Goal: Task Accomplishment & Management: Manage account settings

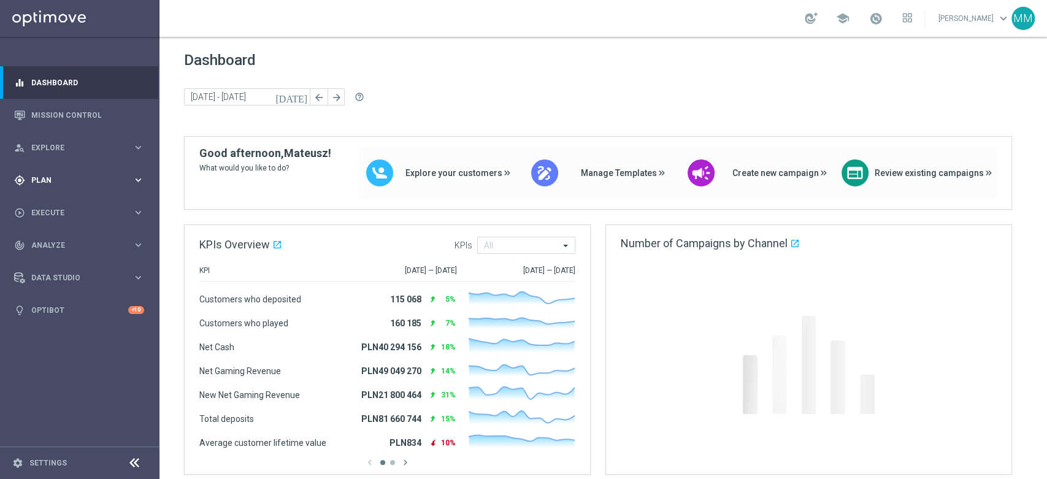
click at [94, 183] on span "Plan" at bounding box center [81, 180] width 101 height 7
click at [76, 205] on link "Target Groups" at bounding box center [80, 205] width 96 height 10
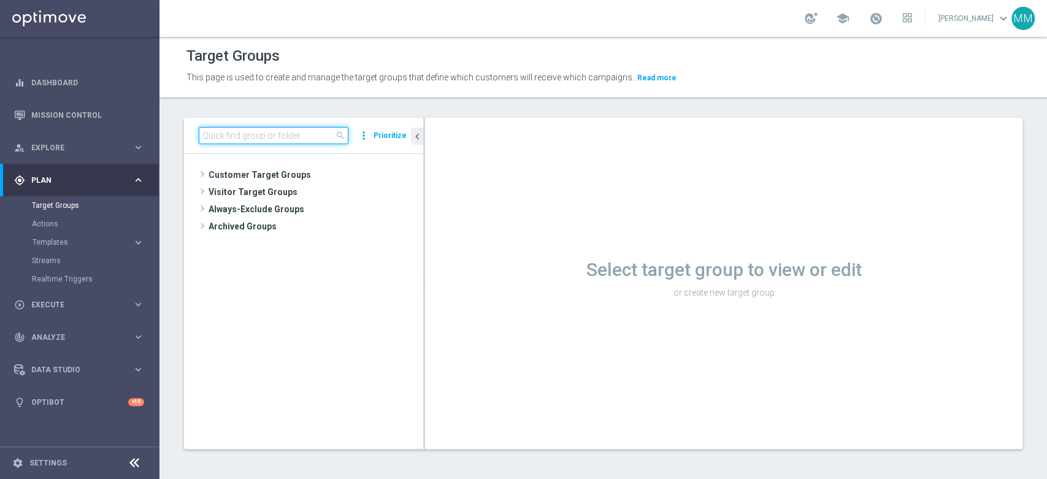
click at [225, 139] on input at bounding box center [274, 135] width 150 height 17
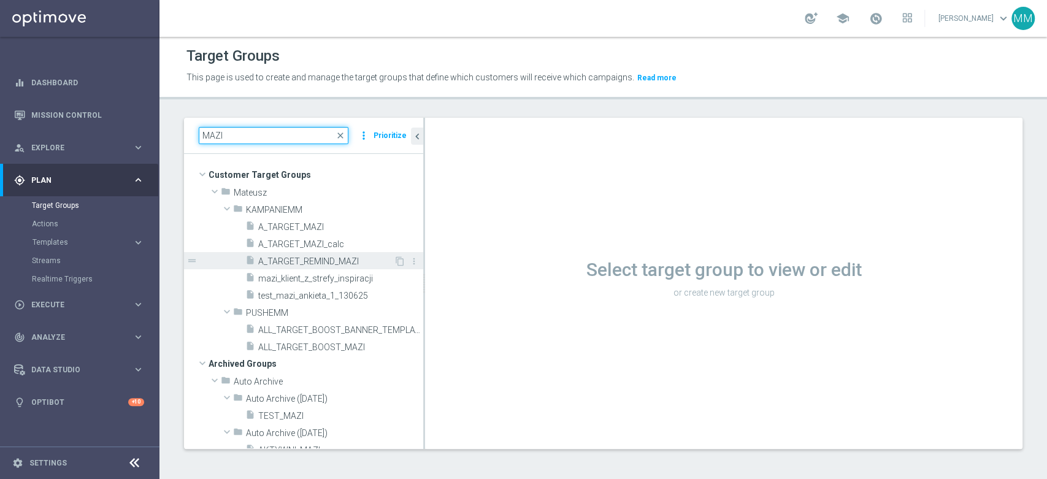
type input "MAZI"
click at [343, 259] on span "A_TARGET_REMIND_MAZI" at bounding box center [326, 261] width 136 height 10
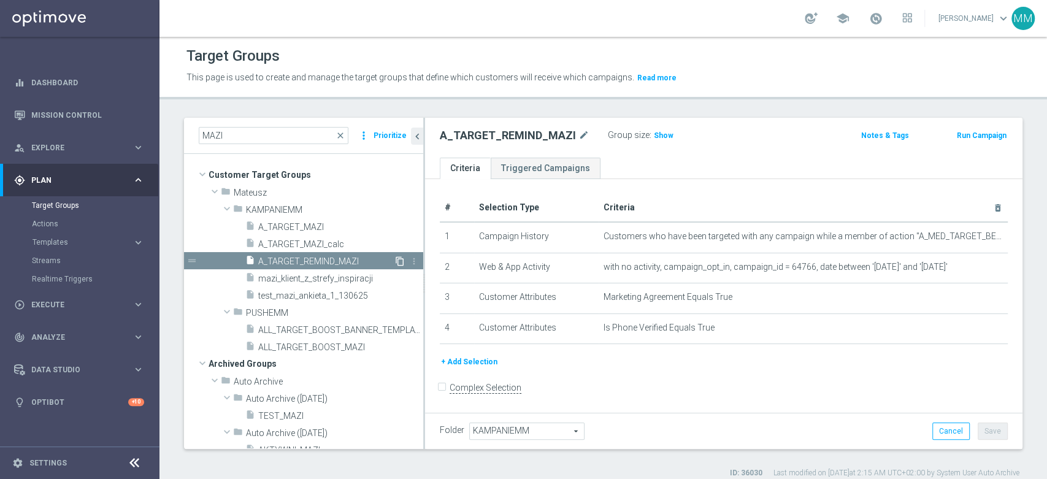
click at [395, 256] on icon "content_copy" at bounding box center [400, 261] width 10 height 10
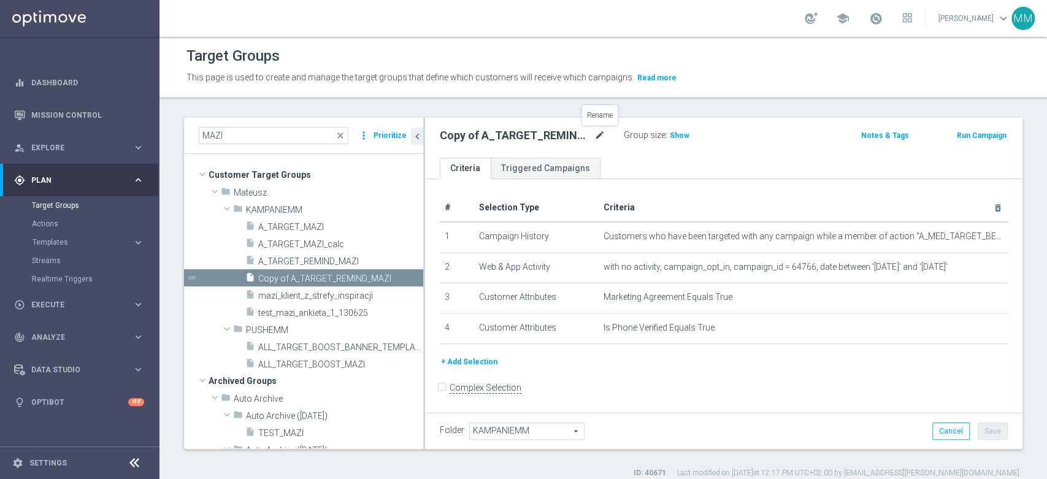
click at [597, 136] on icon "mode_edit" at bounding box center [599, 135] width 11 height 15
type input "Copy of A_TARGET_REMIND_MAZI"
click at [599, 139] on icon "mode_edit" at bounding box center [599, 135] width 11 height 15
paste input "A_MIN_TARGET_WAGER_WIN_BETBUILDER_100DO30_190825_SMS"
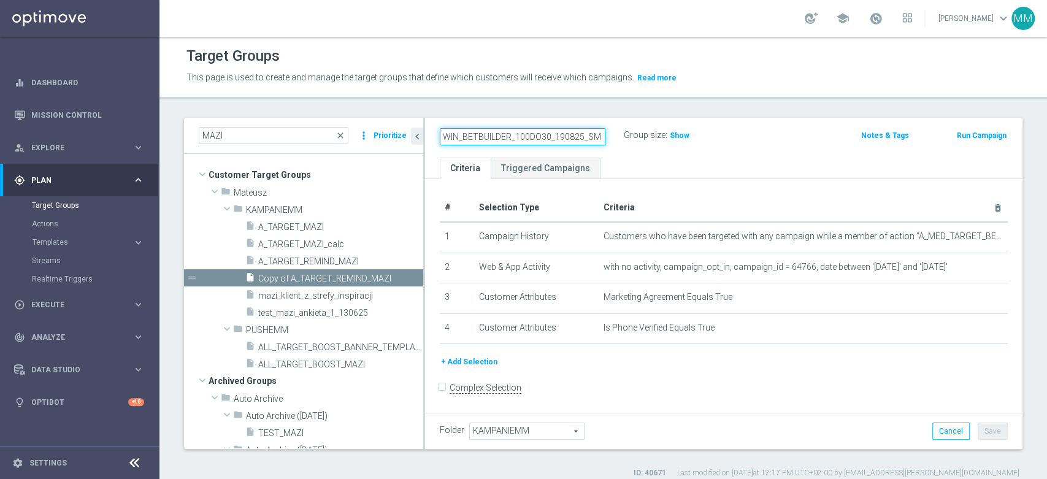
type input "A_MIN_TARGET_WAGER_WIN_BETBUILDER_100DO30_190825_SMS"
click at [642, 166] on ul "Criteria Triggered Campaigns" at bounding box center [723, 168] width 597 height 21
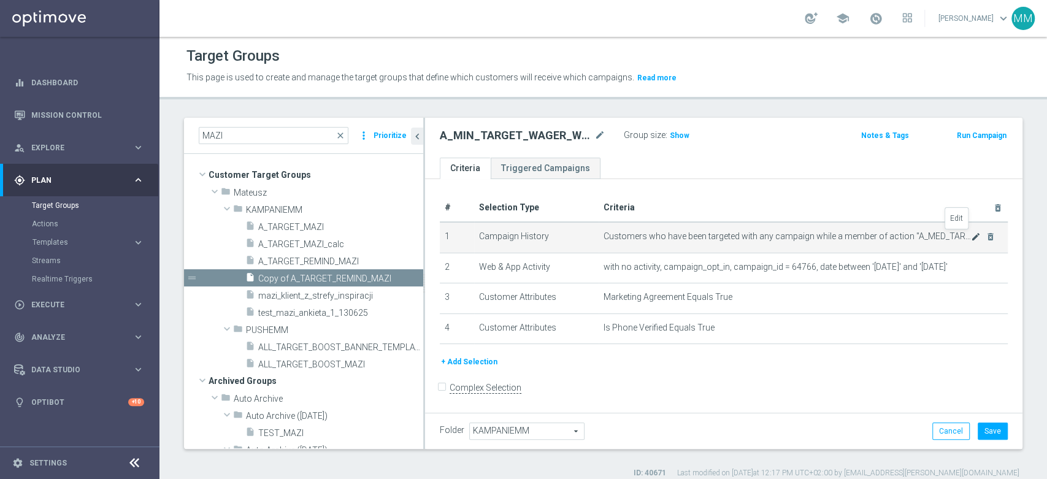
click at [971, 239] on icon "mode_edit" at bounding box center [976, 237] width 10 height 10
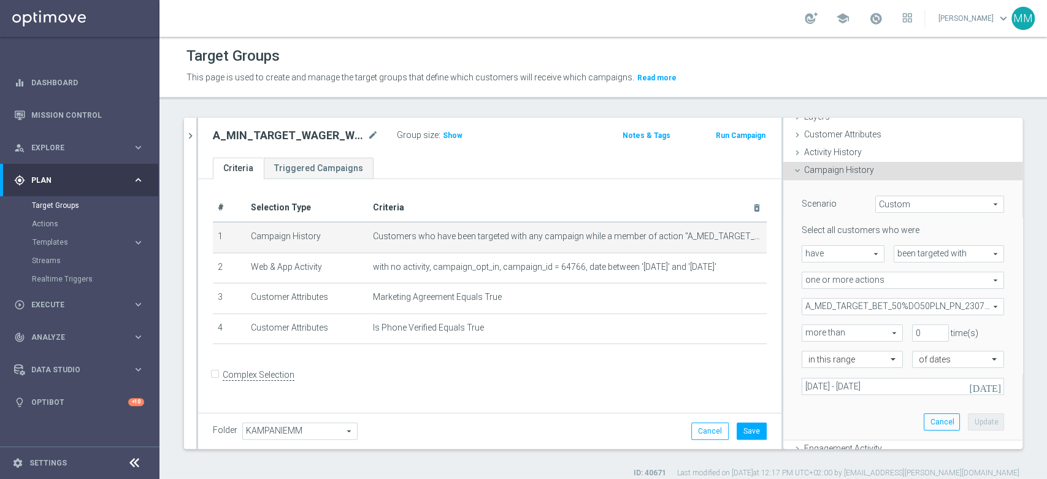
scroll to position [136, 0]
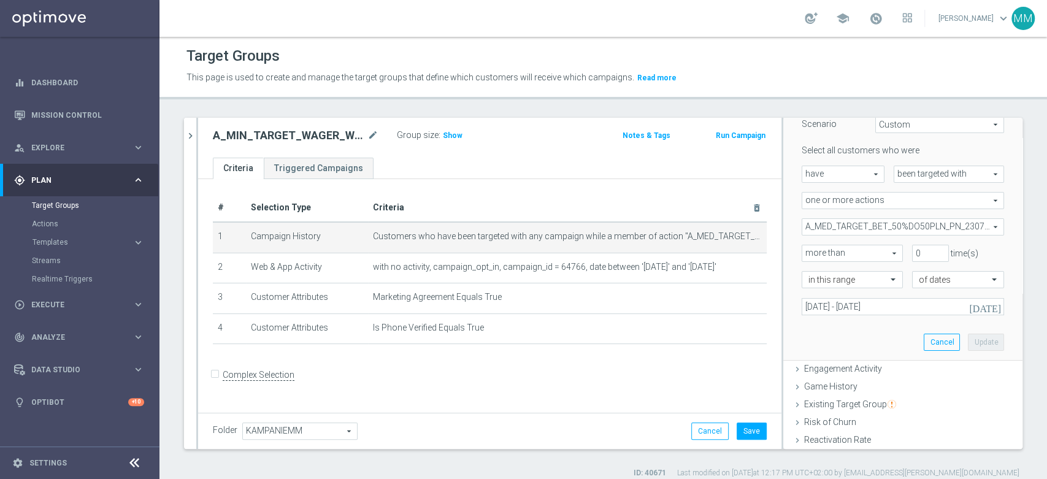
click at [886, 226] on span "A_MED_TARGET_BET_50%DO50PLN_PN_230724" at bounding box center [902, 227] width 201 height 16
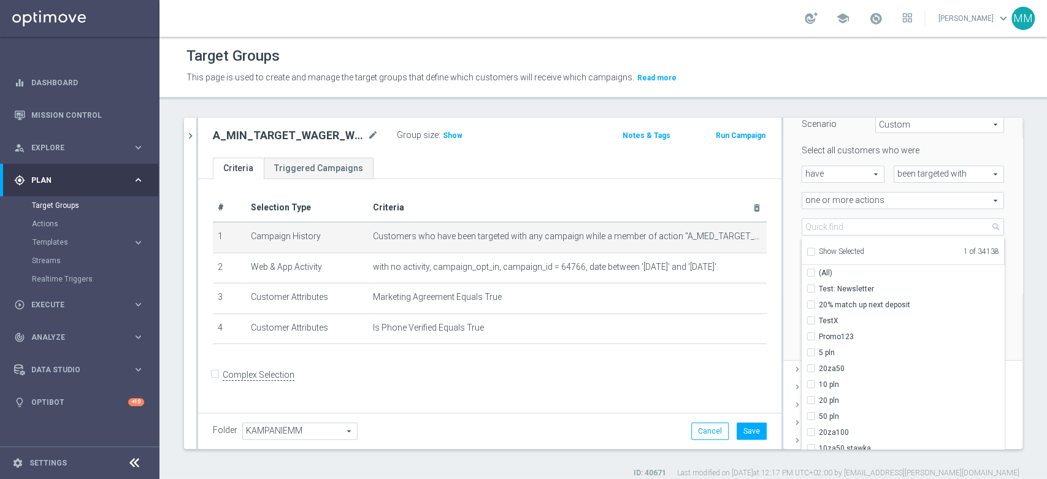
click at [825, 254] on span "Show Selected" at bounding box center [841, 251] width 45 height 9
click at [814, 254] on input "Show Selected" at bounding box center [810, 254] width 8 height 8
checkbox input "true"
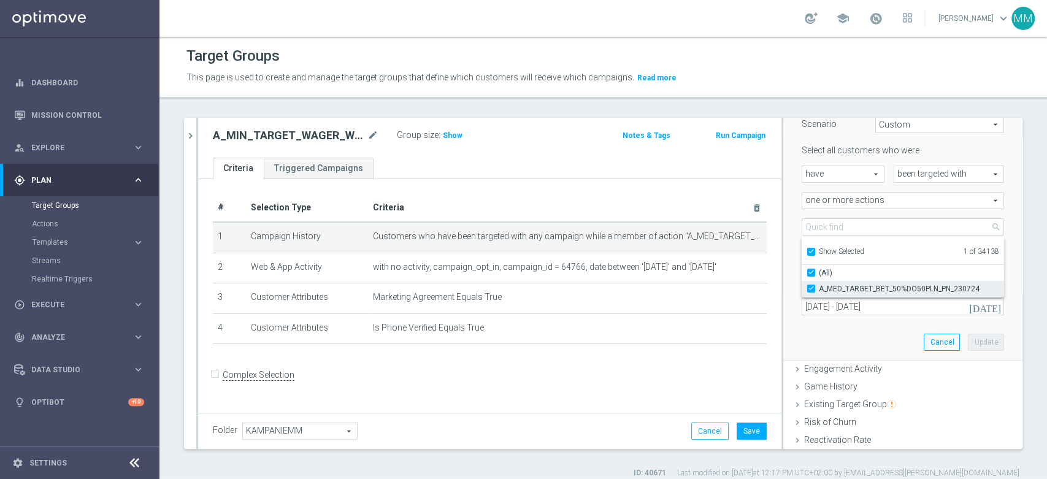
click at [834, 293] on label "A_MED_TARGET_BET_50%DO50PLN_PN_230724" at bounding box center [911, 289] width 185 height 16
click at [819, 292] on input "A_MED_TARGET_BET_50%DO50PLN_PN_230724" at bounding box center [815, 288] width 8 height 8
checkbox input "false"
type input "Select Action"
checkbox input "false"
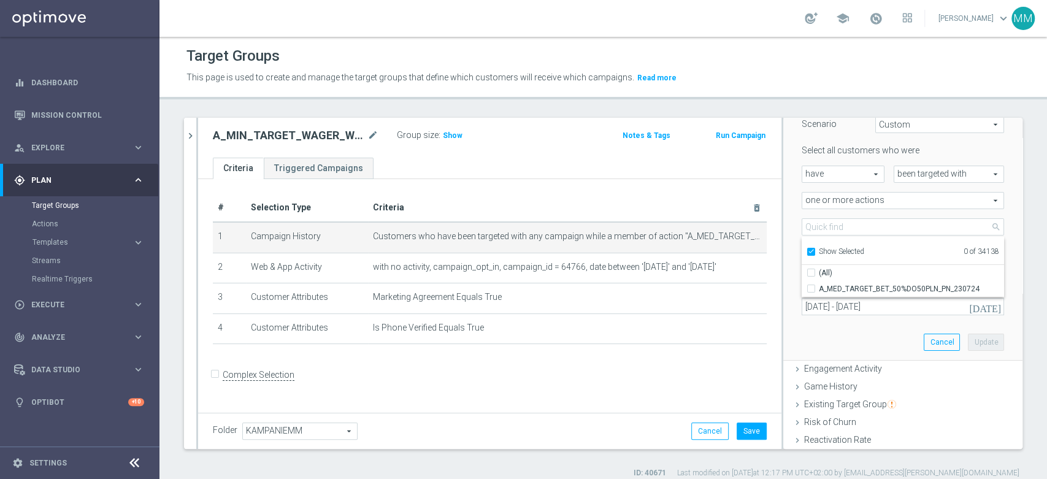
click at [833, 253] on span "Show Selected" at bounding box center [841, 251] width 45 height 9
click at [814, 253] on input "Show Selected" at bounding box center [810, 254] width 8 height 8
checkbox input "false"
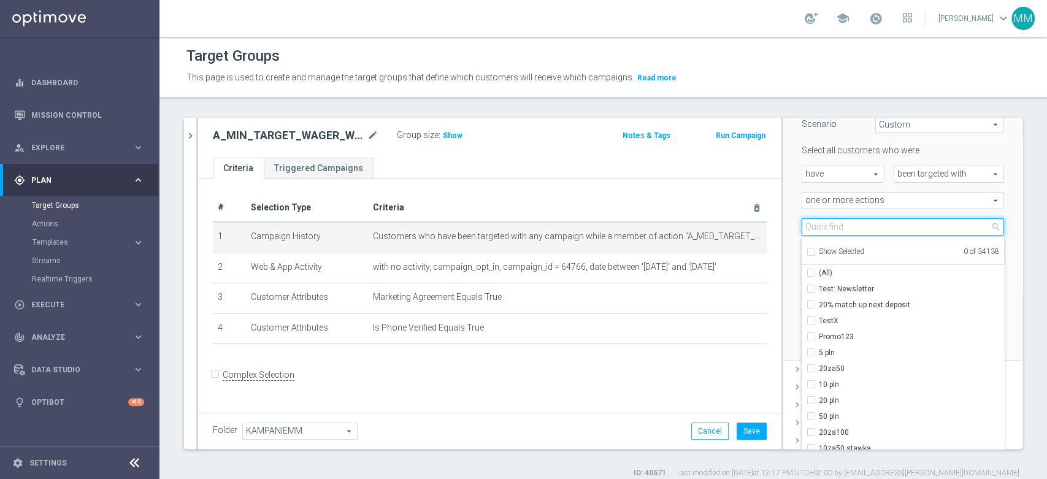
click at [834, 229] on input "search" at bounding box center [902, 226] width 202 height 17
paste input "A_MIN_TARGET_WAGER_WIN_BETBUILDER_100DO30_190825"
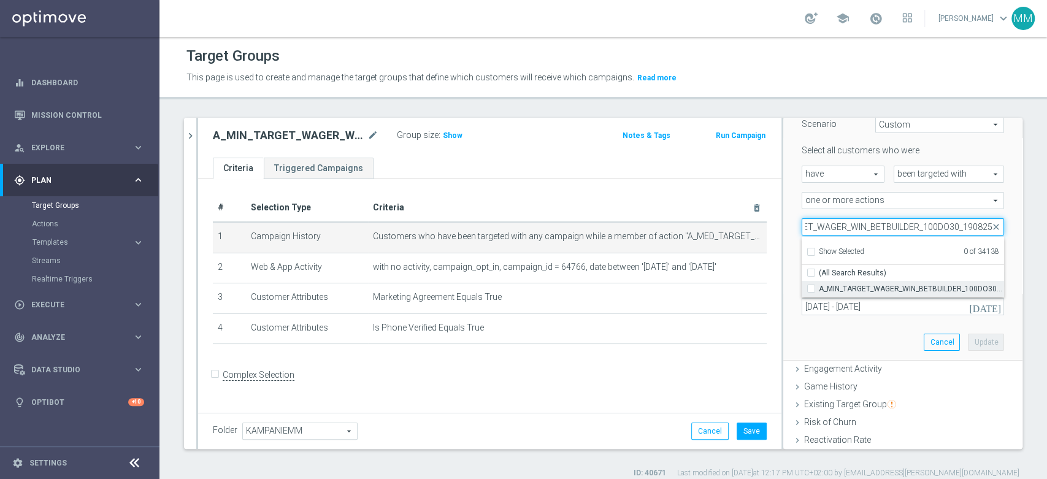
type input "A_MIN_TARGET_WAGER_WIN_BETBUILDER_100DO30_190825"
click at [844, 281] on label "A_MIN_TARGET_WAGER_WIN_BETBUILDER_100DO30_190825" at bounding box center [911, 289] width 185 height 16
click at [819, 284] on input "A_MIN_TARGET_WAGER_WIN_BETBUILDER_100DO30_190825" at bounding box center [815, 288] width 8 height 8
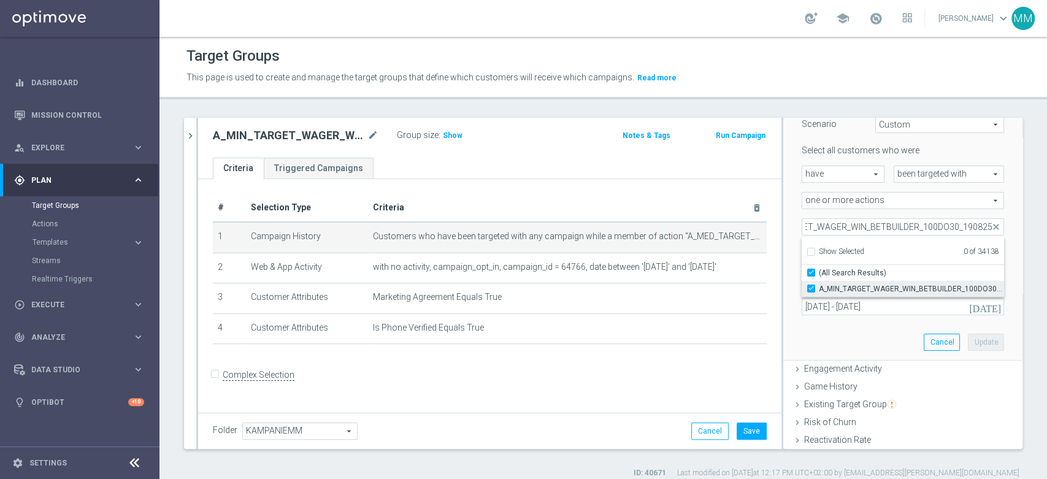
checkbox input "true"
type input "A_MIN_TARGET_WAGER_WIN_BETBUILDER_100DO30_190825"
checkbox input "true"
click at [792, 240] on div "Scenario Custom Custom arrow_drop_down search Select all customers who were hav…" at bounding box center [902, 230] width 221 height 259
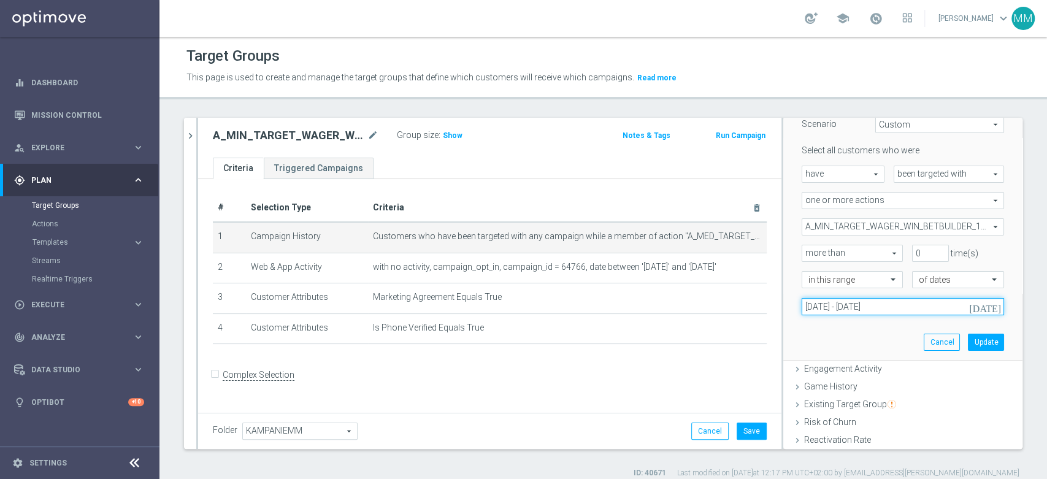
click at [879, 302] on input "[DATE] - [DATE]" at bounding box center [902, 306] width 202 height 17
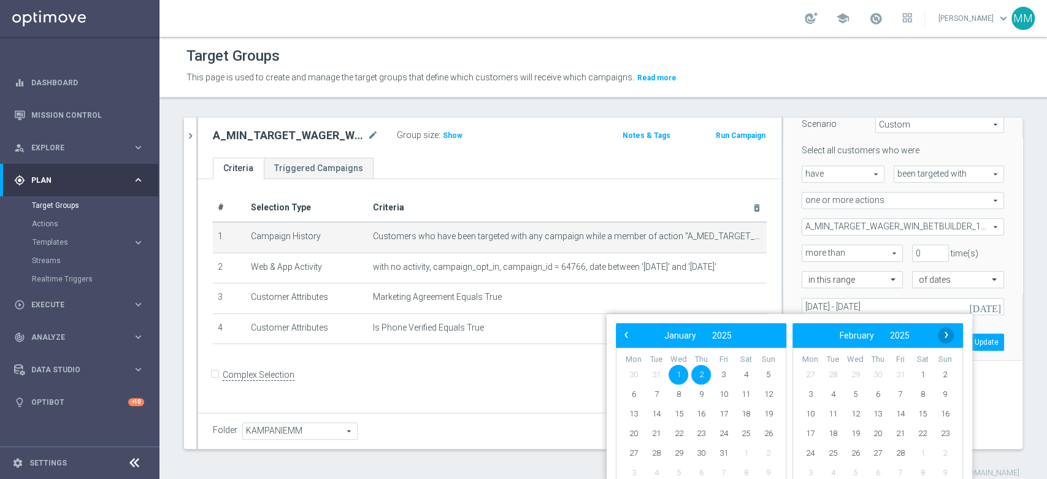
click at [946, 334] on span "›" at bounding box center [946, 335] width 16 height 16
click at [946, 333] on span "›" at bounding box center [946, 335] width 16 height 16
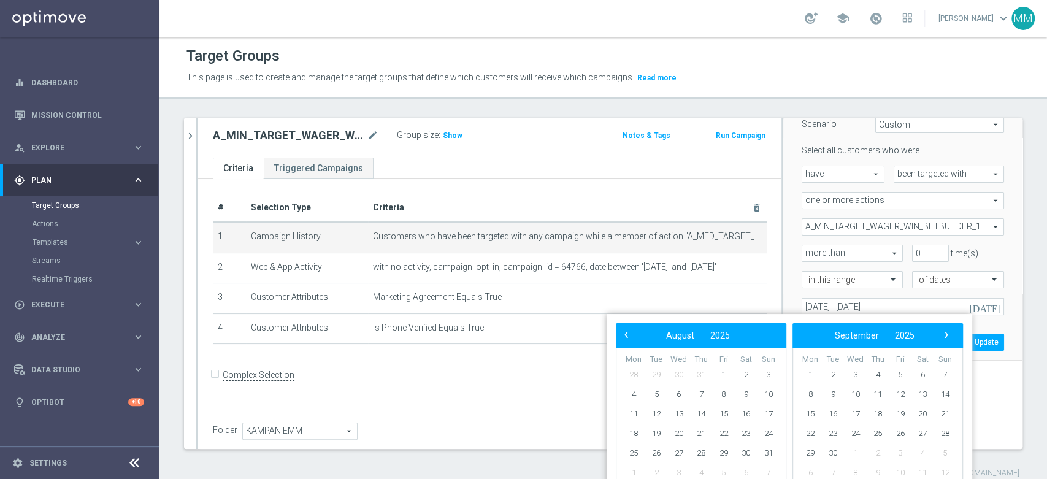
click at [945, 332] on span "›" at bounding box center [946, 335] width 16 height 16
click at [628, 342] on span "‹" at bounding box center [626, 335] width 16 height 16
click at [654, 435] on span "19" at bounding box center [656, 434] width 20 height 20
click at [695, 435] on span "21" at bounding box center [701, 434] width 20 height 20
type input "[DATE] - [DATE]"
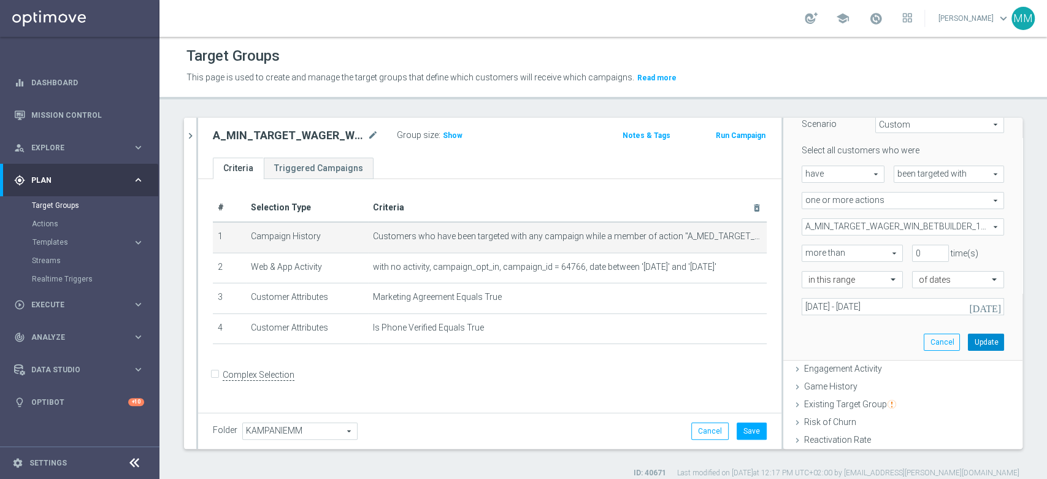
click at [968, 341] on button "Update" at bounding box center [986, 342] width 36 height 17
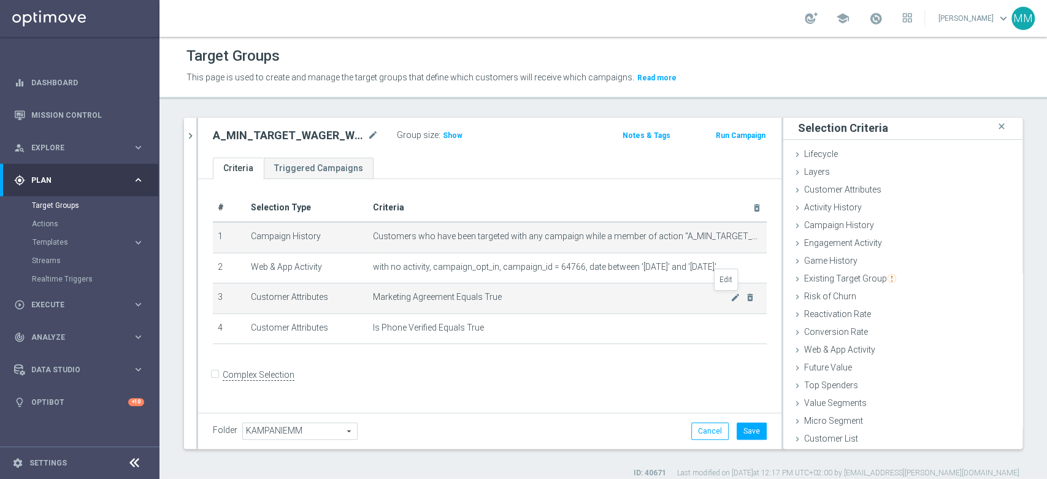
scroll to position [1, 0]
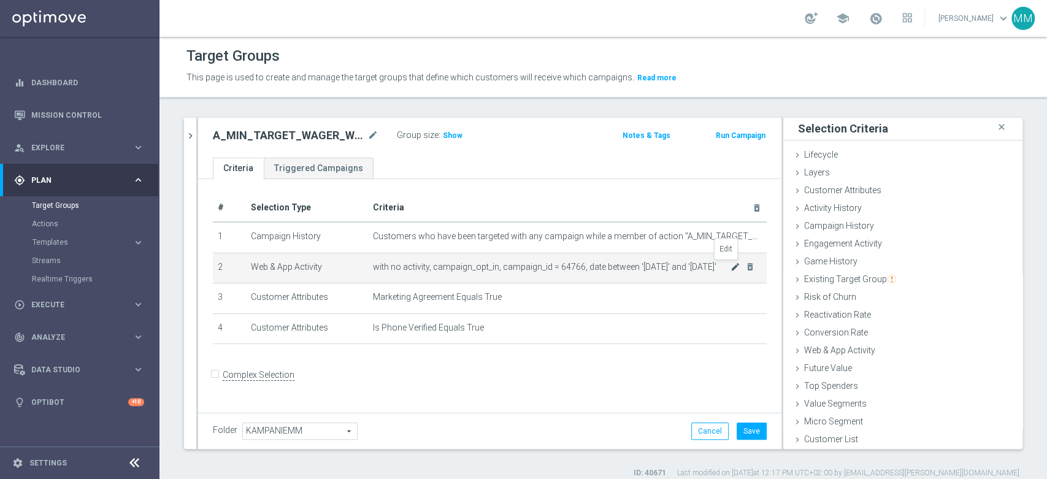
click at [730, 269] on icon "mode_edit" at bounding box center [735, 267] width 10 height 10
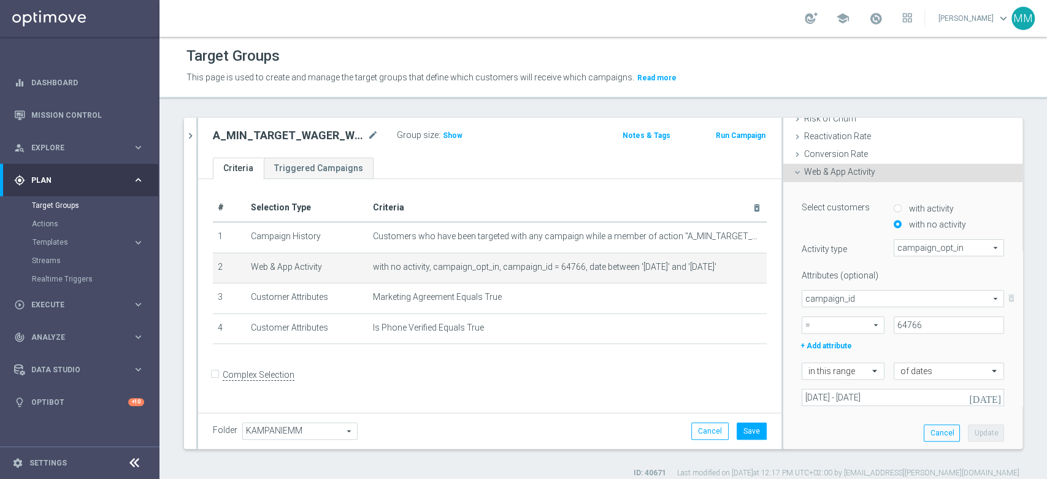
scroll to position [248, 0]
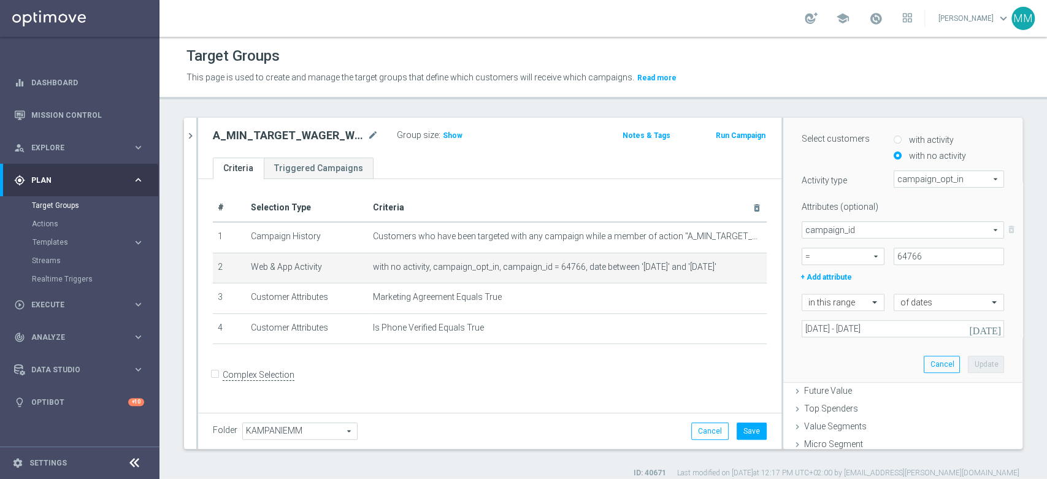
drag, startPoint x: 904, startPoint y: 140, endPoint x: 903, endPoint y: 172, distance: 32.5
click at [906, 140] on label "with activity" at bounding box center [930, 139] width 48 height 11
click at [901, 140] on input "with activity" at bounding box center [897, 140] width 8 height 8
radio input "true"
type input "Select Attribute"
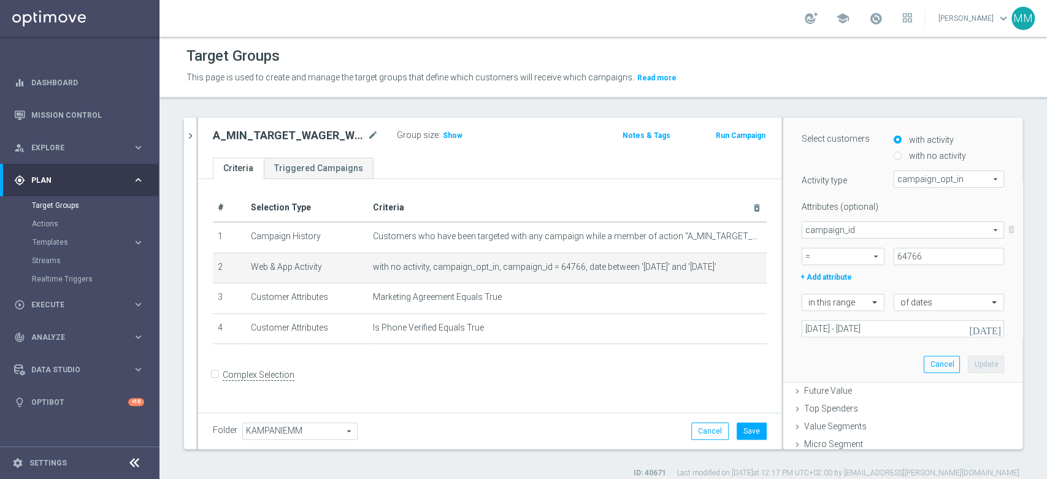
type input "Condition"
click at [891, 226] on span "campaign_id" at bounding box center [902, 230] width 201 height 16
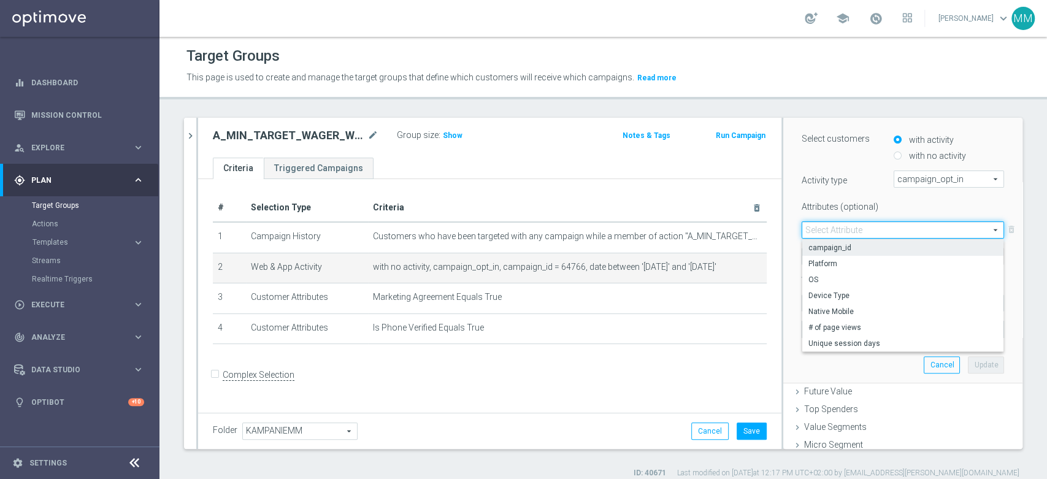
click at [845, 249] on span "campaign_id" at bounding box center [902, 248] width 189 height 10
type input "campaign_id"
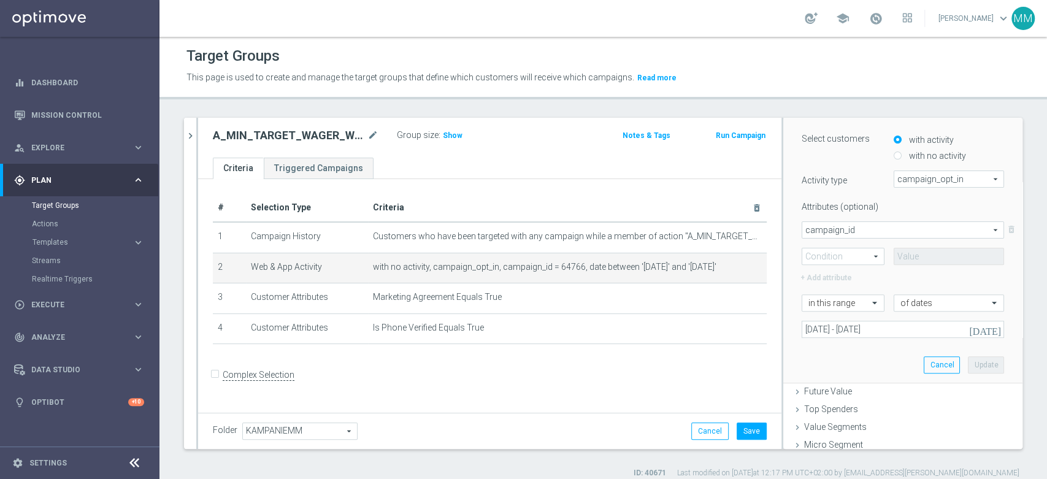
click at [845, 262] on span "=" at bounding box center [843, 256] width 82 height 16
click at [838, 266] on label "=" at bounding box center [843, 274] width 82 height 16
type input "="
click at [893, 252] on input at bounding box center [948, 256] width 110 height 17
paste input "169298"
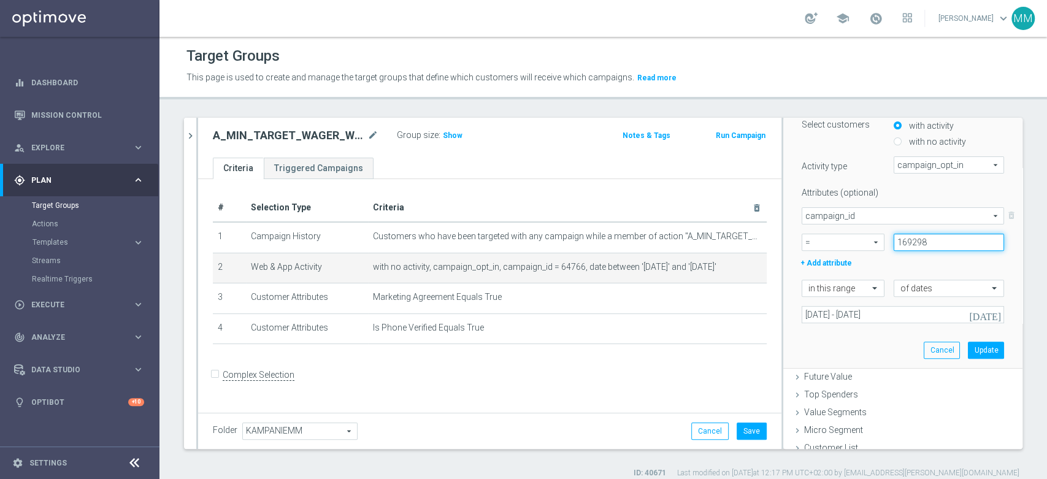
scroll to position [269, 0]
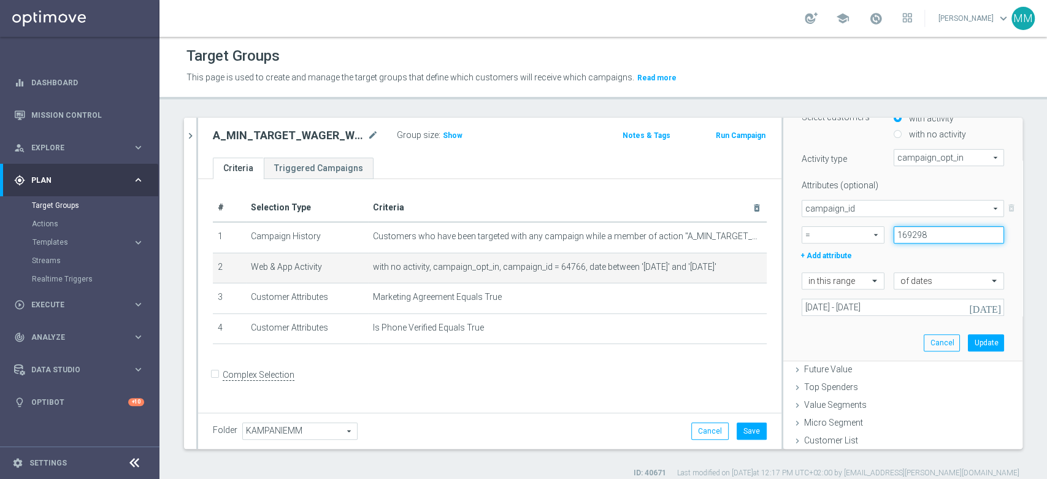
type input "169298"
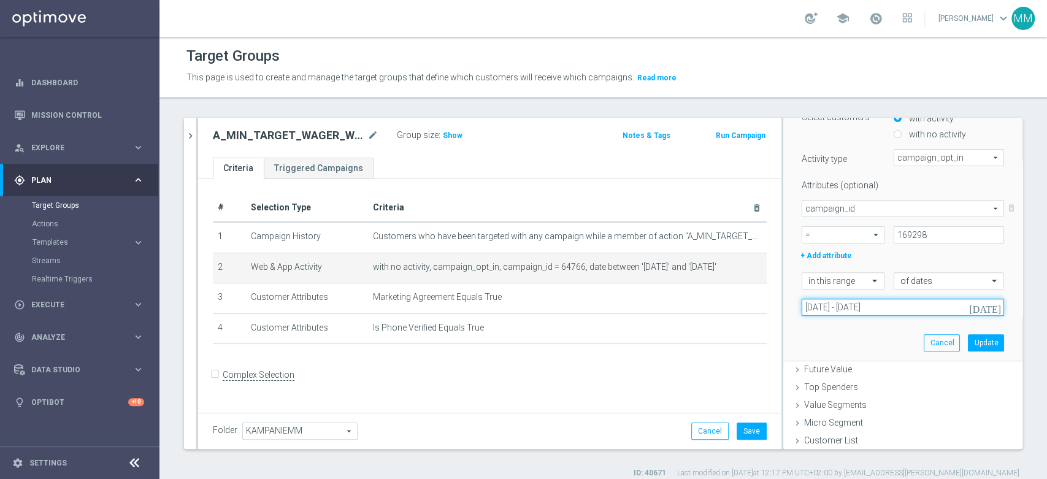
click at [868, 299] on input "[DATE] - [DATE]" at bounding box center [902, 307] width 202 height 17
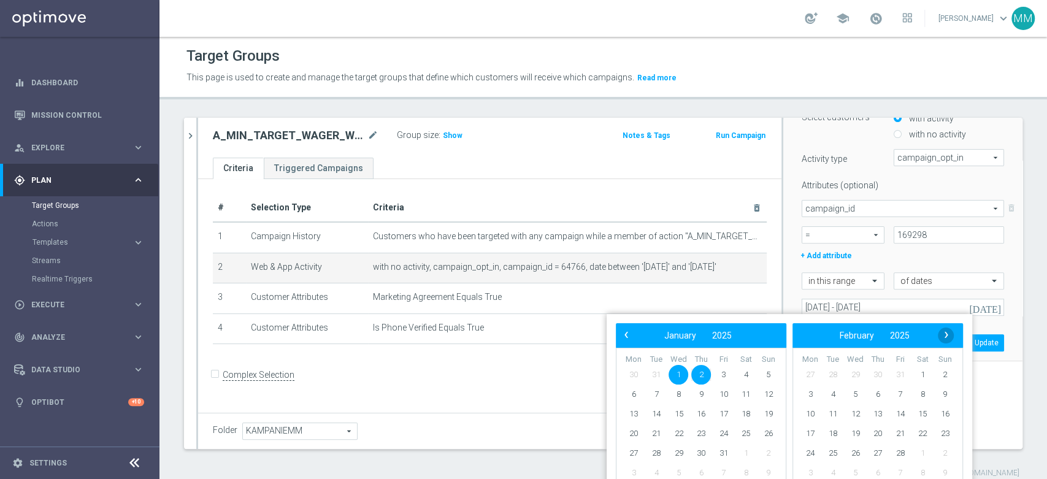
click at [944, 334] on span "›" at bounding box center [946, 335] width 16 height 16
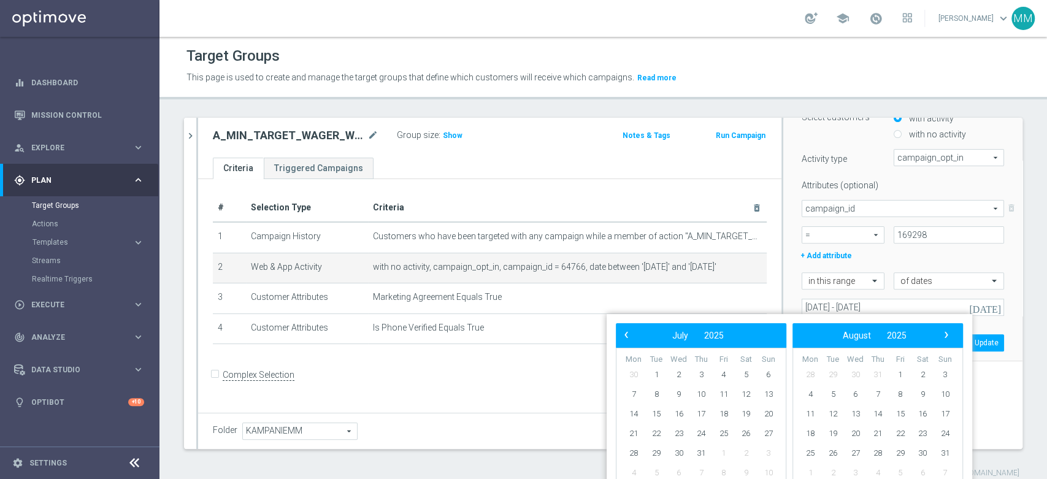
click at [944, 334] on span "›" at bounding box center [946, 335] width 16 height 16
click at [625, 334] on span "‹" at bounding box center [626, 335] width 16 height 16
click at [662, 432] on span "19" at bounding box center [656, 434] width 20 height 20
click at [697, 431] on span "21" at bounding box center [701, 434] width 20 height 20
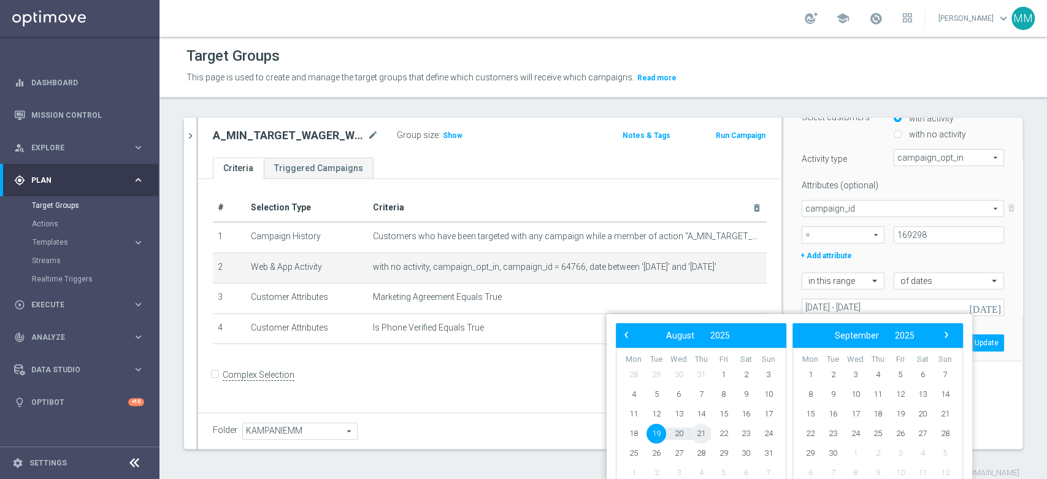
type input "[DATE] - [DATE]"
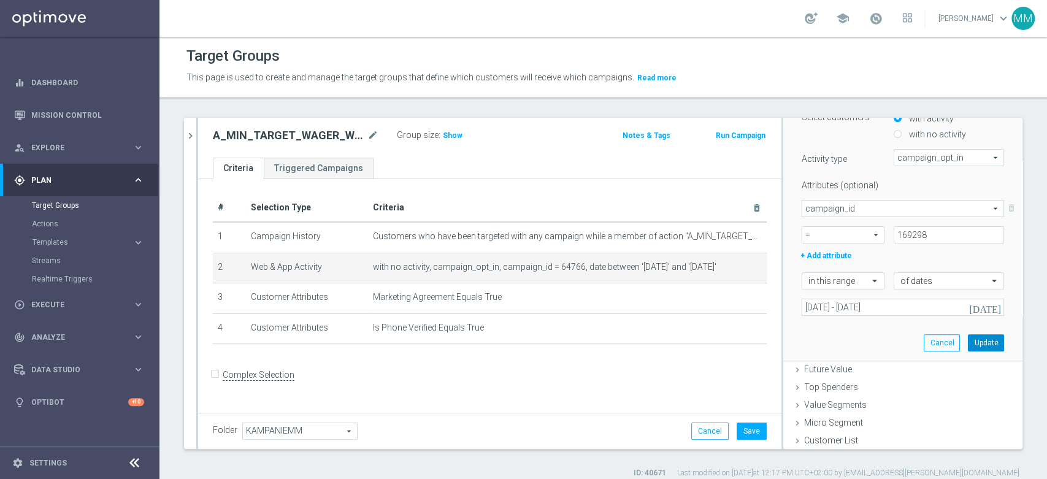
click at [968, 342] on button "Update" at bounding box center [986, 342] width 36 height 17
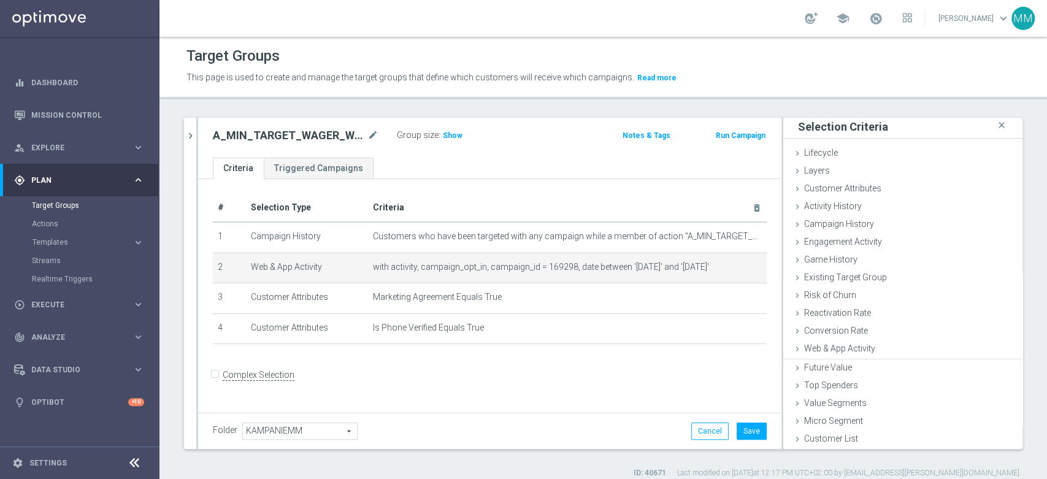
scroll to position [1, 0]
click at [750, 429] on button "Save" at bounding box center [751, 430] width 30 height 17
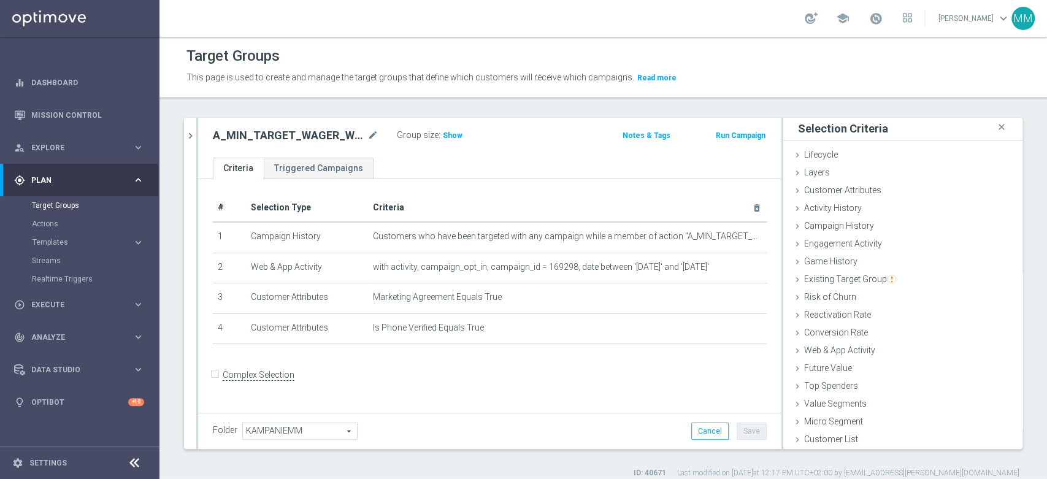
click at [260, 381] on label "Complex Selection" at bounding box center [259, 375] width 72 height 12
click at [221, 381] on input "Complex Selection" at bounding box center [217, 375] width 8 height 17
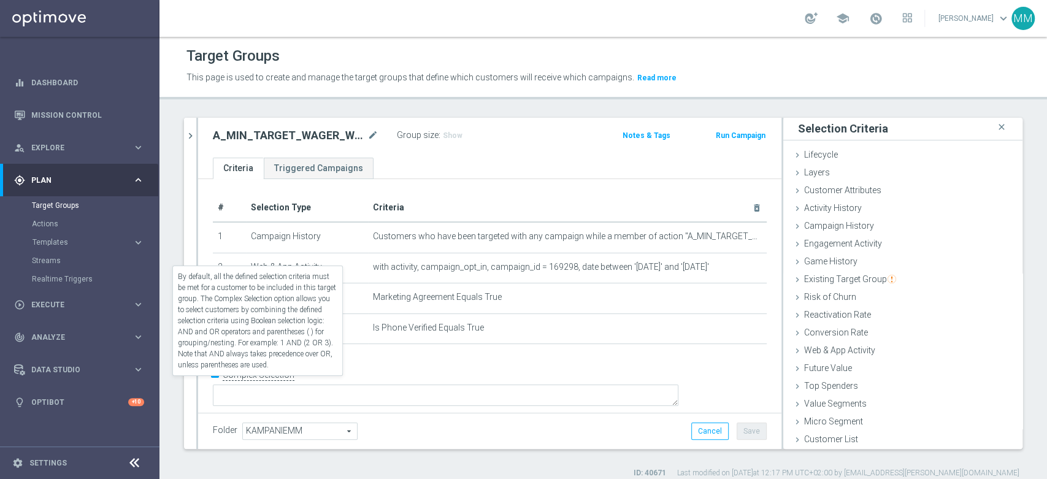
click at [243, 381] on label "Complex Selection" at bounding box center [259, 375] width 72 height 12
click at [221, 384] on input "Complex Selection" at bounding box center [217, 375] width 8 height 17
checkbox input "false"
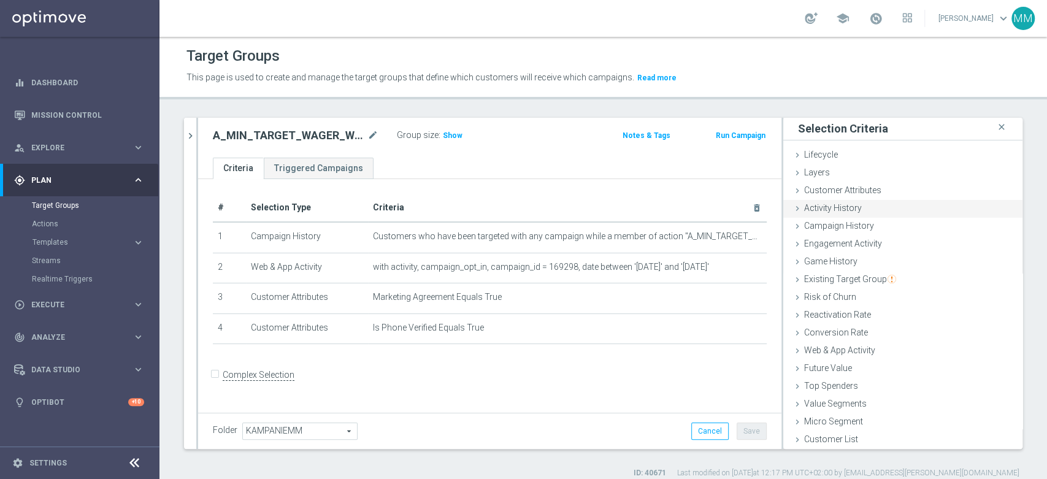
drag, startPoint x: 853, startPoint y: 195, endPoint x: 906, endPoint y: 205, distance: 53.0
click at [853, 195] on div "Customer Attributes done" at bounding box center [902, 191] width 239 height 18
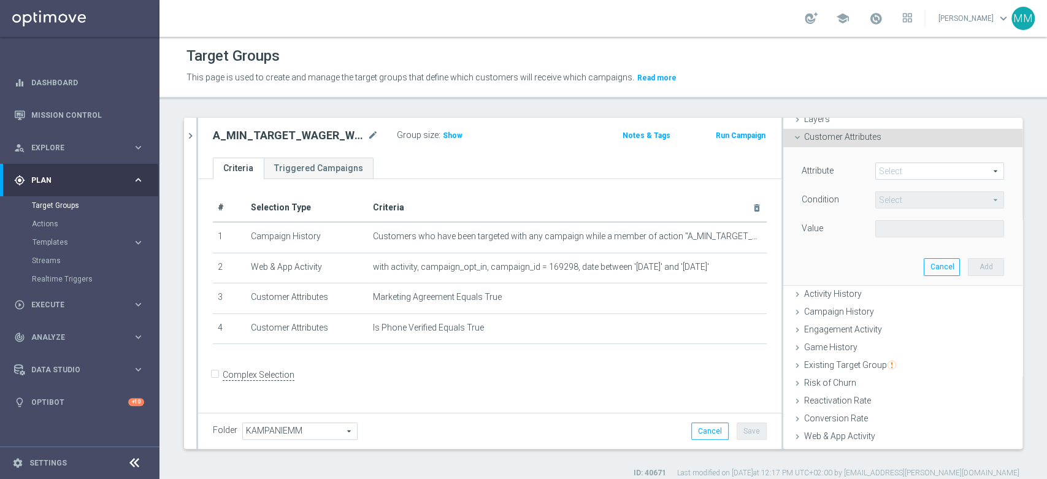
scroll to position [3, 0]
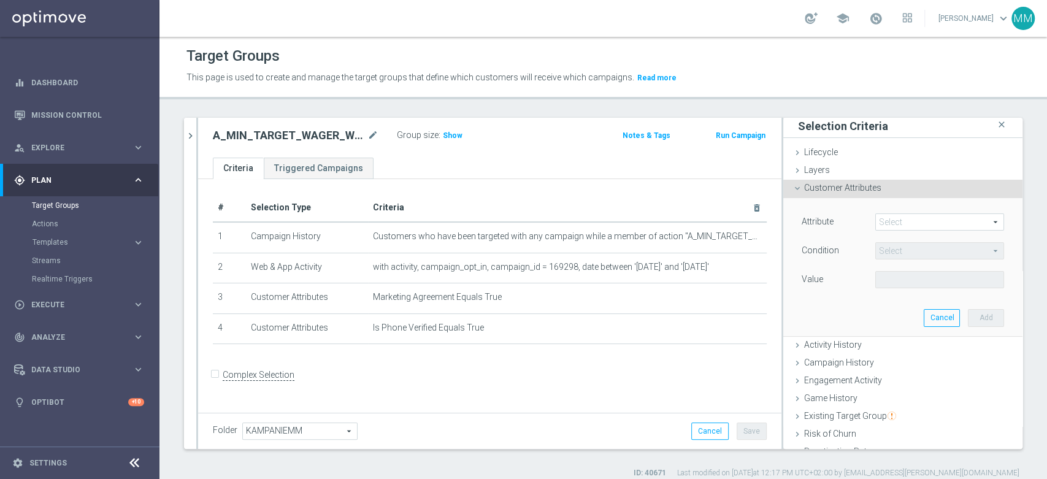
click at [889, 219] on span at bounding box center [940, 222] width 128 height 16
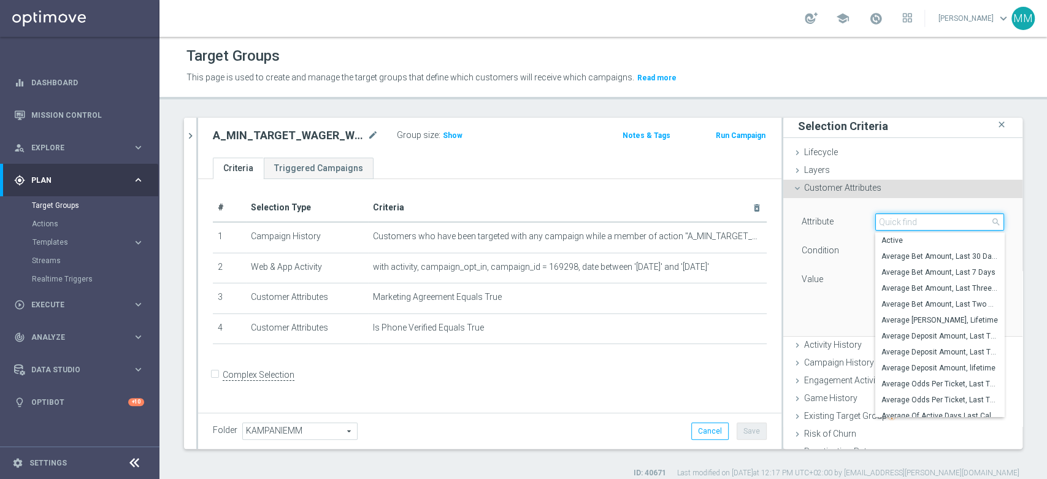
click at [888, 218] on input "search" at bounding box center [939, 221] width 129 height 17
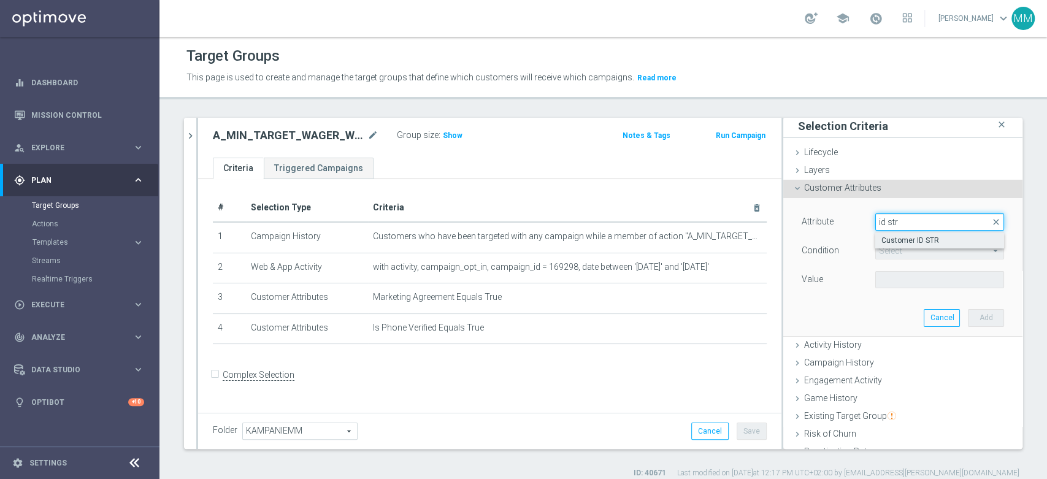
type input "id str"
click at [885, 238] on span "Customer ID STR" at bounding box center [939, 240] width 116 height 10
type input "Customer ID STR"
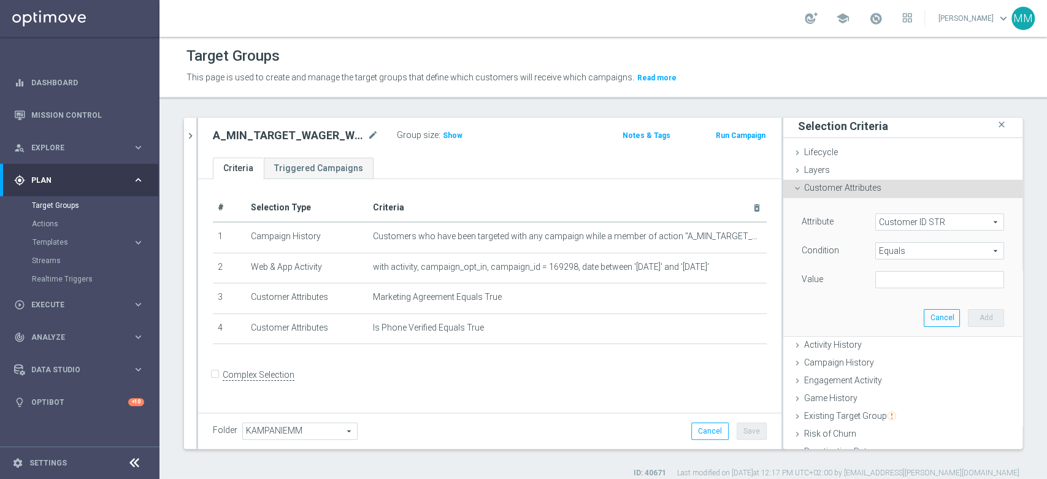
click at [890, 257] on span "Equals" at bounding box center [940, 251] width 128 height 16
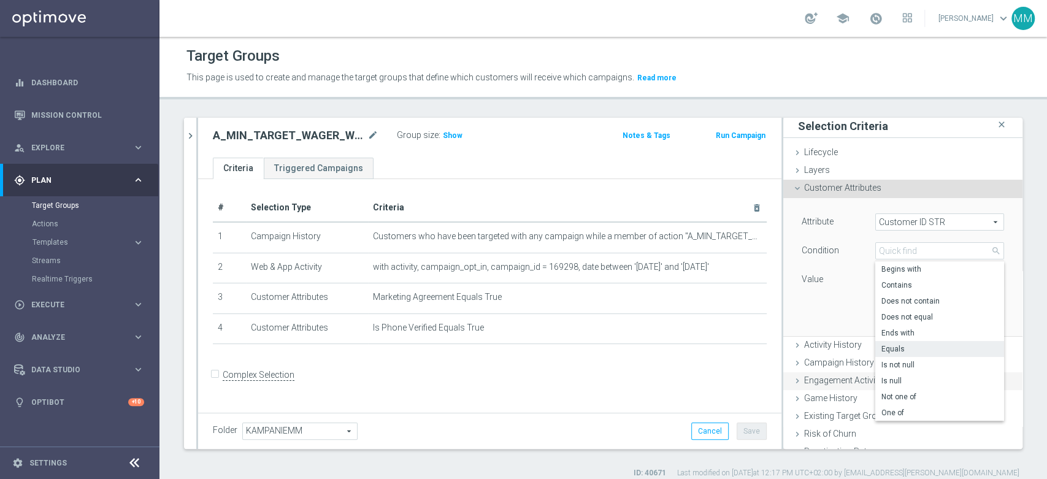
click at [902, 391] on label "Not one of" at bounding box center [939, 397] width 129 height 16
type input "Not one of"
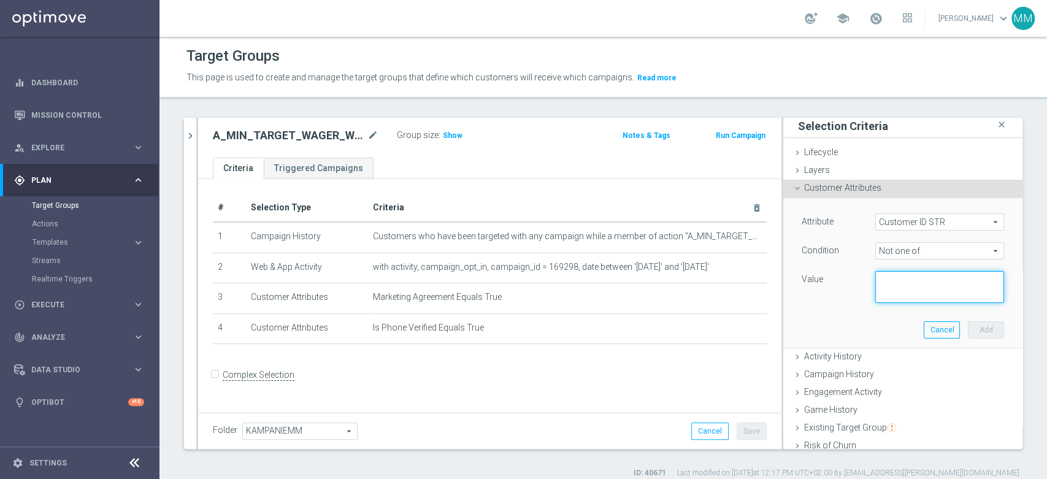
click at [898, 289] on textarea at bounding box center [939, 287] width 129 height 32
paste textarea "2093419,1 1273494,16 3046975,3"
type textarea "2093419,1 1273494,16 3046975,3"
click at [955, 286] on textarea at bounding box center [939, 288] width 129 height 32
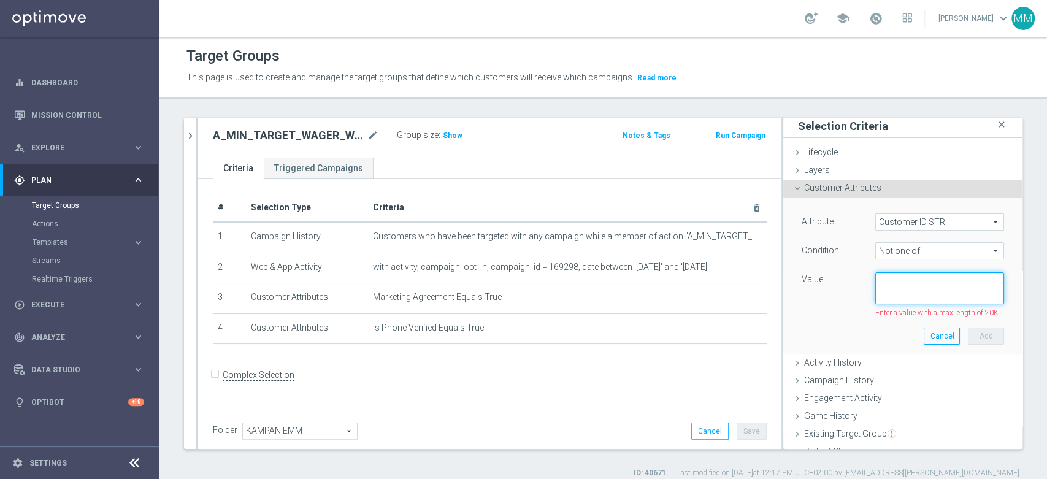
paste textarea "2093419,1273494,3046975"
type textarea "2093419,1273494,3046975"
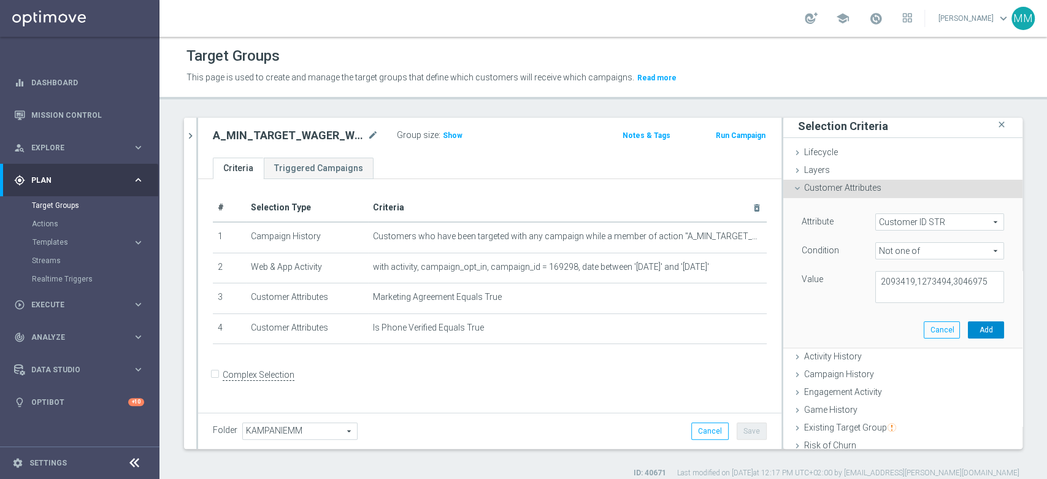
click at [968, 327] on button "Add" at bounding box center [986, 329] width 36 height 17
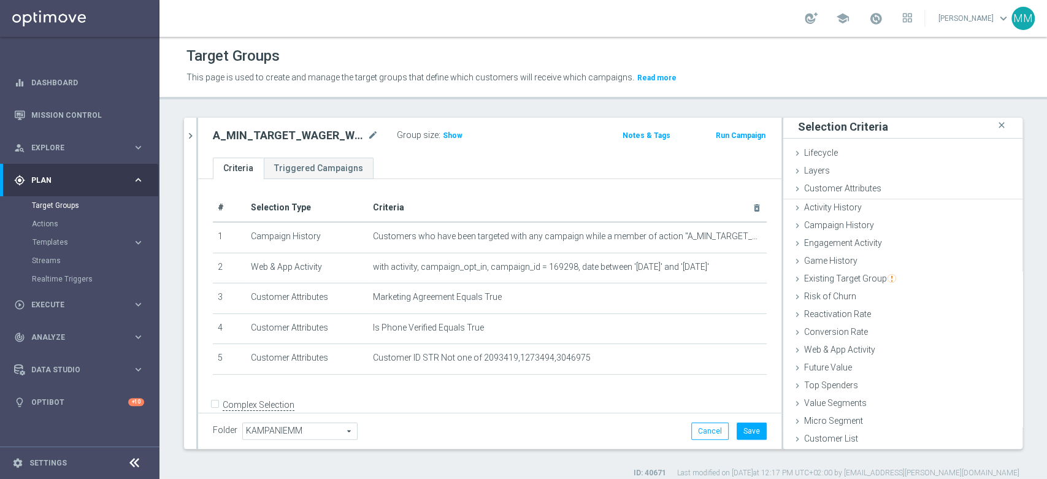
scroll to position [1, 0]
click at [736, 430] on button "Save" at bounding box center [751, 430] width 30 height 17
click at [456, 136] on span "Show" at bounding box center [453, 135] width 20 height 9
click at [189, 134] on icon "chevron_right" at bounding box center [191, 136] width 12 height 12
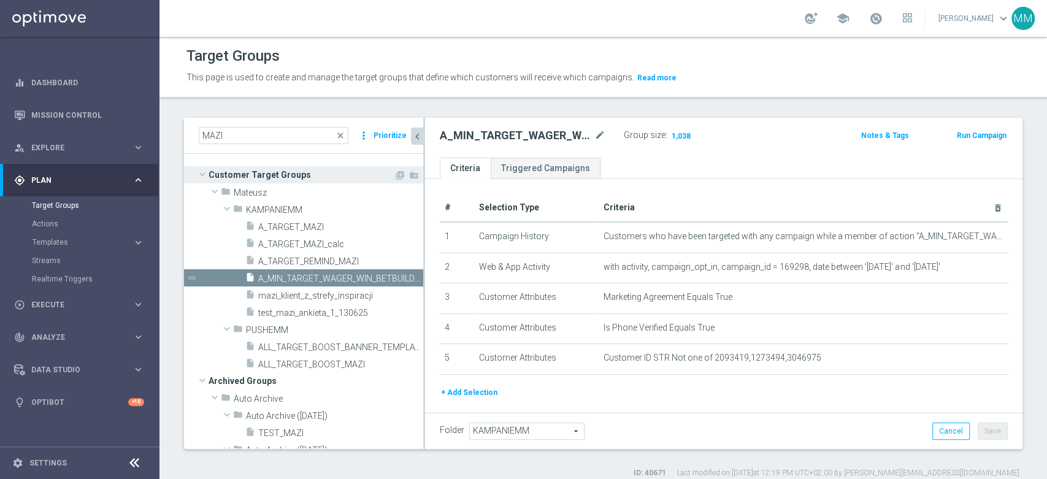
scroll to position [3, 0]
click at [397, 281] on icon "content_copy" at bounding box center [402, 278] width 10 height 10
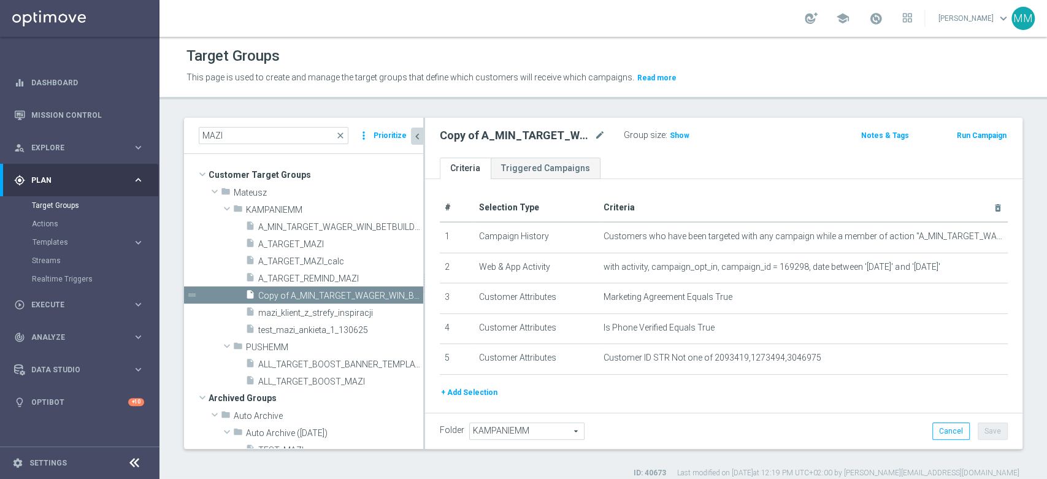
click at [598, 137] on icon "mode_edit" at bounding box center [599, 135] width 11 height 15
paste input "A_LOW_TARGET_WAGER_WIN_BETBUILDER_100DO50_190825_SMS"
type input "A_LOW_TARGET_WAGER_WIN_BETBUILDER_100DO50_190825_SMS"
click at [623, 171] on ul "Criteria Triggered Campaigns" at bounding box center [723, 168] width 597 height 21
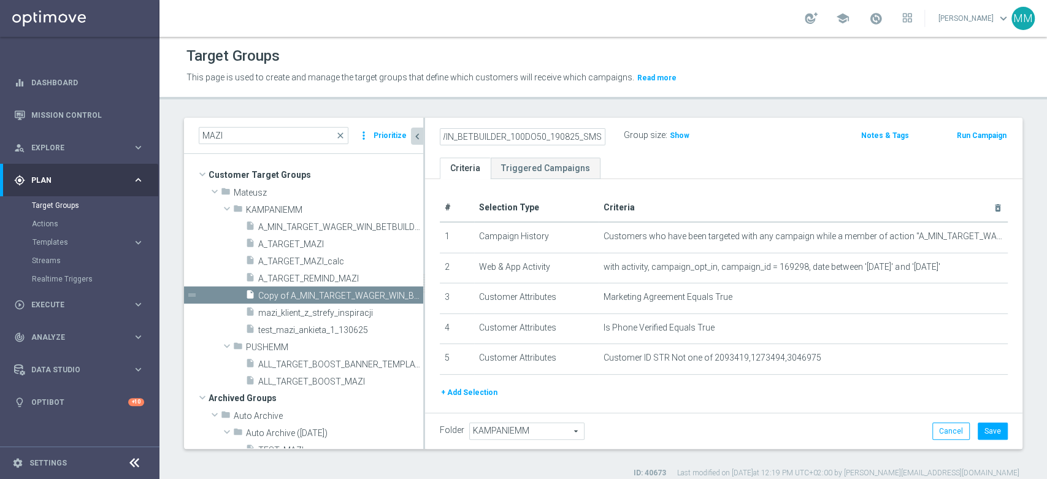
scroll to position [0, 0]
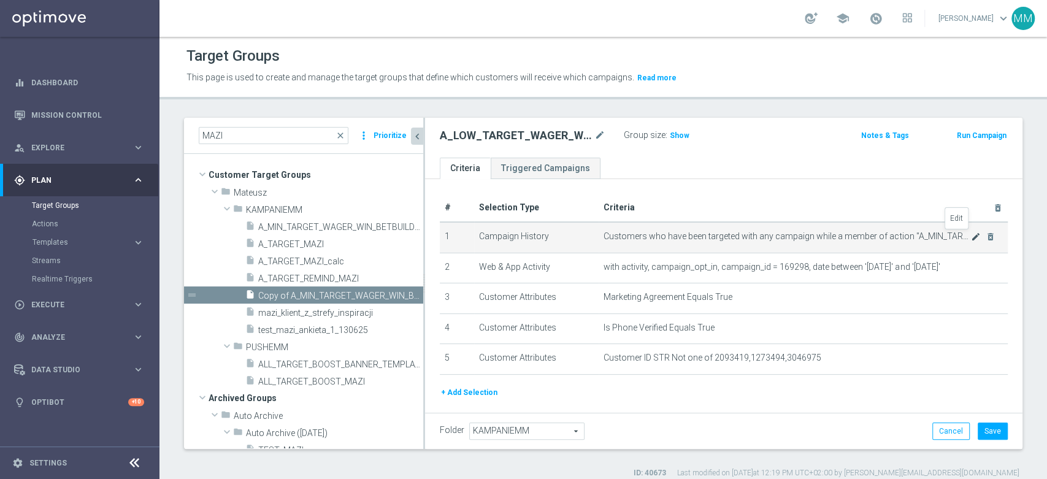
click at [971, 234] on icon "mode_edit" at bounding box center [976, 237] width 10 height 10
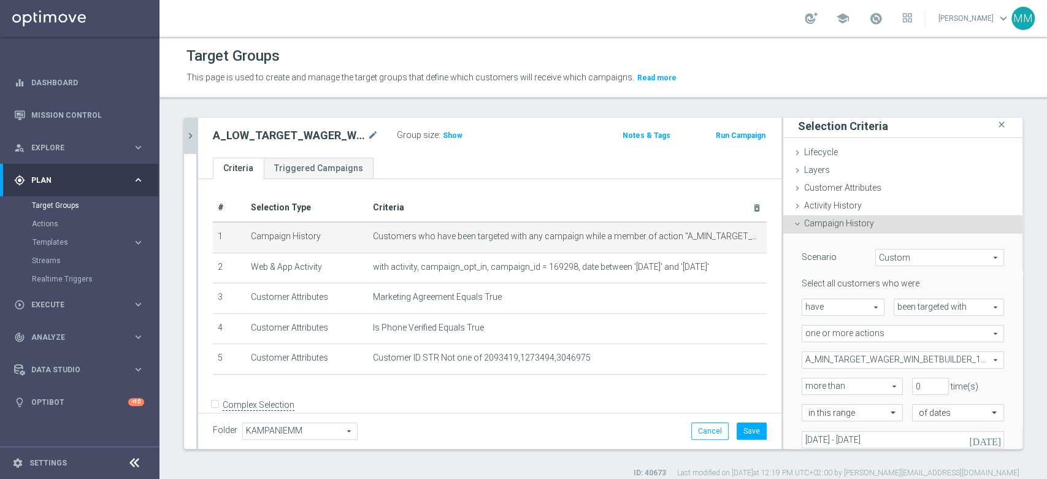
scroll to position [139, 0]
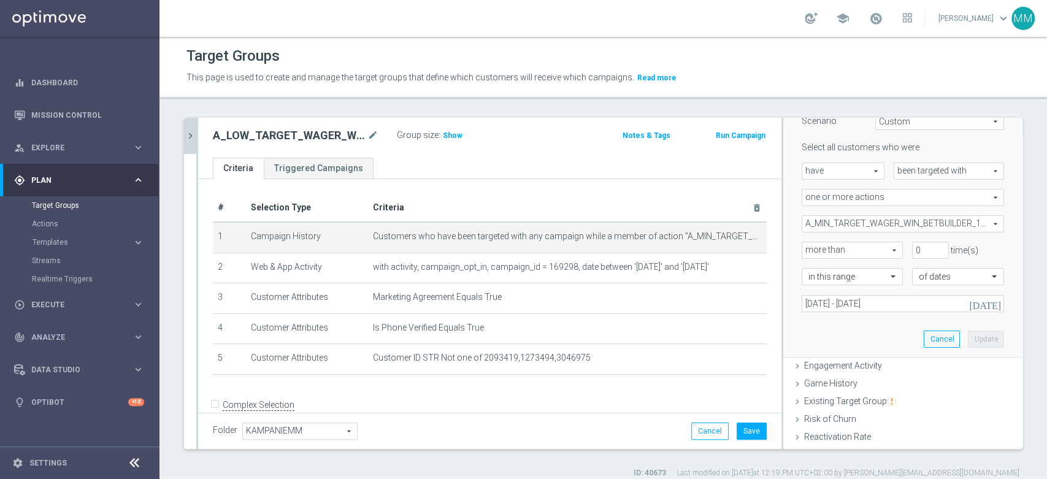
click at [889, 224] on span "A_MIN_TARGET_WAGER_WIN_BETBUILDER_100DO30_190825" at bounding box center [902, 224] width 201 height 16
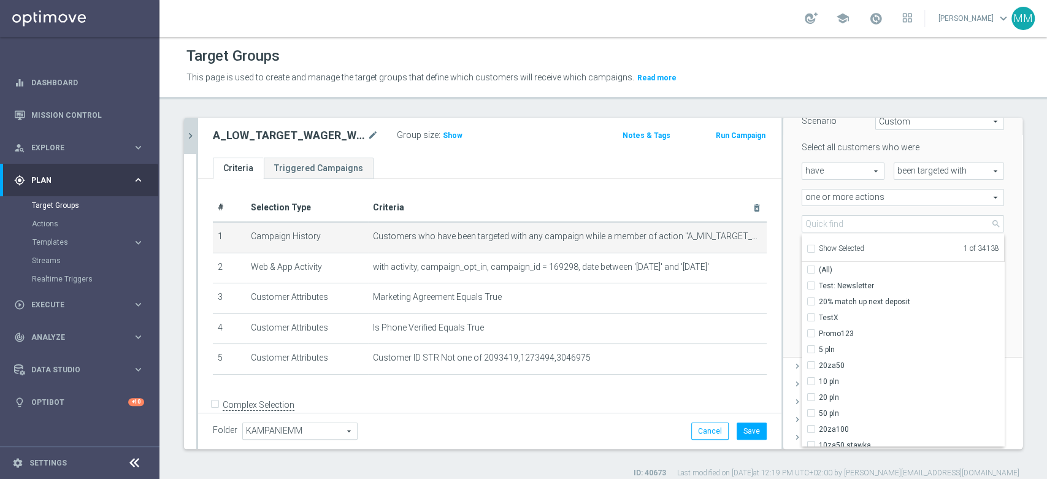
click at [842, 253] on label "Show Selected" at bounding box center [841, 249] width 45 height 11
click at [814, 253] on input "Show Selected" at bounding box center [810, 250] width 8 height 8
checkbox input "true"
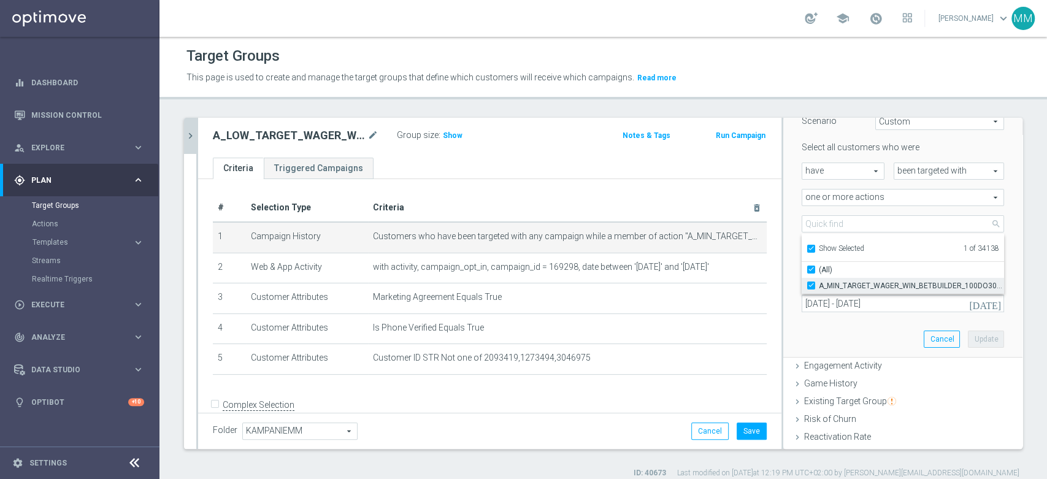
click at [829, 291] on label "A_MIN_TARGET_WAGER_WIN_BETBUILDER_100DO30_190825" at bounding box center [911, 286] width 185 height 16
click at [819, 289] on input "A_MIN_TARGET_WAGER_WIN_BETBUILDER_100DO30_190825" at bounding box center [815, 285] width 8 height 8
checkbox input "false"
type input "Select Action"
checkbox input "false"
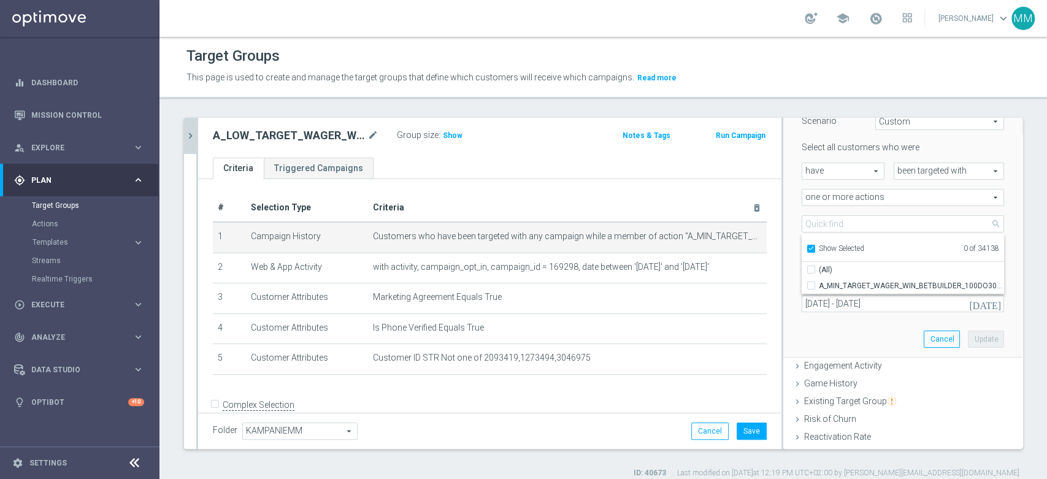
click at [819, 252] on label "Show Selected" at bounding box center [841, 249] width 45 height 11
click at [814, 252] on input "Show Selected" at bounding box center [810, 250] width 8 height 8
checkbox input "false"
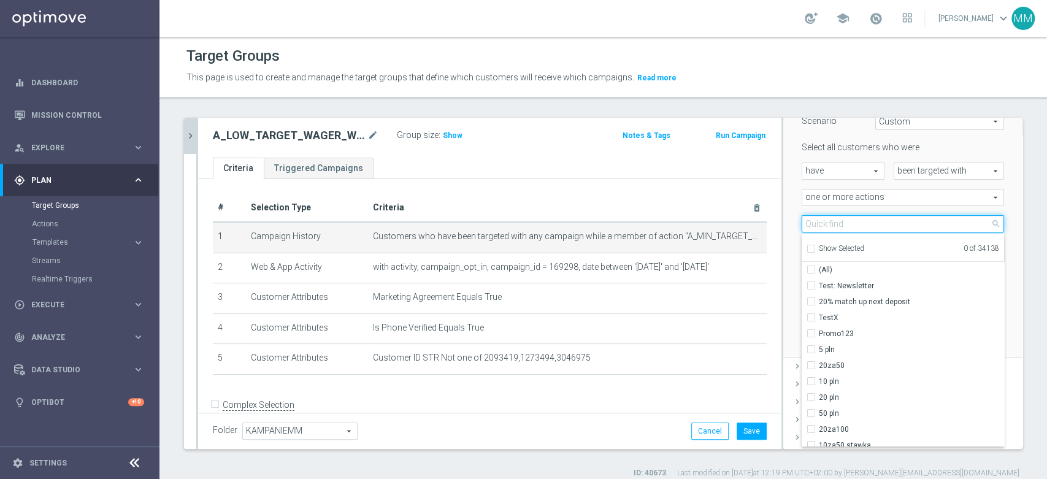
click at [820, 227] on input "search" at bounding box center [902, 223] width 202 height 17
paste input "A_LOW_TARGET_WAGER_WIN_BETBUILDER_100DO50_190825_SMS"
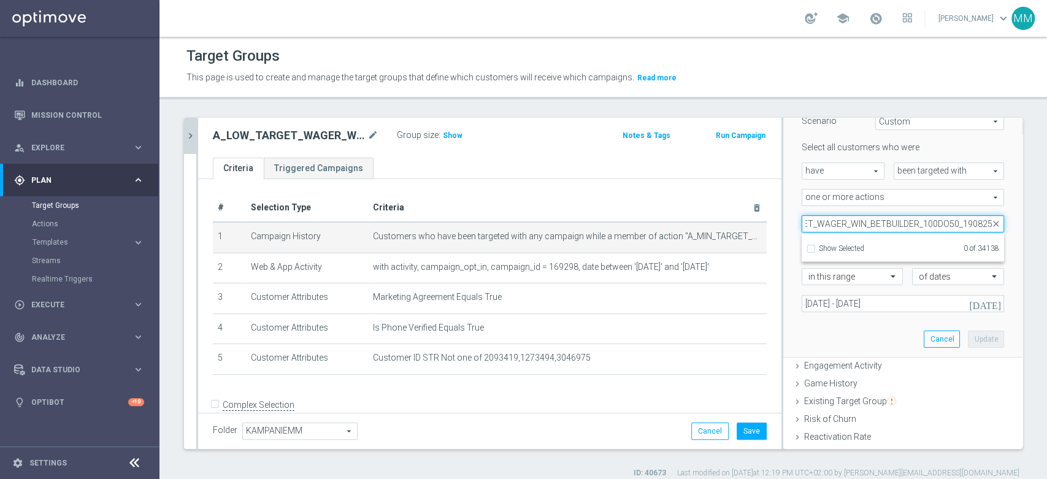
scroll to position [0, 62]
type input "A_LOW_TARGET_WAGER_WIN_BETBUILDER_100DO50_190825"
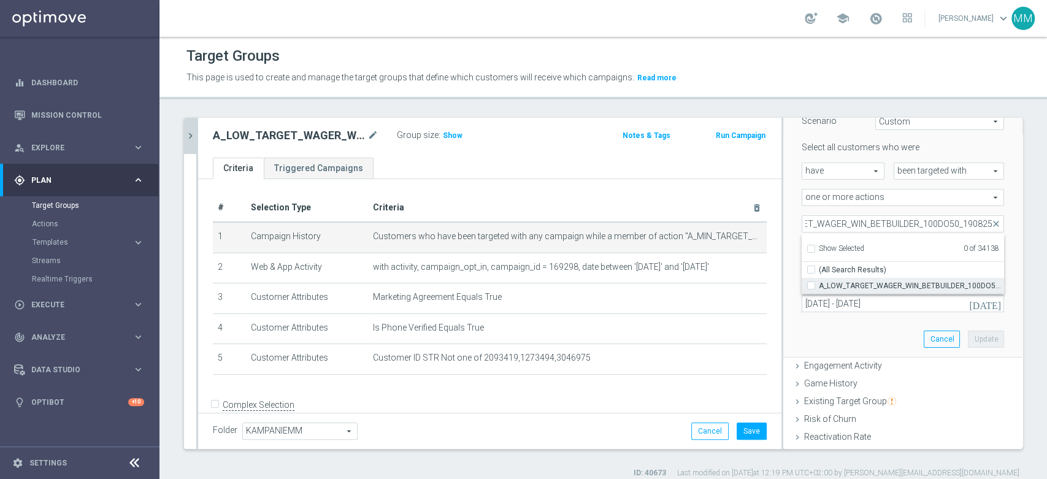
click at [819, 282] on span "A_LOW_TARGET_WAGER_WIN_BETBUILDER_100DO50_190825" at bounding box center [911, 286] width 185 height 10
click at [815, 282] on input "A_LOW_TARGET_WAGER_WIN_BETBUILDER_100DO50_190825" at bounding box center [815, 285] width 8 height 8
checkbox input "true"
type input "A_LOW_TARGET_WAGER_WIN_BETBUILDER_100DO50_190825"
checkbox input "true"
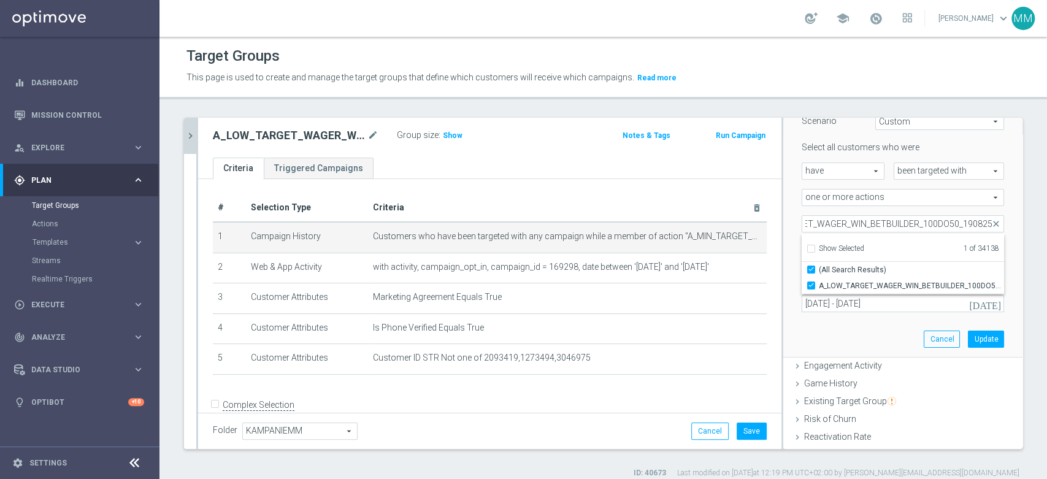
scroll to position [0, 0]
click at [795, 323] on div "Scenario Custom Custom arrow_drop_down search Select all customers who were hav…" at bounding box center [902, 226] width 221 height 259
click at [968, 340] on button "Update" at bounding box center [986, 338] width 36 height 17
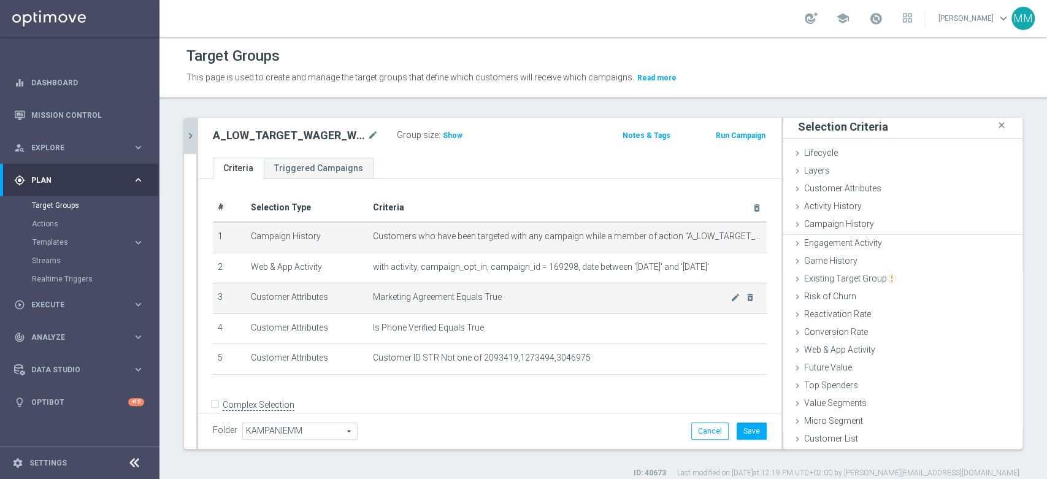
scroll to position [1, 0]
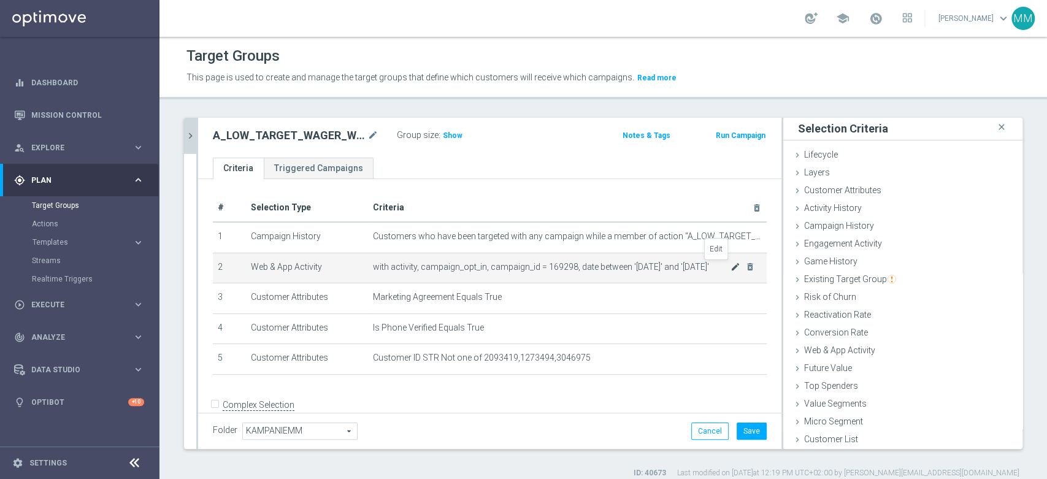
click at [730, 268] on icon "mode_edit" at bounding box center [735, 267] width 10 height 10
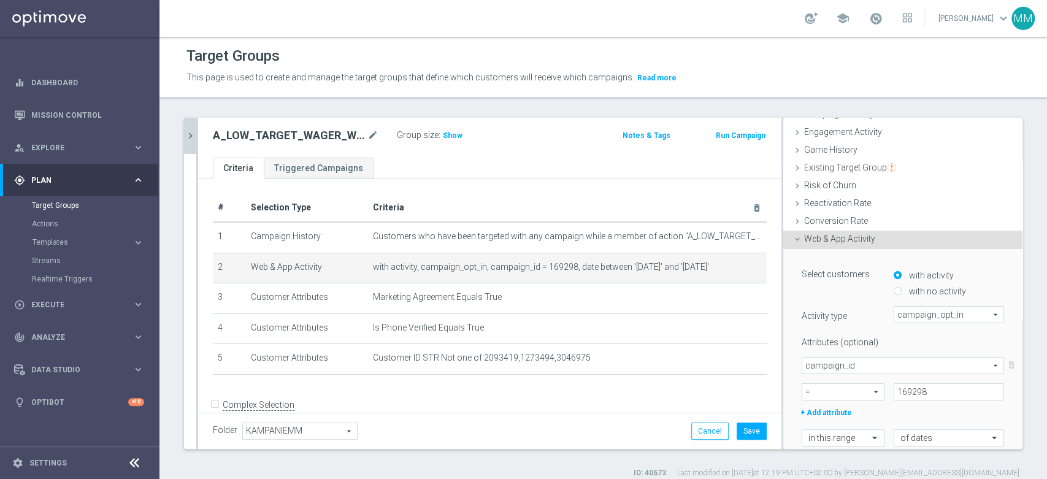
scroll to position [180, 0]
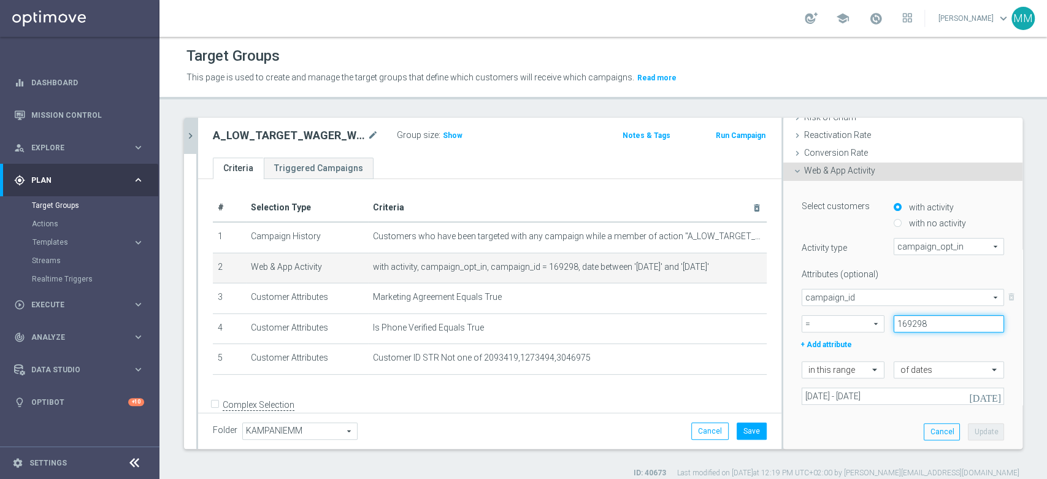
click at [923, 328] on input "169298" at bounding box center [948, 323] width 110 height 17
paste input "9"
type input "169299"
click at [968, 432] on button "Update" at bounding box center [986, 431] width 36 height 17
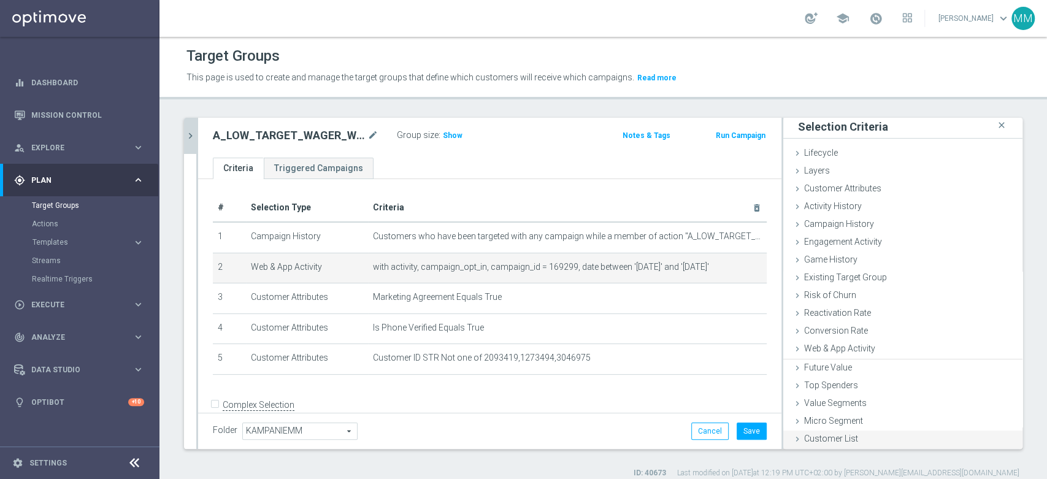
scroll to position [1, 0]
click at [750, 437] on button "Save" at bounding box center [751, 430] width 30 height 17
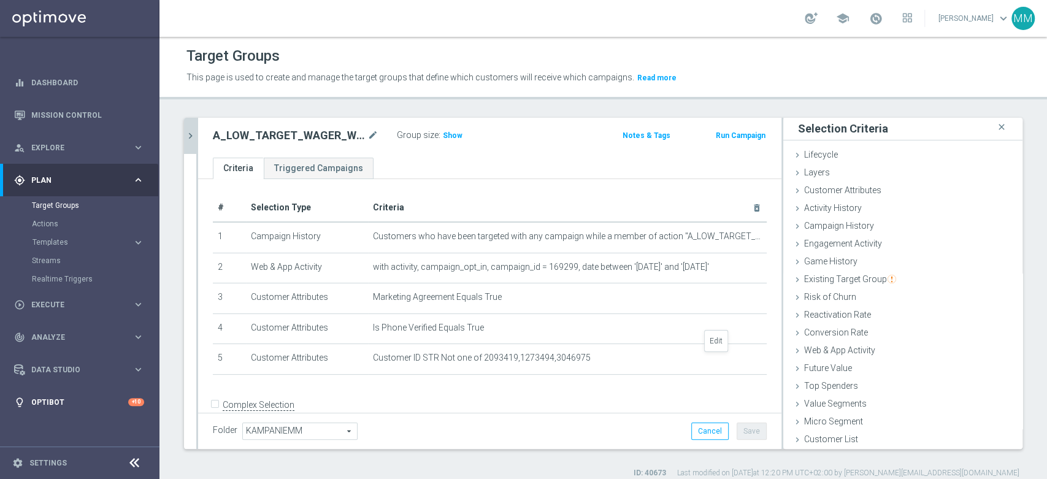
click at [0, 0] on icon "mode_edit" at bounding box center [0, 0] width 0 height 0
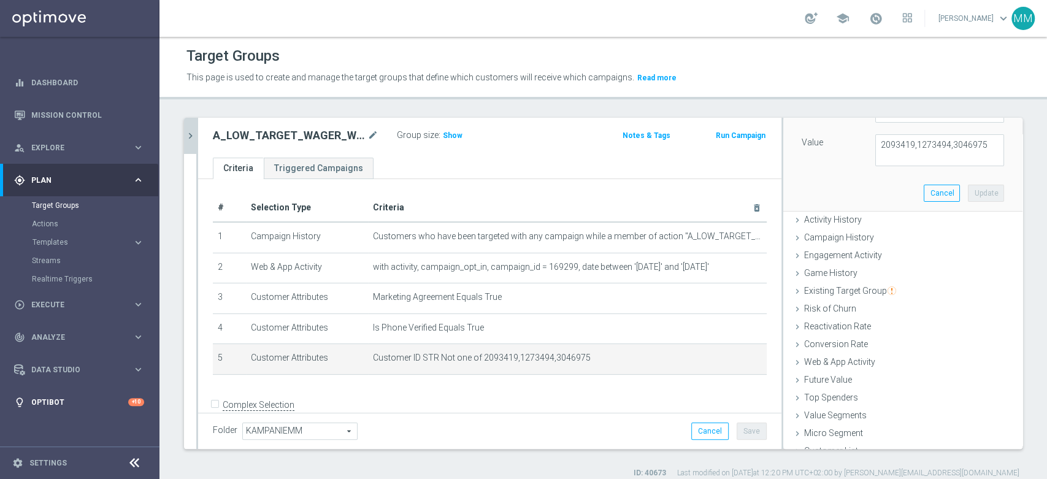
scroll to position [151, 0]
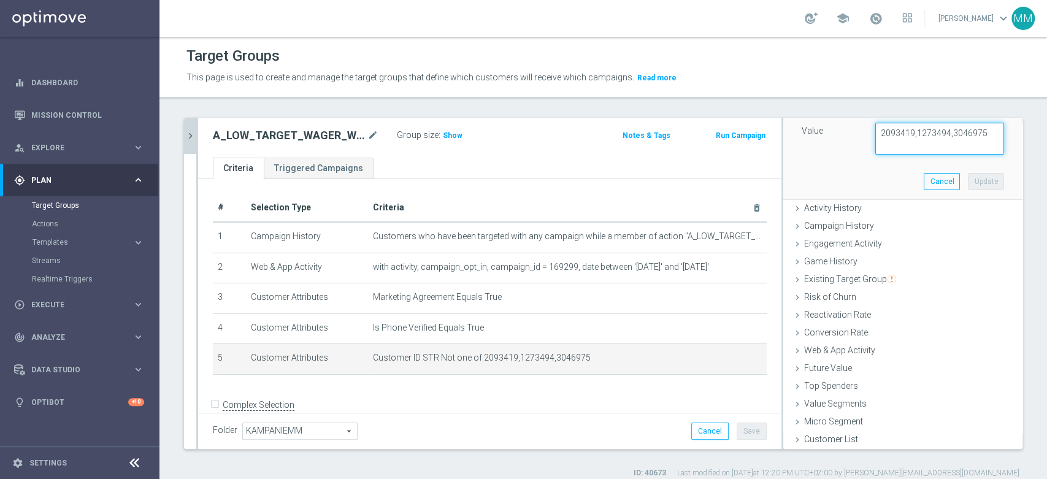
click at [893, 148] on textarea "2093419,1273494,3046975" at bounding box center [939, 139] width 129 height 32
paste textarea "1650903,614000,1035543,1118402,3046975,1688806"
type textarea "1650903,614000,1035543,1118402,3046975,1688806"
click at [968, 178] on button "Update" at bounding box center [986, 181] width 36 height 17
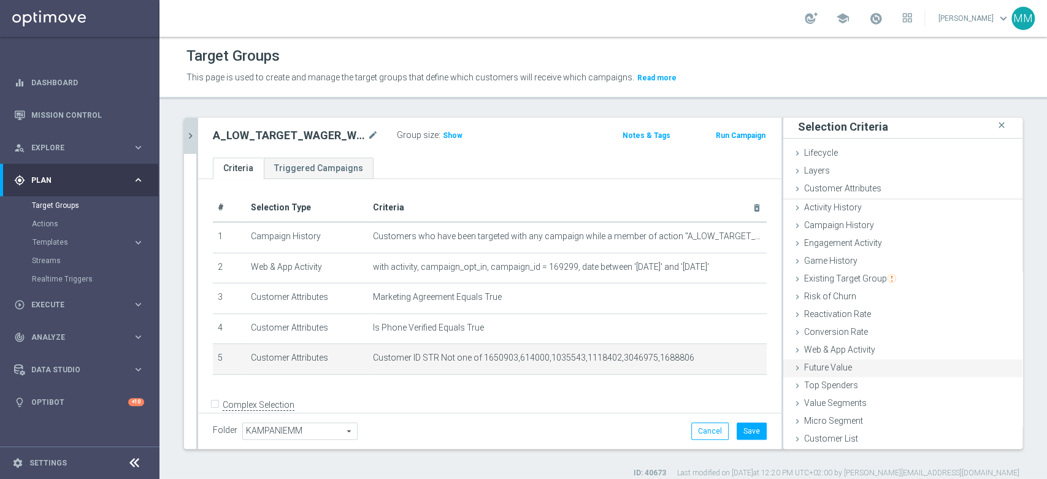
scroll to position [1, 0]
click at [749, 427] on button "Save" at bounding box center [751, 430] width 30 height 17
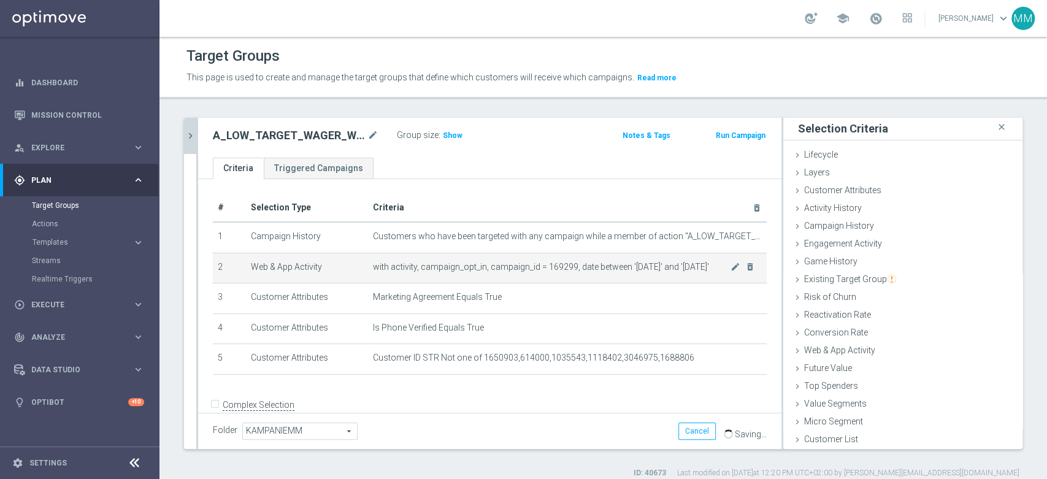
click at [506, 255] on td "with activity, campaign_opt_in, campaign_id = 169299, date between '[DATE]' and…" at bounding box center [567, 268] width 399 height 31
click at [541, 267] on span "with activity, campaign_opt_in, campaign_id = 169299, date between '[DATE]' and…" at bounding box center [551, 267] width 357 height 10
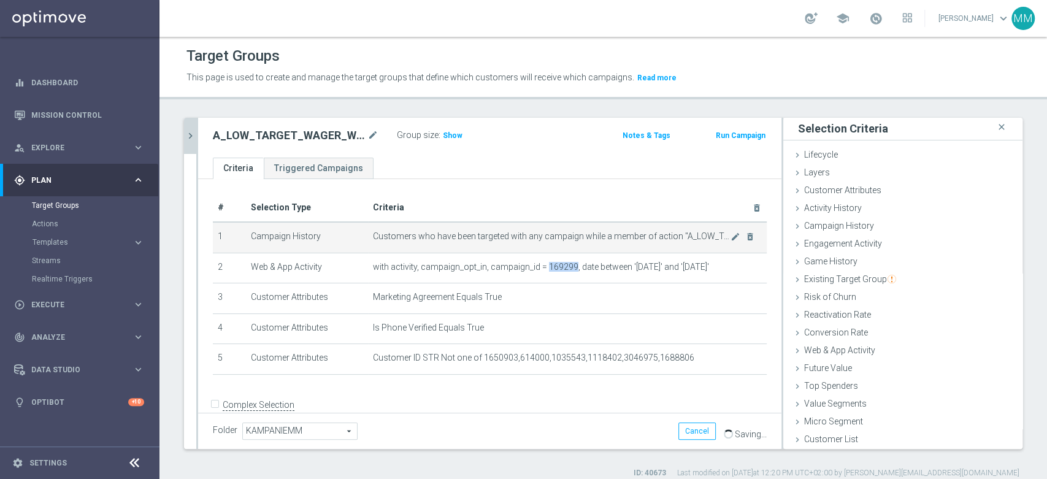
click at [677, 231] on span "Customers who have been targeted with any campaign while a member of action "A_…" at bounding box center [551, 236] width 357 height 10
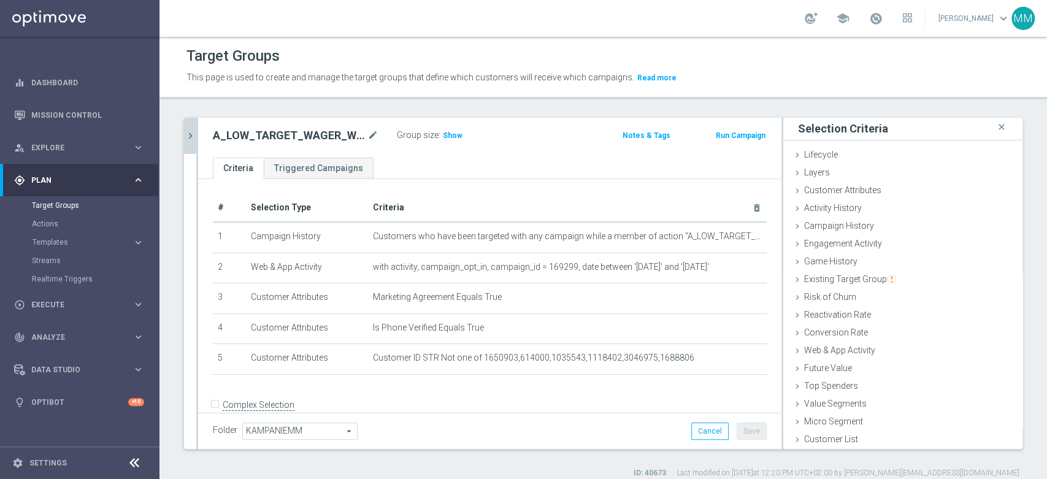
click at [199, 136] on div "A_LOW_TARGET_WAGER_WIN_BETBUILDER_100DO50_190825_SMS mode_edit Group size : Sho…" at bounding box center [489, 138] width 583 height 40
click at [192, 138] on icon "chevron_right" at bounding box center [191, 136] width 12 height 12
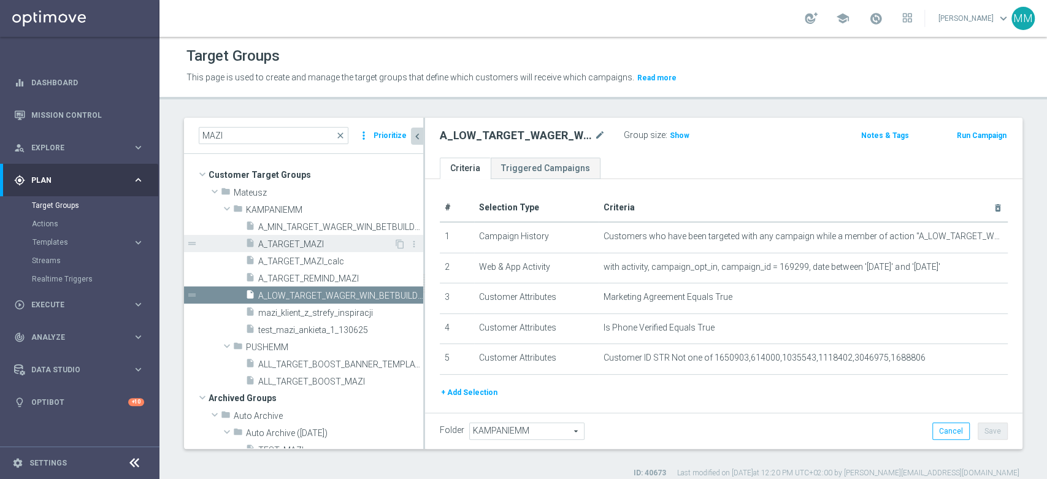
scroll to position [22, 0]
click at [310, 226] on span "A_MIN_TARGET_WAGER_WIN_BETBUILDER_100DO30_190825_SMS" at bounding box center [326, 227] width 137 height 10
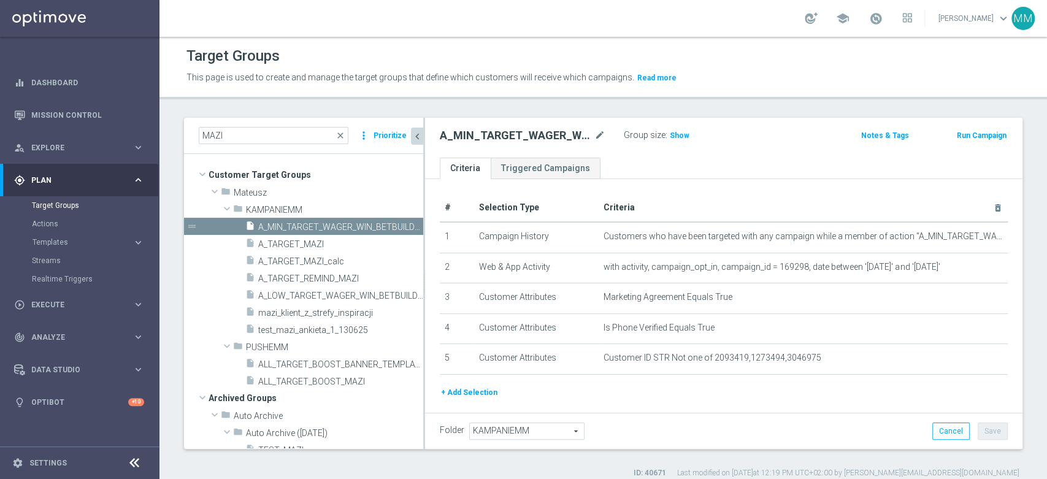
click at [980, 137] on button "Run Campaign" at bounding box center [981, 135] width 52 height 13
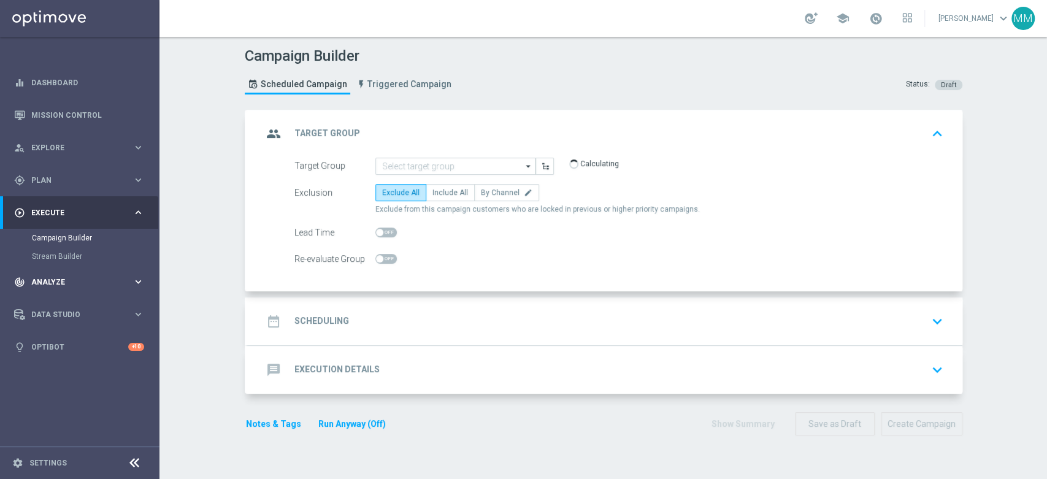
type input "A_MIN_TARGET_WAGER_WIN_BETBUILDER_100DO30_190825_SMS"
click at [447, 195] on span "Include All" at bounding box center [450, 192] width 36 height 9
click at [440, 195] on input "Include All" at bounding box center [436, 195] width 8 height 8
radio input "true"
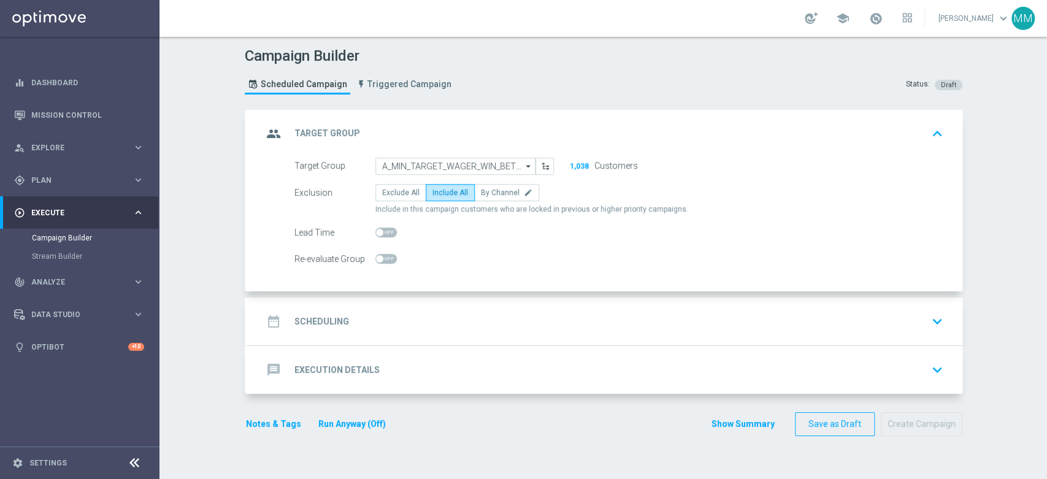
click at [395, 304] on div "date_range Scheduling keyboard_arrow_down" at bounding box center [605, 321] width 714 height 48
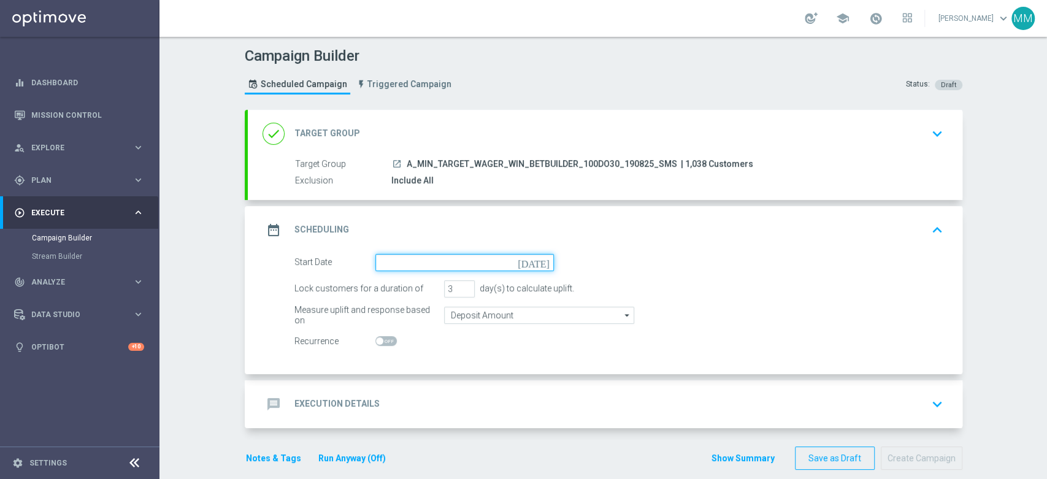
click at [417, 256] on input at bounding box center [464, 262] width 178 height 17
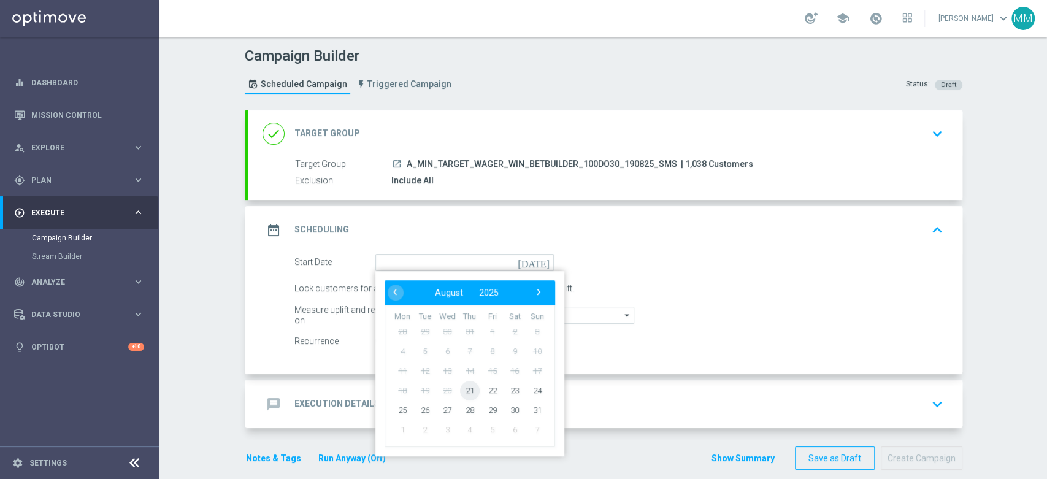
click at [466, 389] on span "21" at bounding box center [469, 390] width 20 height 20
type input "[DATE]"
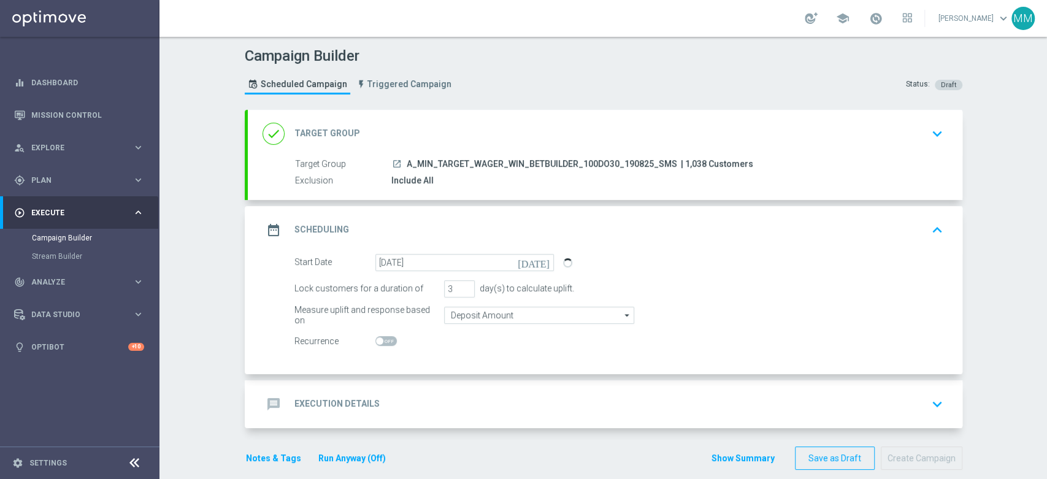
click at [430, 142] on div "done Target Group keyboard_arrow_down" at bounding box center [604, 133] width 685 height 23
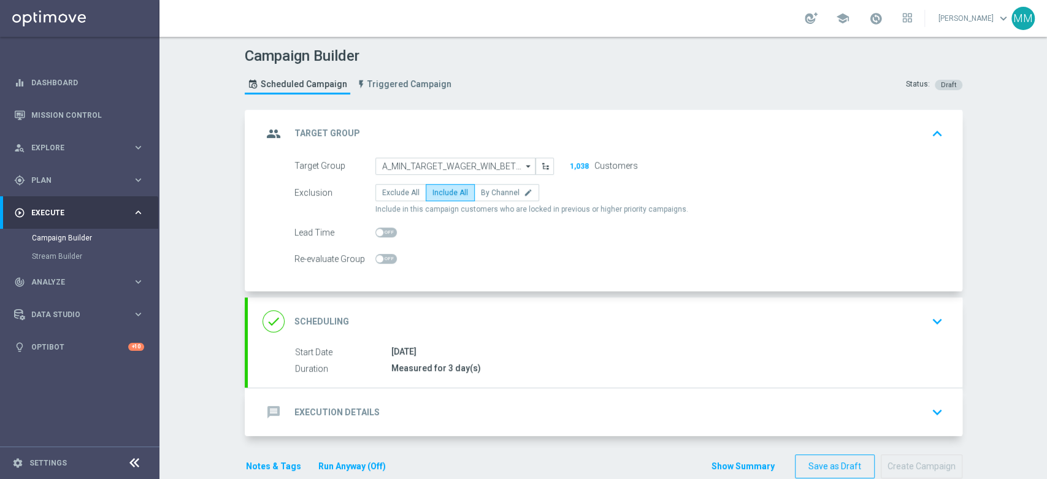
click at [439, 323] on div "done Scheduling keyboard_arrow_down" at bounding box center [604, 321] width 685 height 23
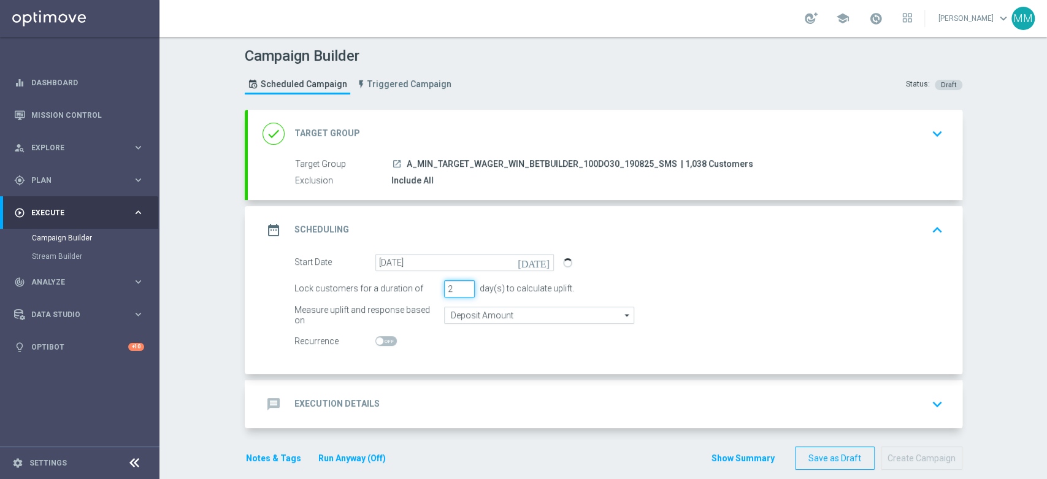
click at [462, 289] on input "2" at bounding box center [459, 288] width 31 height 17
type input "1"
click at [462, 289] on input "1" at bounding box center [459, 288] width 31 height 17
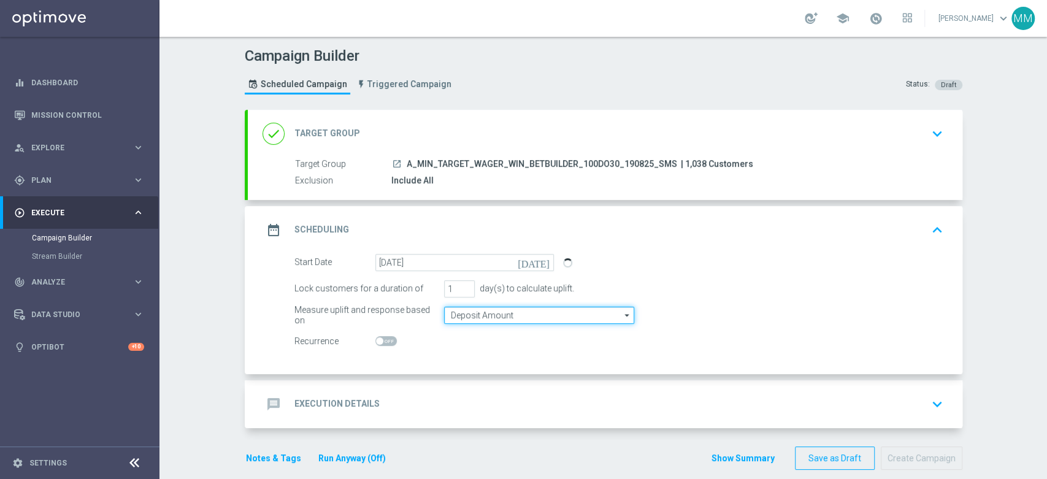
click at [462, 310] on input "Deposit Amount" at bounding box center [539, 315] width 190 height 17
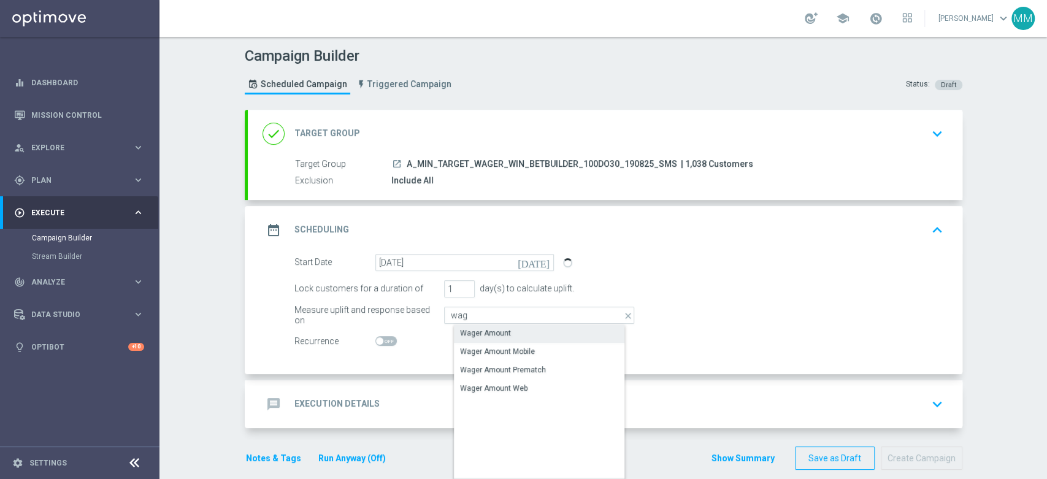
click at [478, 332] on div "Wager Amount" at bounding box center [485, 332] width 51 height 11
type input "Wager Amount"
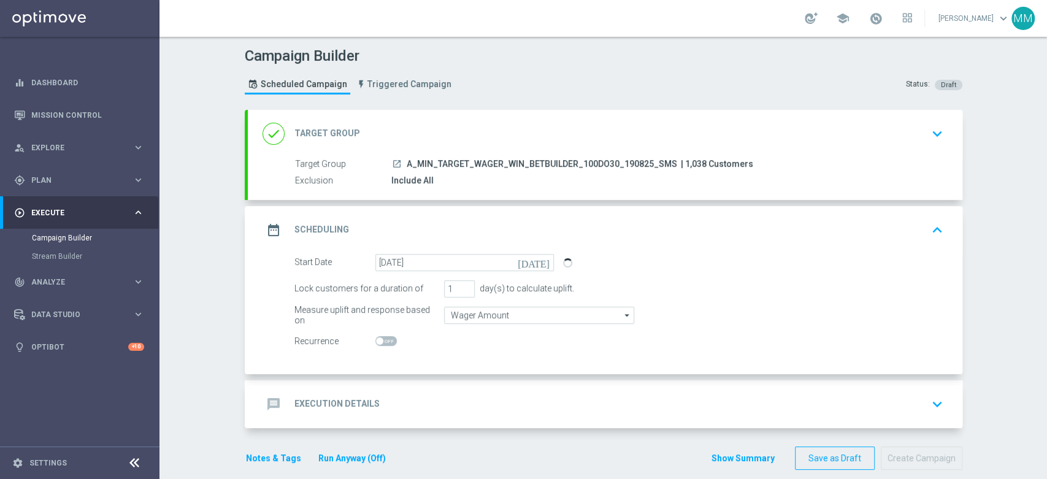
click at [478, 238] on div "date_range Scheduling keyboard_arrow_up" at bounding box center [604, 229] width 685 height 23
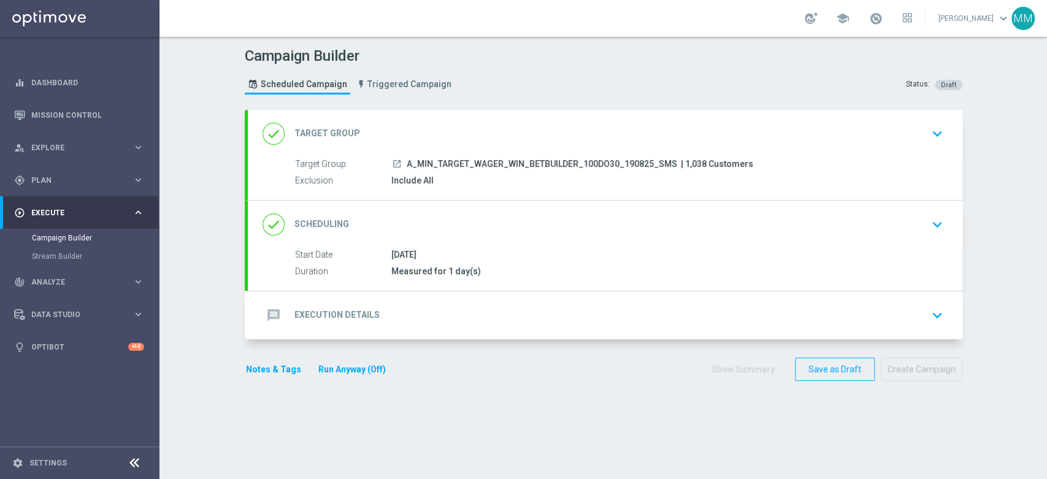
click at [424, 323] on div "message Execution Details keyboard_arrow_down" at bounding box center [604, 315] width 685 height 23
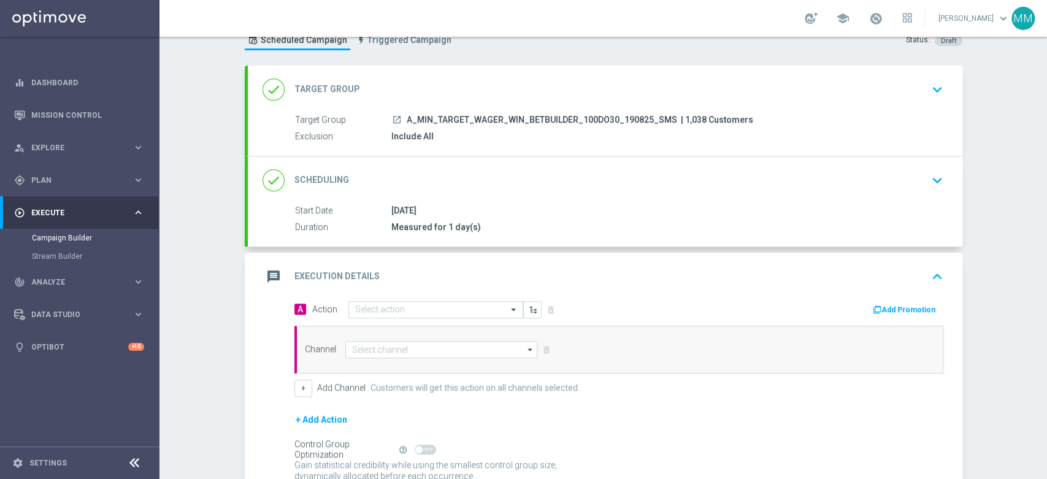
scroll to position [68, 0]
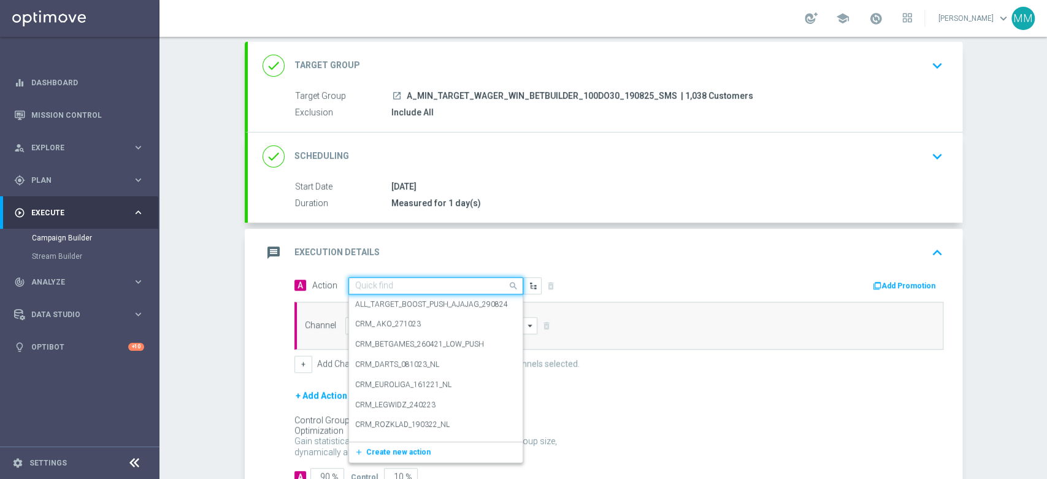
click at [395, 288] on input "text" at bounding box center [423, 286] width 137 height 10
click at [386, 448] on span "Create new action" at bounding box center [398, 452] width 64 height 9
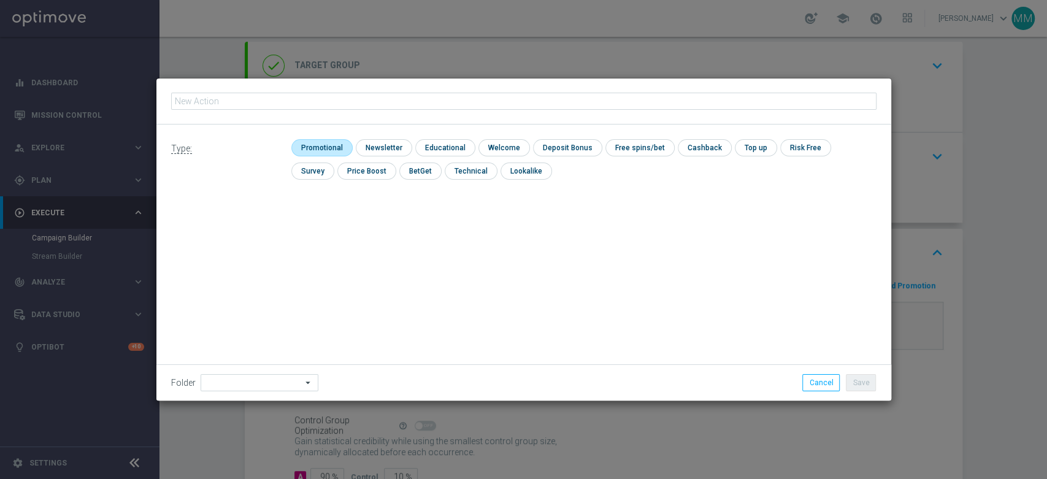
type input "A_MIN_TARGET_WAGER_WIN_BETBUILDER_100DO30_190825_SMS"
click at [318, 145] on input "checkbox" at bounding box center [320, 147] width 58 height 17
checkbox input "true"
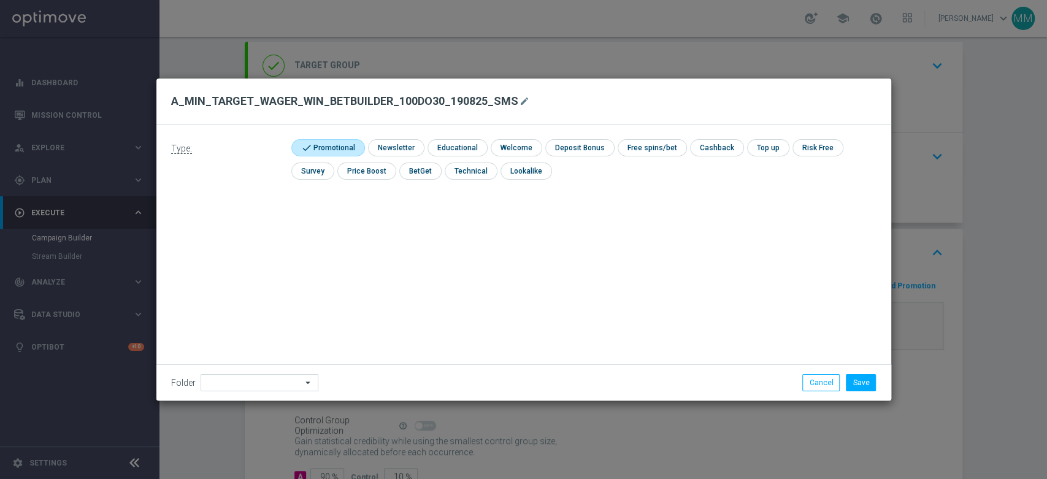
click at [289, 372] on div "Folder arrow_drop_down Show Selected 0 of 475 !ARCHIVE" at bounding box center [523, 382] width 735 height 36
click at [289, 381] on input at bounding box center [259, 382] width 118 height 17
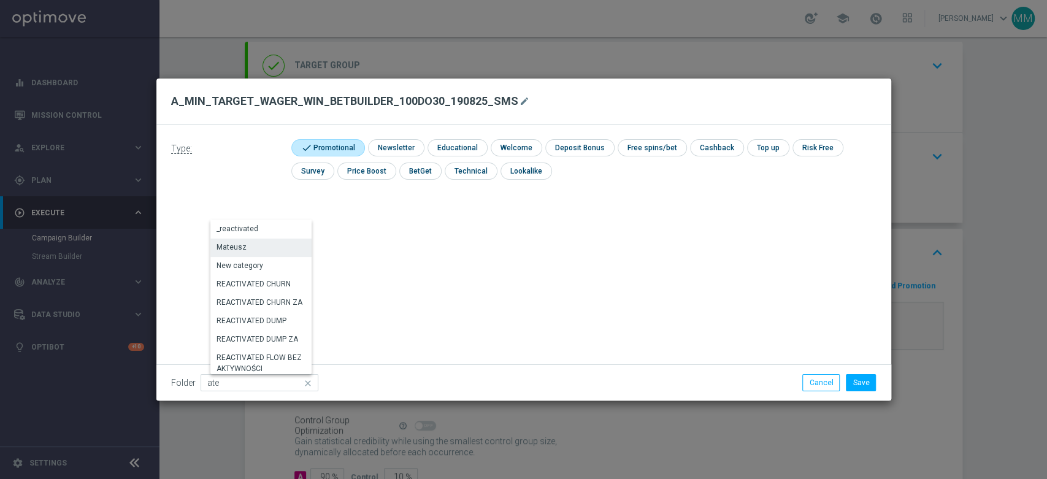
click at [248, 246] on div "Mateusz" at bounding box center [262, 247] width 104 height 17
type input "Mateusz"
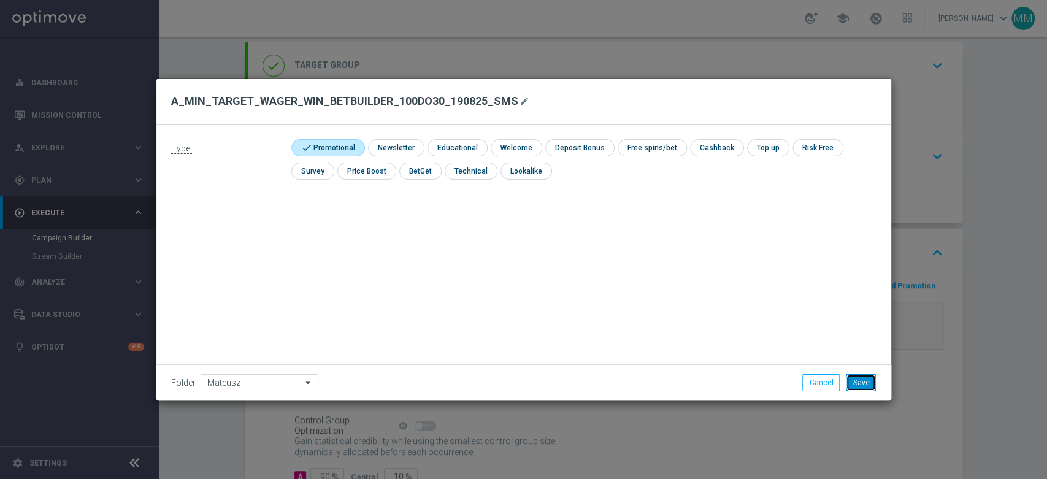
click at [853, 378] on button "Save" at bounding box center [861, 382] width 30 height 17
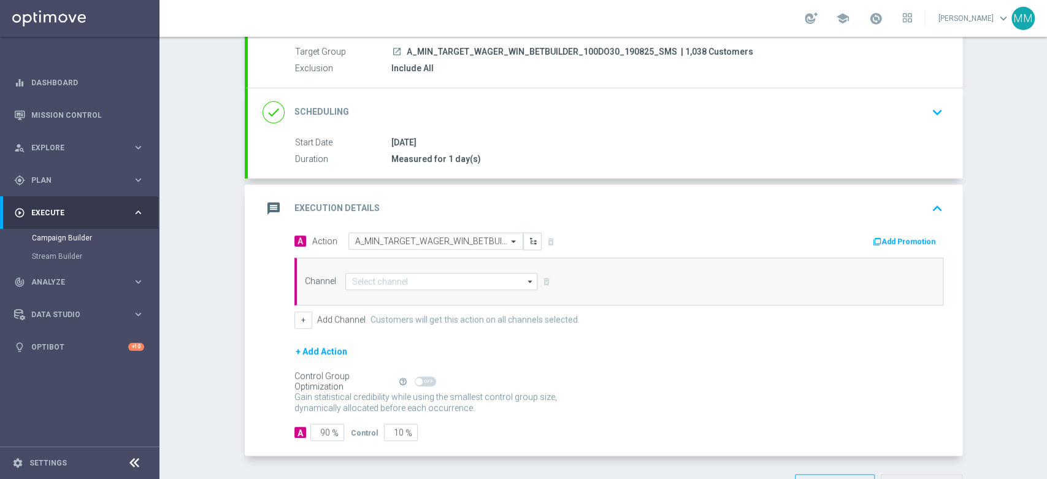
scroll to position [136, 0]
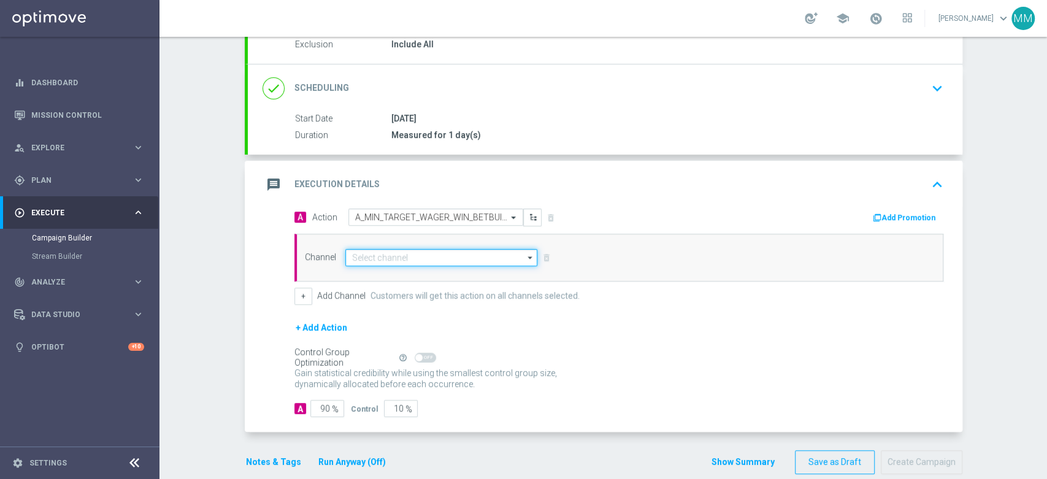
click at [378, 254] on input at bounding box center [441, 257] width 193 height 17
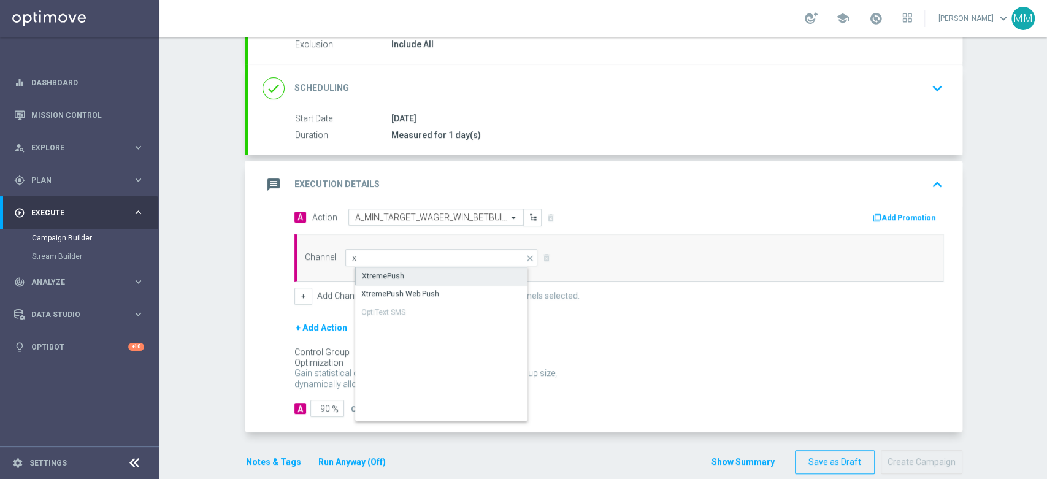
click at [388, 278] on div "XtremePush" at bounding box center [383, 275] width 42 height 11
type input "XtremePush"
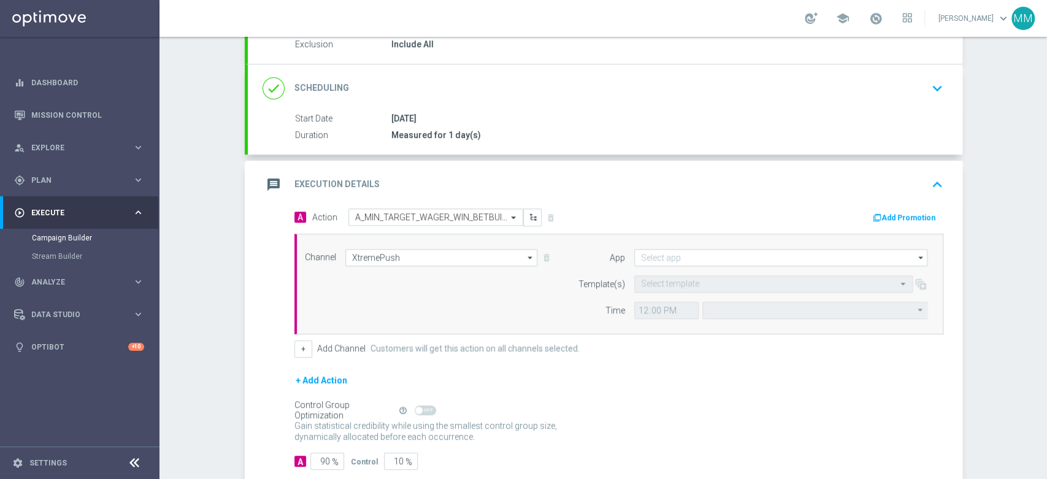
type input "Coordinated Universal Time (UTC 00:00)"
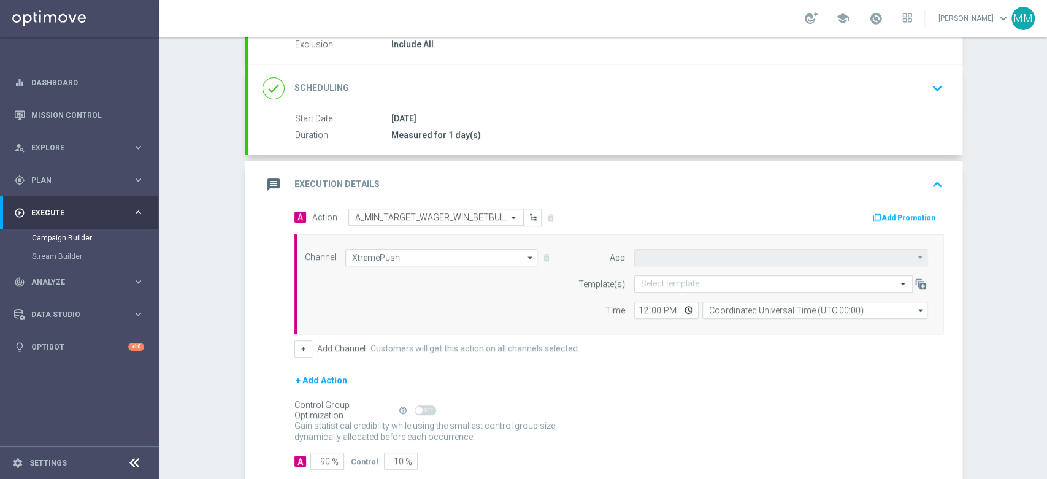
type input "STS_PL"
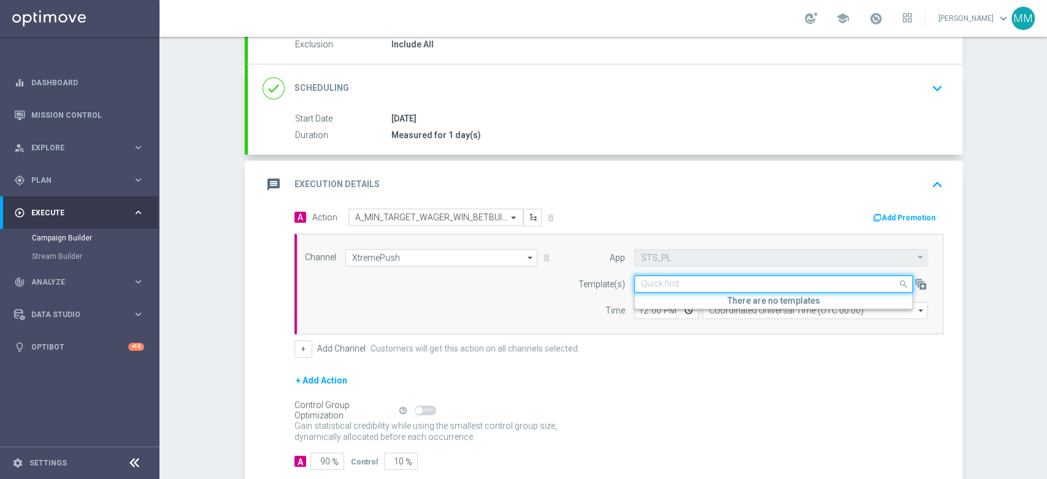
click at [697, 286] on input "text" at bounding box center [761, 284] width 240 height 10
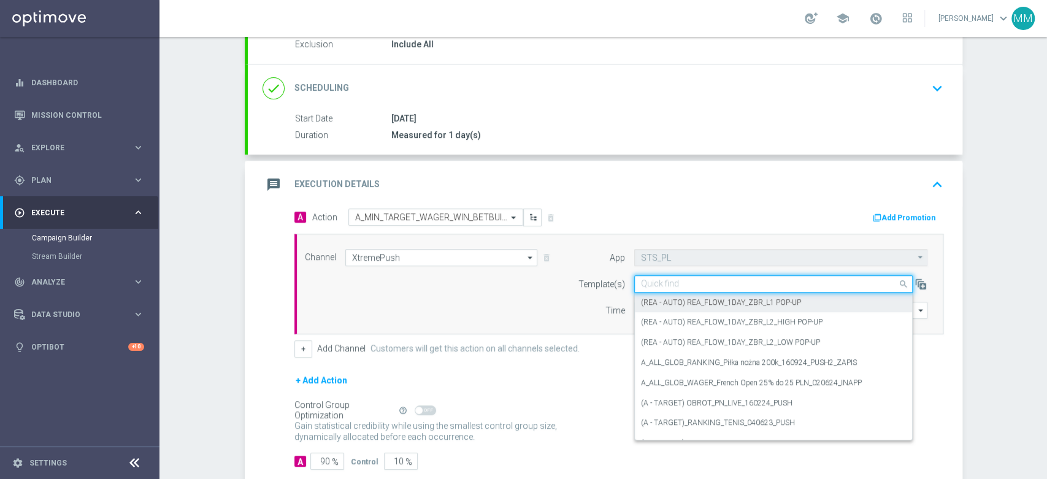
paste input "A_MIN_TARGET_WAGER_WIN_BETBUILDER_100DO30_190825_SMS"
type input "A_MIN_TARGET_WAGER_WIN_BETBUILDER_100DO30_190825_SMS"
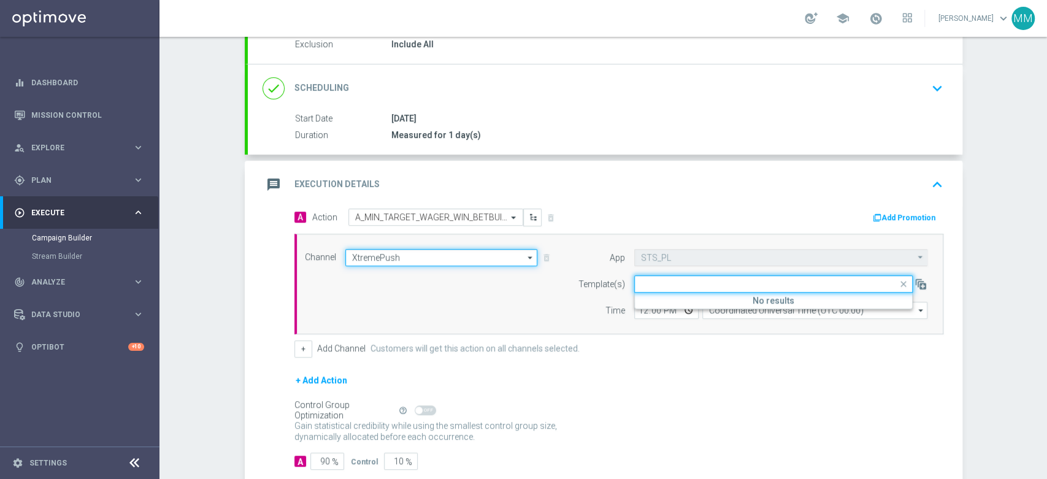
click at [419, 251] on input "XtremePush" at bounding box center [441, 257] width 193 height 17
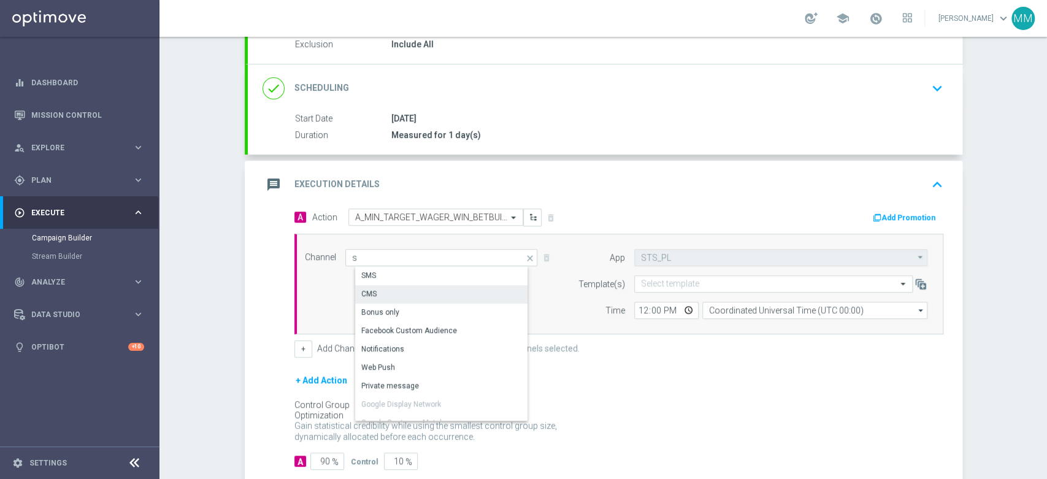
click at [393, 279] on div "SMS" at bounding box center [446, 275] width 183 height 17
type input "SMS"
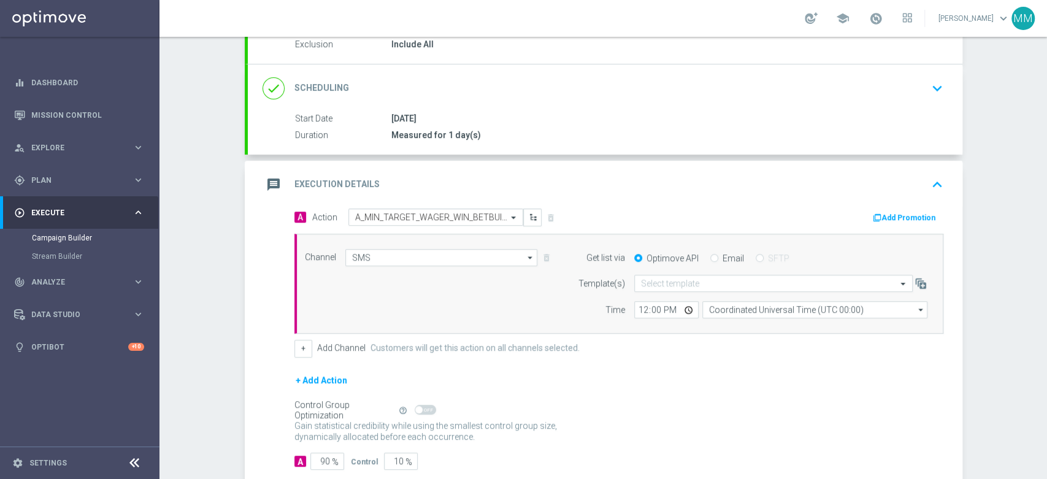
click at [703, 290] on div "Select template" at bounding box center [773, 283] width 278 height 17
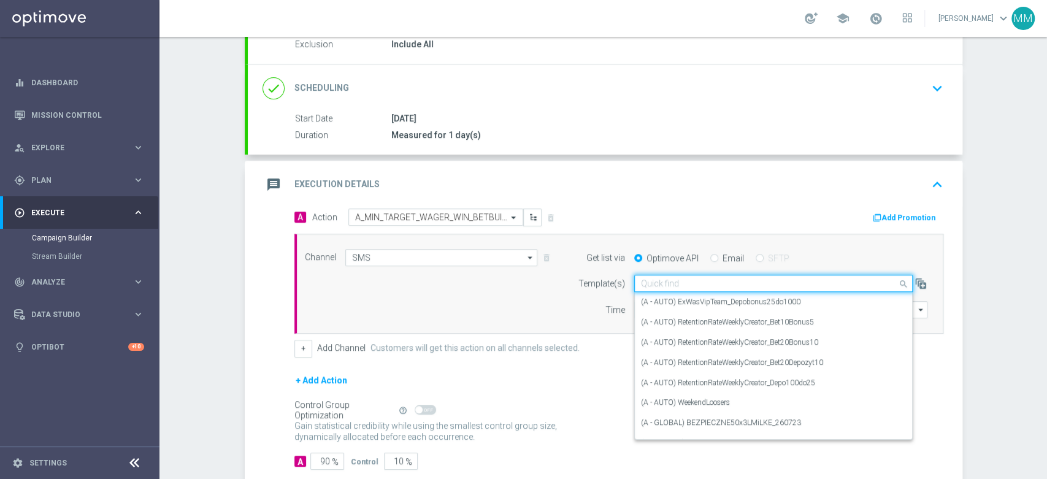
paste input "A_MIN_TARGET_WAGER_WIN_BETBUILDER_100DO30_190825_SMS"
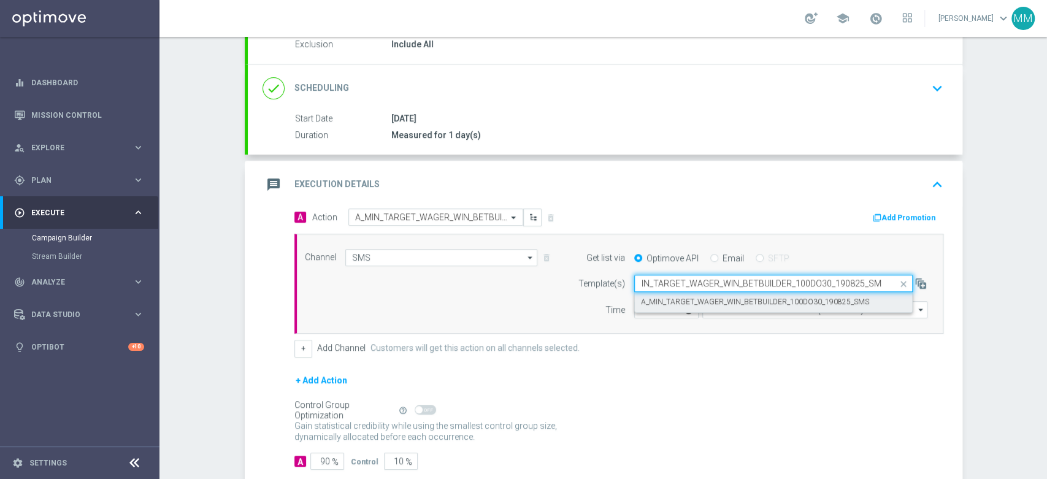
click at [703, 307] on div "A_MIN_TARGET_WAGER_WIN_BETBUILDER_100DO30_190825_SMS" at bounding box center [773, 302] width 265 height 20
type input "A_MIN_TARGET_WAGER_WIN_BETBUILDER_100DO30_190825_SMS"
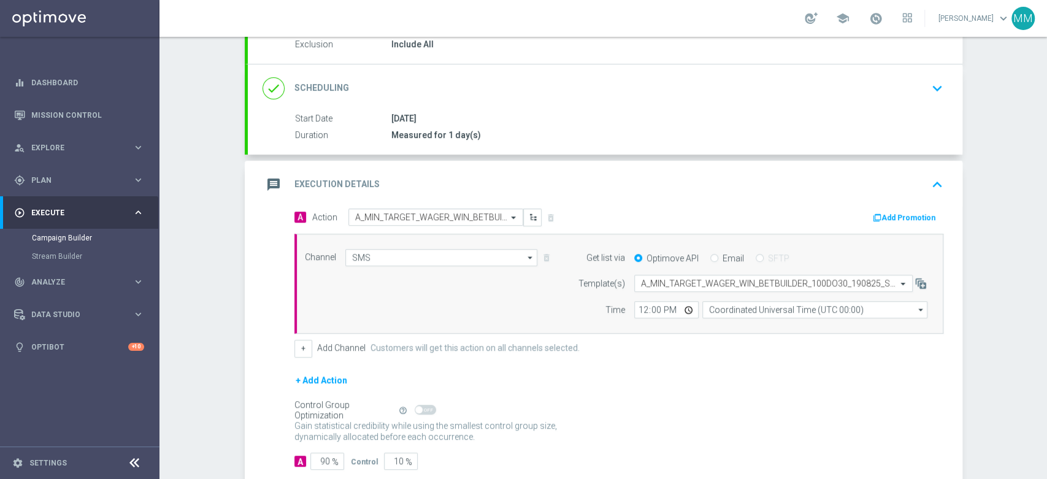
scroll to position [0, 0]
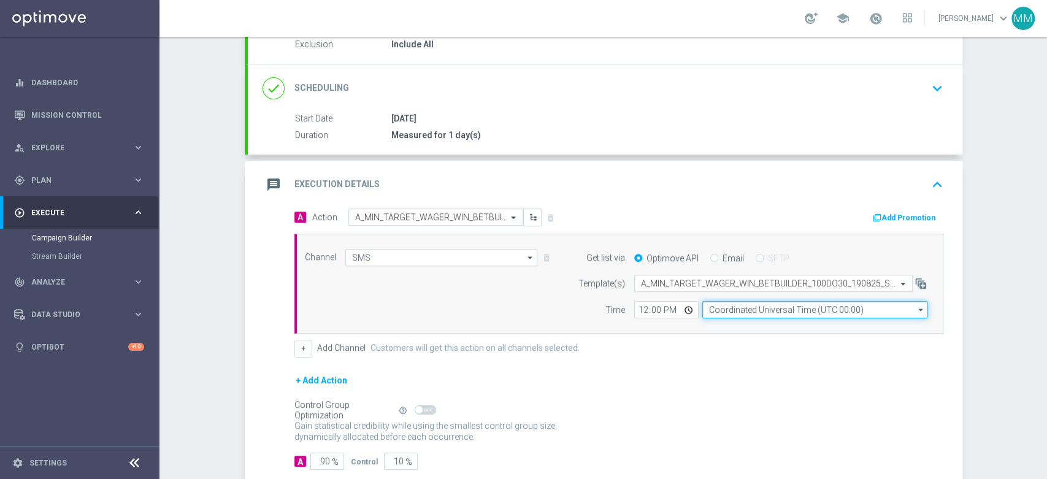
click at [740, 307] on input "Coordinated Universal Time (UTC 00:00)" at bounding box center [814, 309] width 225 height 17
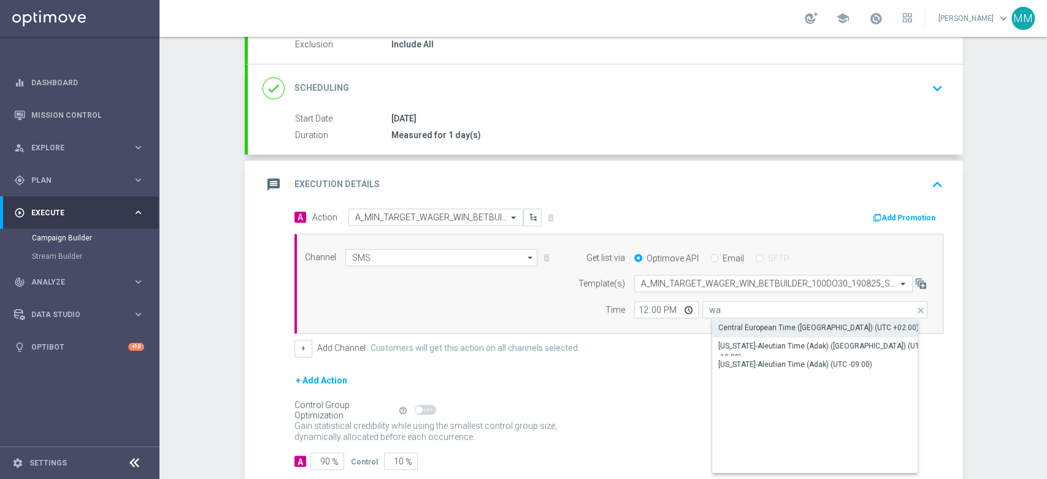
click at [726, 322] on div "Central European Time ([GEOGRAPHIC_DATA]) (UTC +02:00)" at bounding box center [818, 327] width 200 height 11
type input "Central European Time ([GEOGRAPHIC_DATA]) (UTC +02:00)"
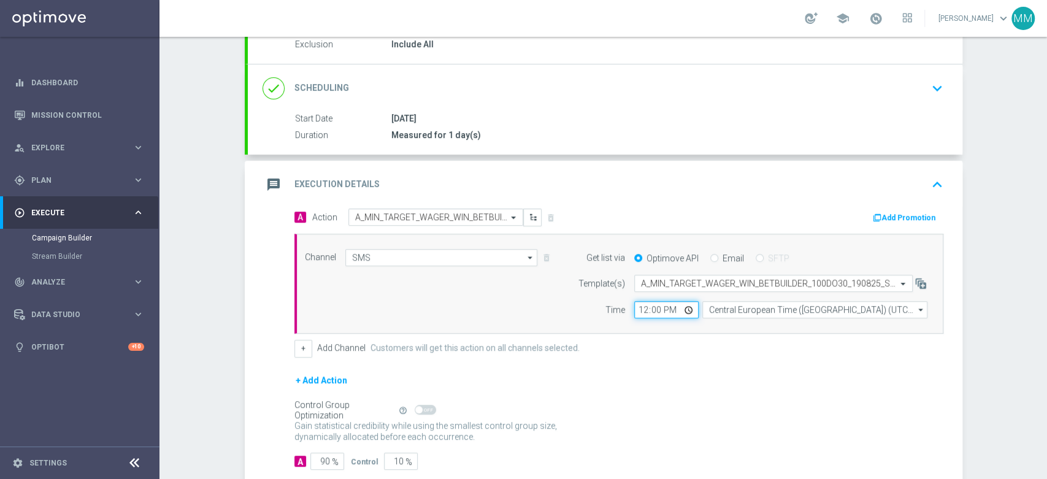
click at [640, 304] on input "12:00" at bounding box center [666, 309] width 64 height 17
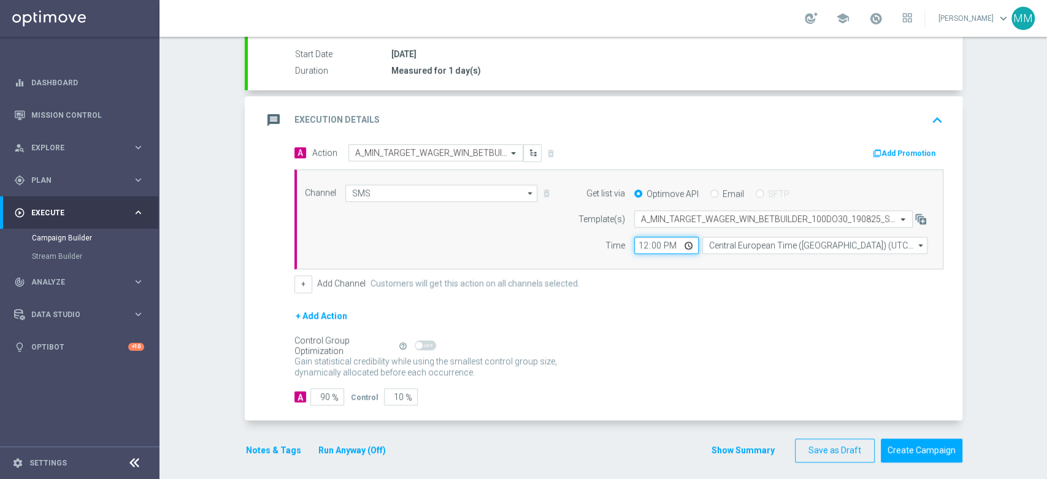
scroll to position [206, 0]
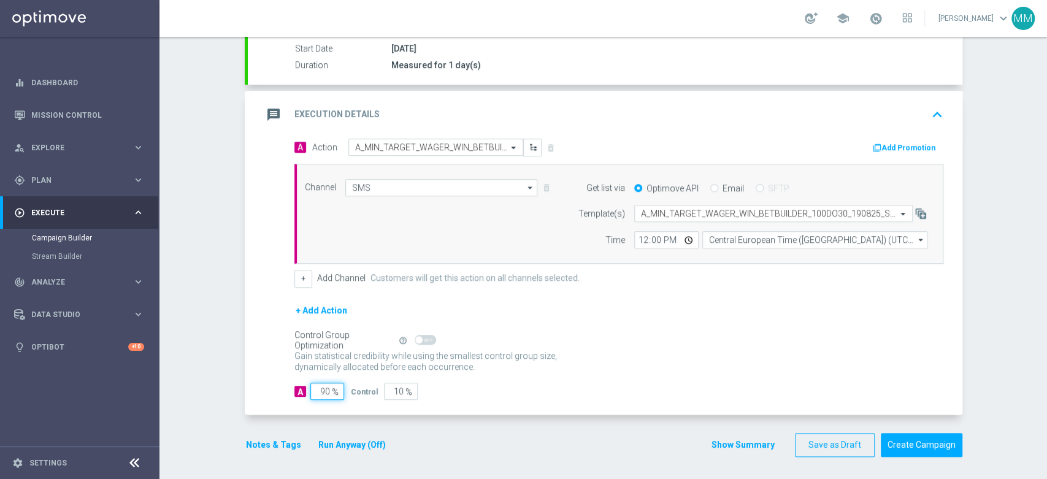
drag, startPoint x: 319, startPoint y: 386, endPoint x: 326, endPoint y: 386, distance: 7.4
click at [326, 386] on div "90 %" at bounding box center [325, 391] width 31 height 17
type input "98"
type input "2"
type input "98"
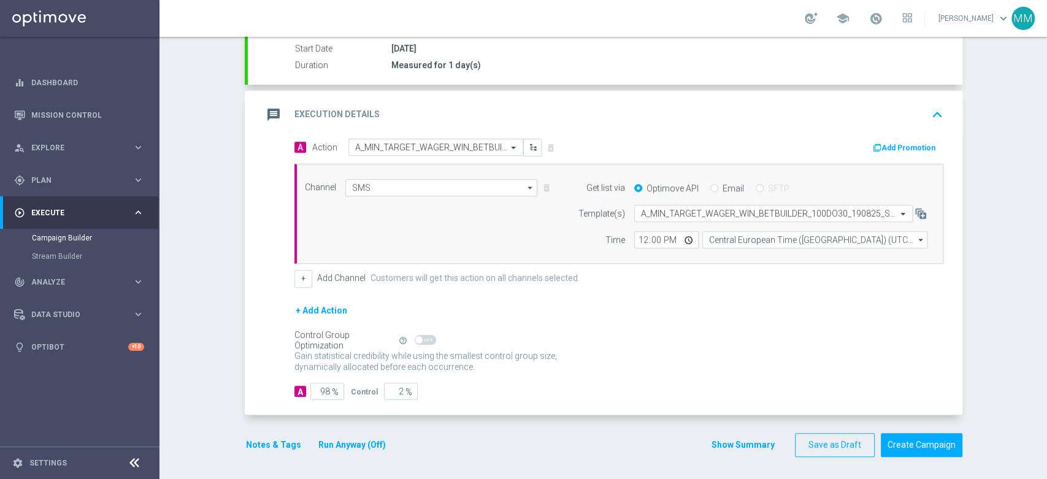
click at [262, 448] on button "Notes & Tags" at bounding box center [274, 444] width 58 height 15
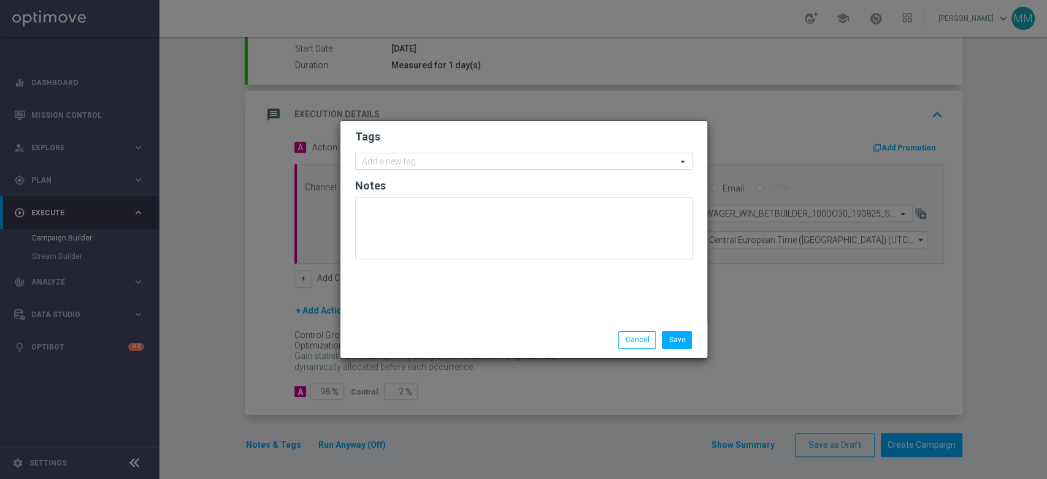
click at [424, 145] on form "Tags Add a new tag Notes" at bounding box center [523, 197] width 337 height 142
click at [426, 165] on input "text" at bounding box center [519, 162] width 315 height 10
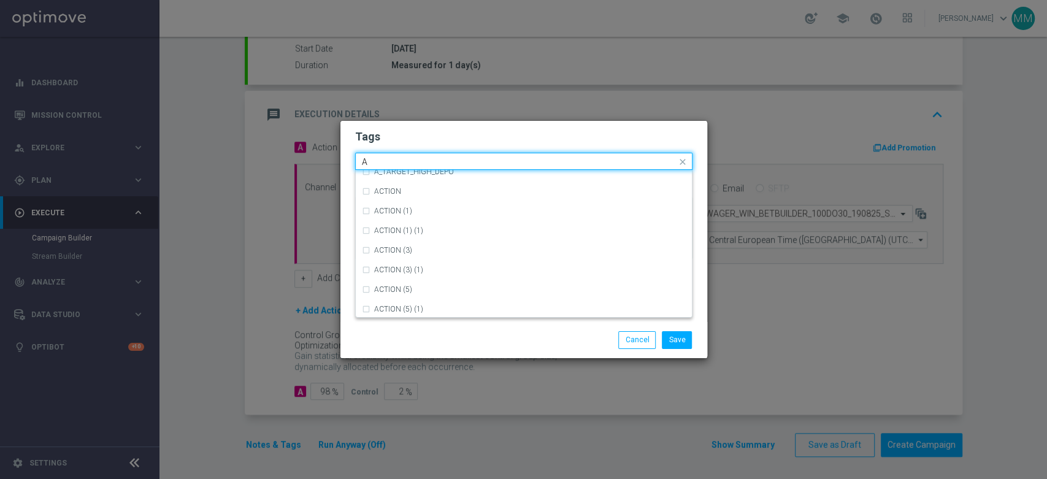
scroll to position [1499, 0]
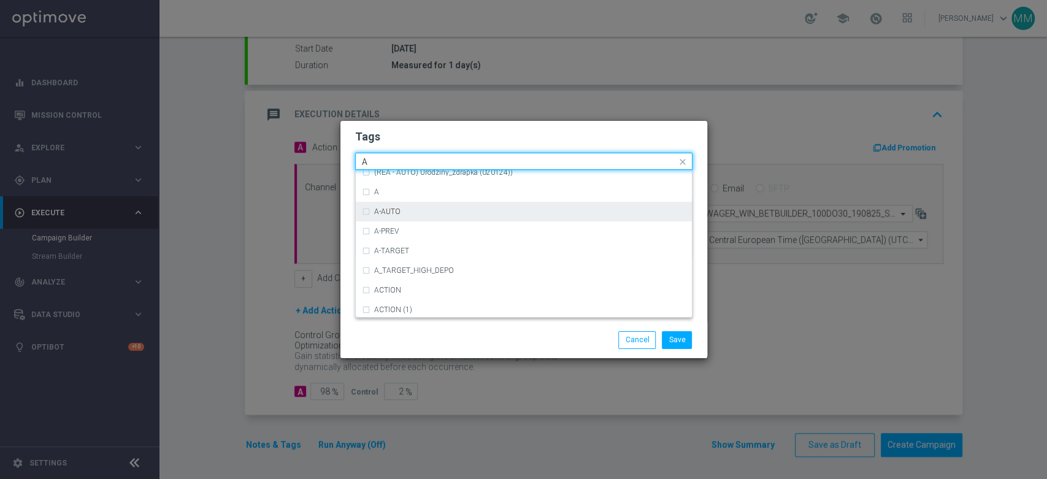
click at [407, 202] on div "A-AUTO" at bounding box center [524, 212] width 324 height 20
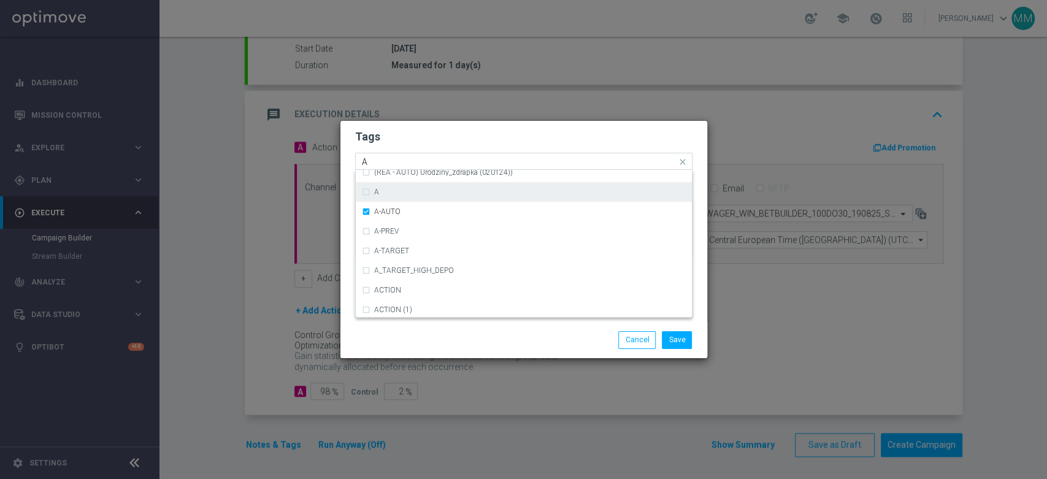
click at [407, 193] on div "A" at bounding box center [529, 191] width 311 height 7
click at [403, 208] on div "A-AUTO" at bounding box center [529, 211] width 311 height 7
drag, startPoint x: 407, startPoint y: 156, endPoint x: 410, endPoint y: 162, distance: 7.2
click at [410, 159] on div "Quick find × A A" at bounding box center [516, 161] width 321 height 15
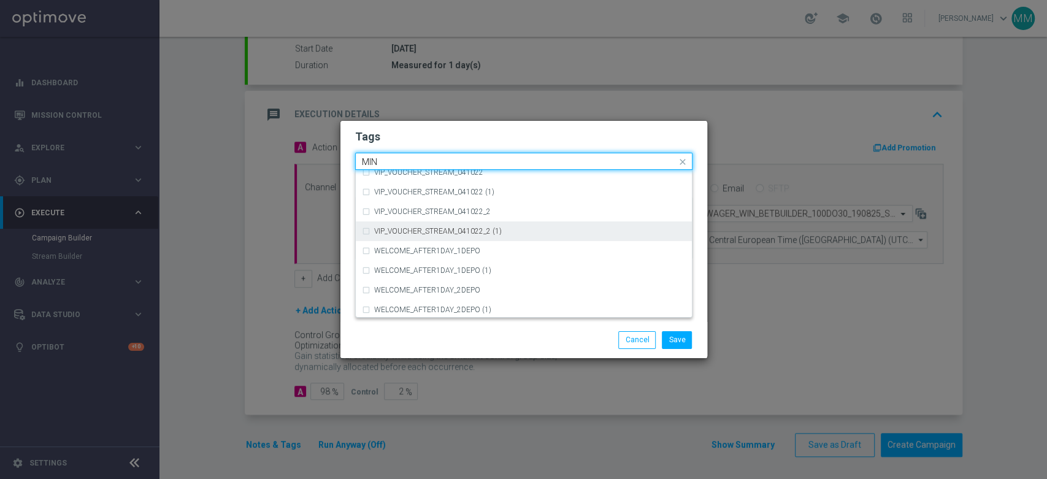
scroll to position [0, 0]
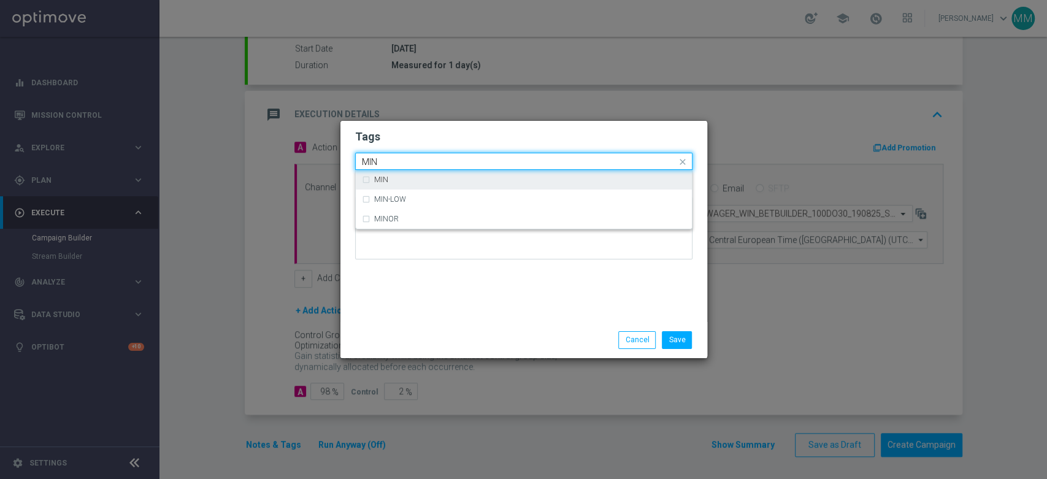
click at [381, 178] on label "MIN" at bounding box center [381, 179] width 14 height 7
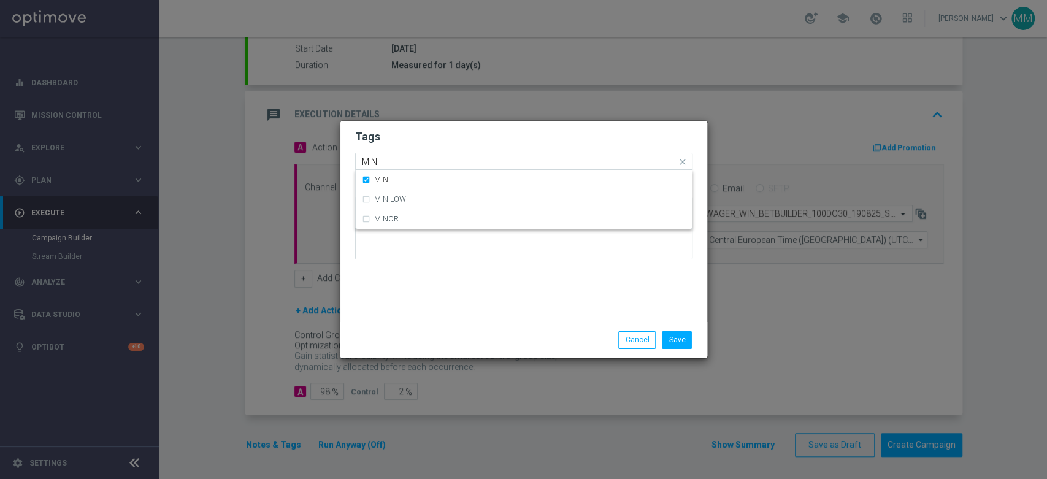
click at [389, 161] on input "MIN" at bounding box center [519, 162] width 315 height 10
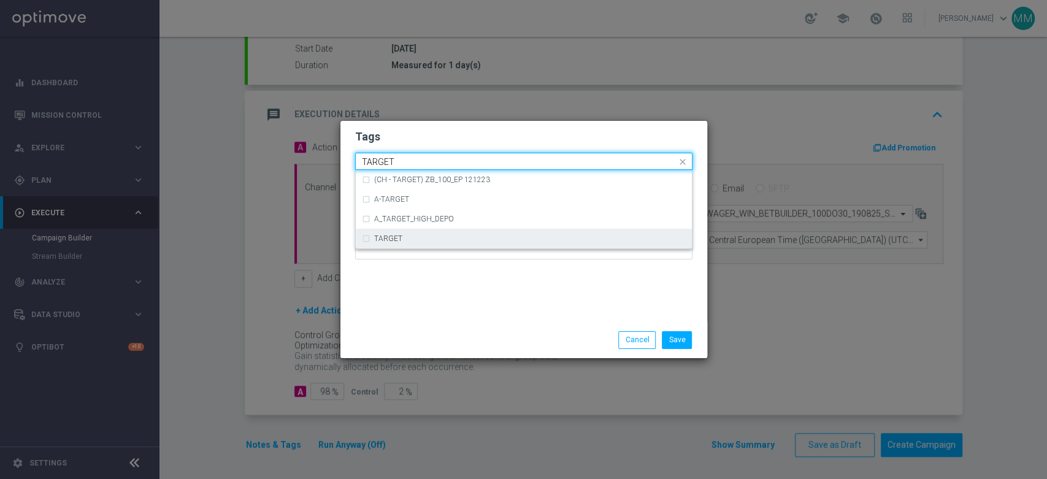
click at [404, 241] on div "TARGET" at bounding box center [529, 238] width 311 height 7
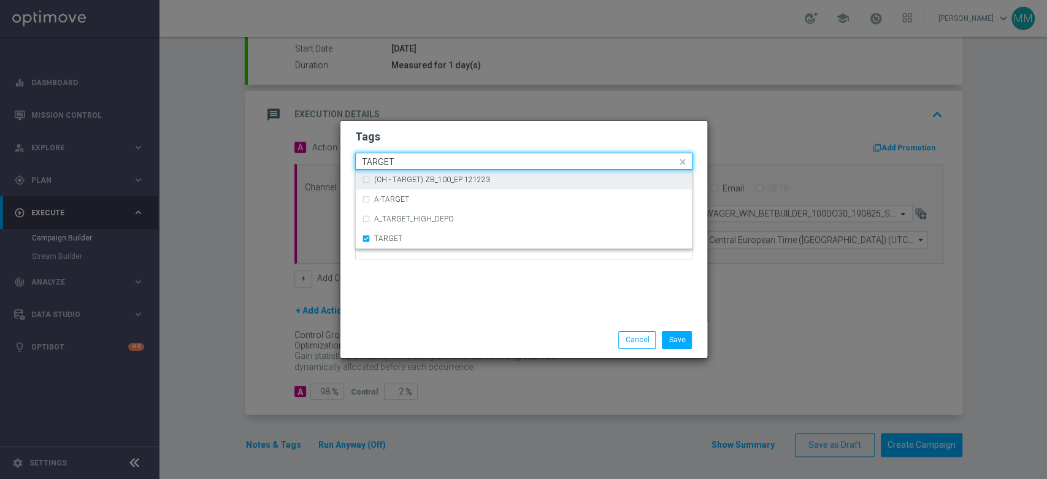
click at [401, 167] on div "TARGET" at bounding box center [518, 163] width 316 height 12
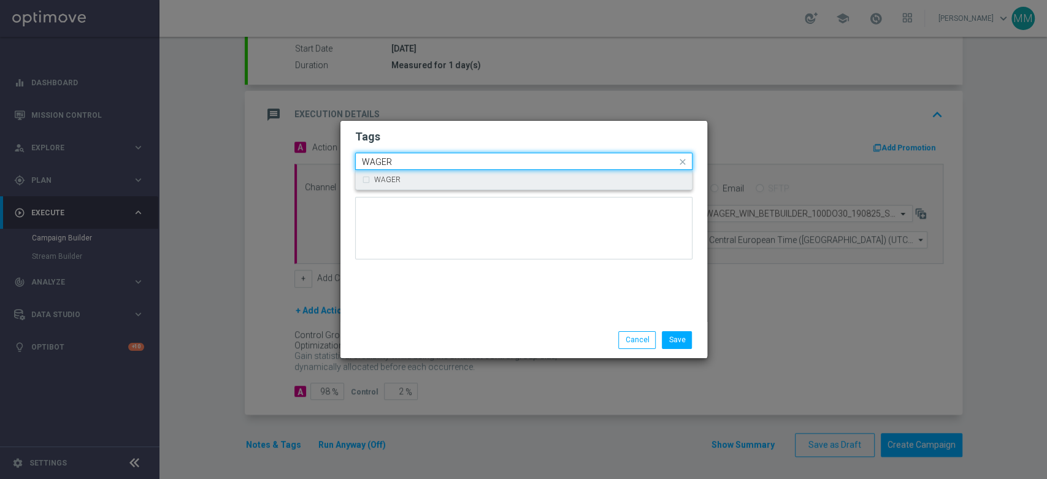
click at [405, 178] on div "WAGER" at bounding box center [529, 179] width 311 height 7
type input "WAGER"
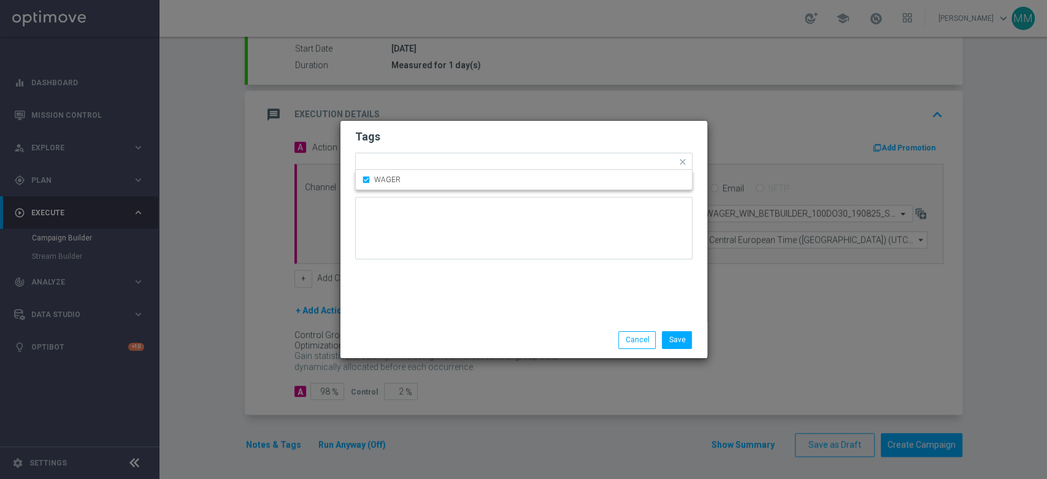
drag, startPoint x: 409, startPoint y: 146, endPoint x: 503, endPoint y: 227, distance: 124.8
click at [410, 145] on form "Tags Quick find × A × MIN × TARGET × WAGER WAGER Notes" at bounding box center [523, 197] width 337 height 142
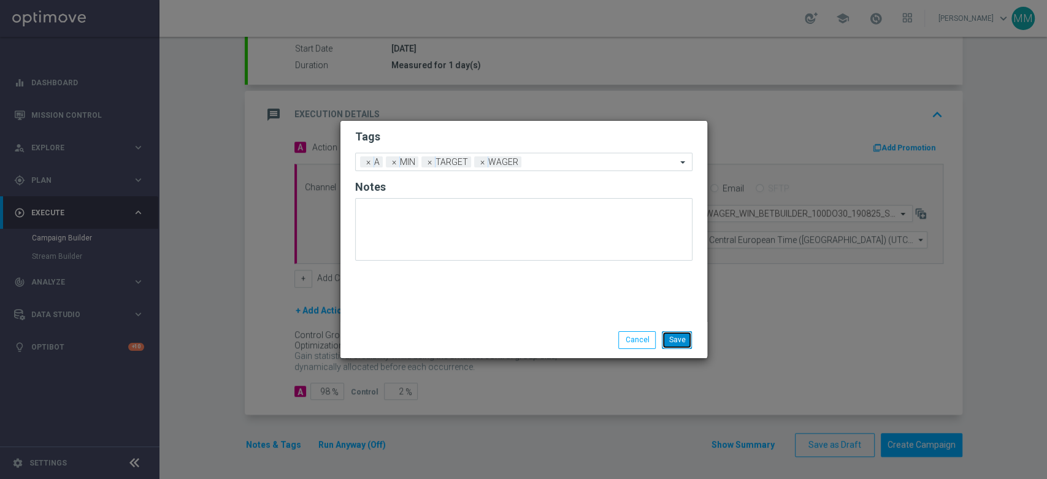
click at [669, 337] on button "Save" at bounding box center [677, 339] width 30 height 17
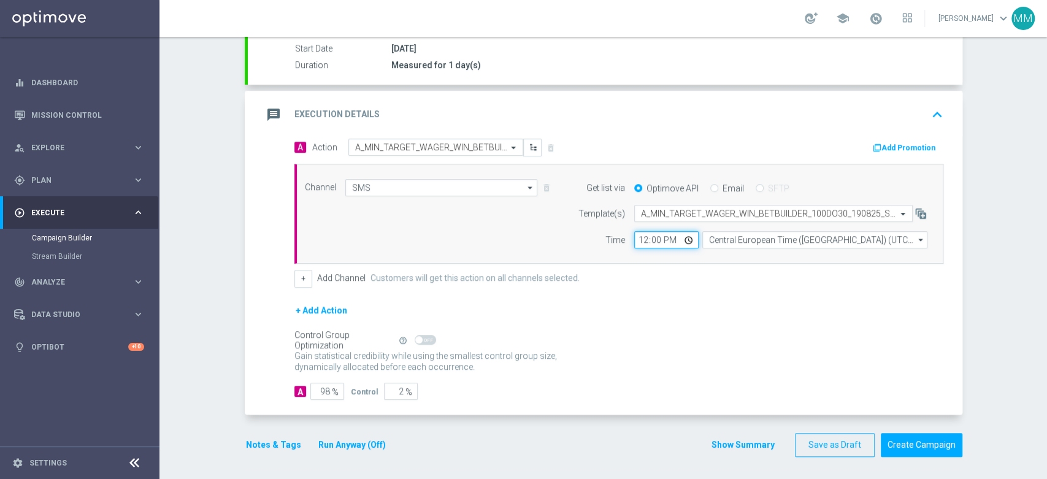
click at [635, 240] on input "12:00" at bounding box center [666, 239] width 64 height 17
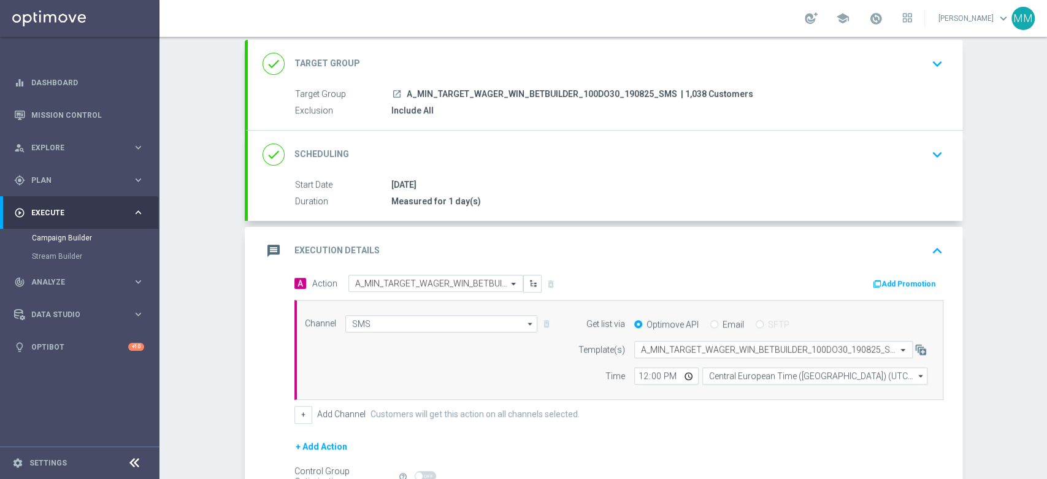
click at [421, 148] on div "done Scheduling keyboard_arrow_down" at bounding box center [604, 154] width 685 height 23
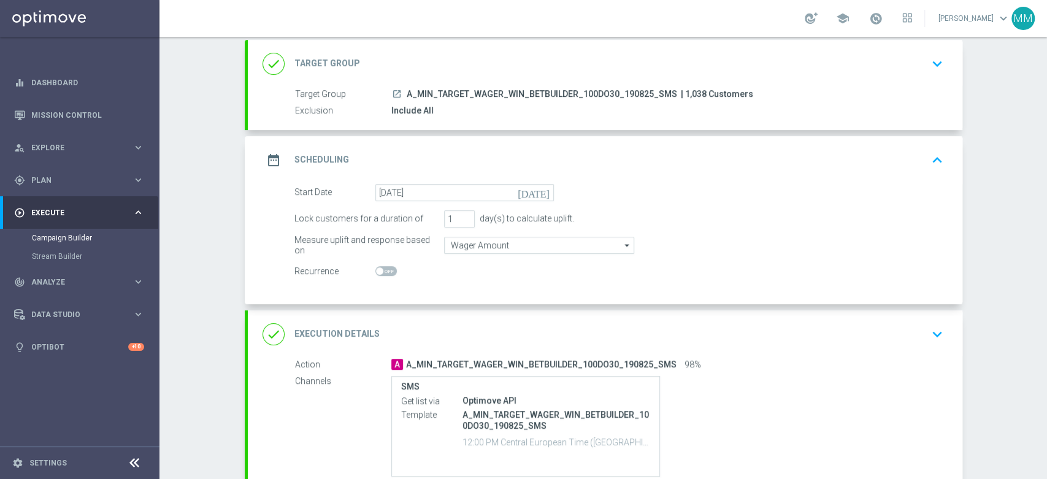
click at [461, 74] on div "done Target Group keyboard_arrow_down" at bounding box center [605, 64] width 714 height 48
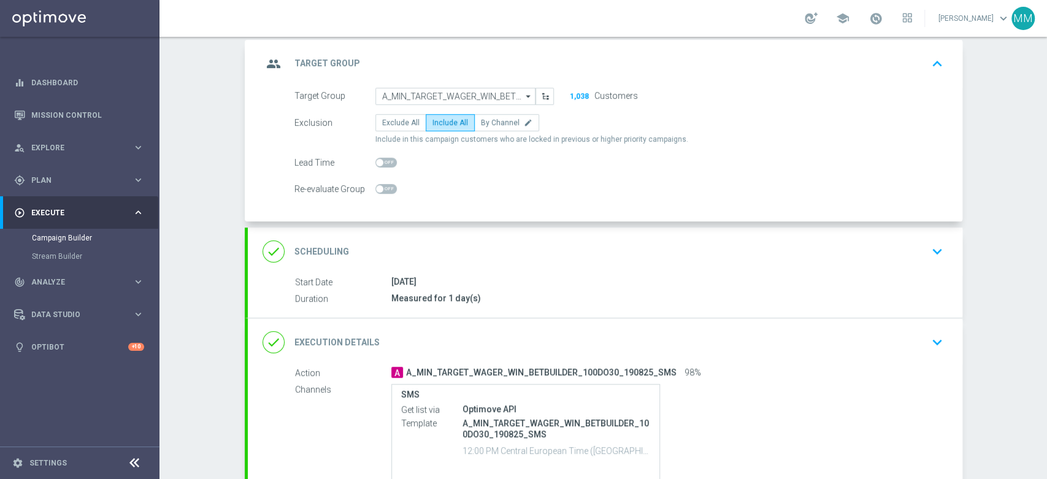
click at [419, 245] on div "done Scheduling keyboard_arrow_down" at bounding box center [604, 251] width 685 height 23
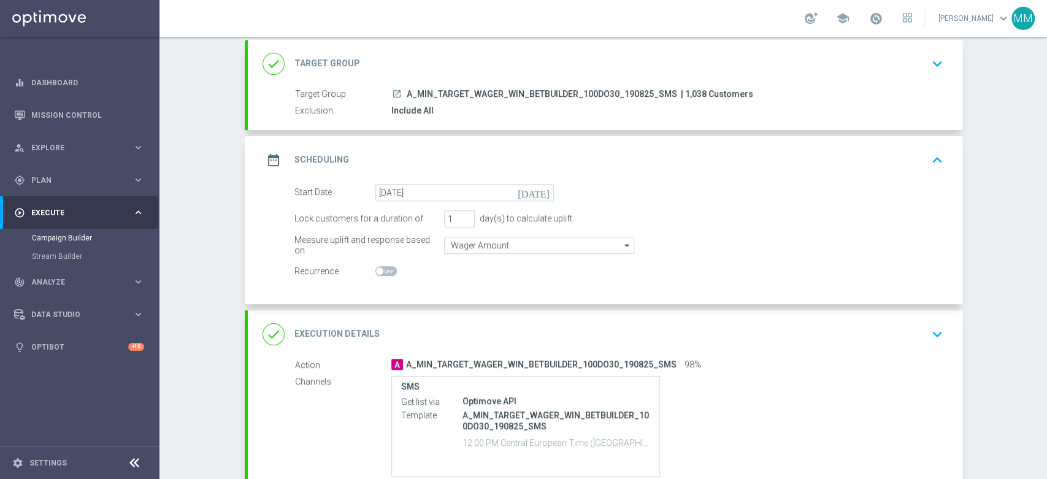
click at [478, 314] on div "done Execution Details keyboard_arrow_down" at bounding box center [605, 334] width 714 height 48
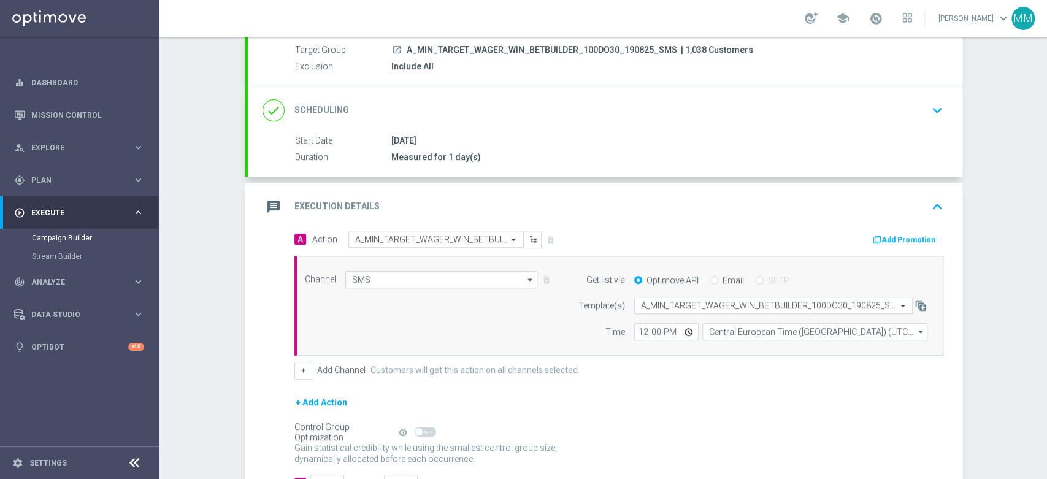
scroll to position [138, 0]
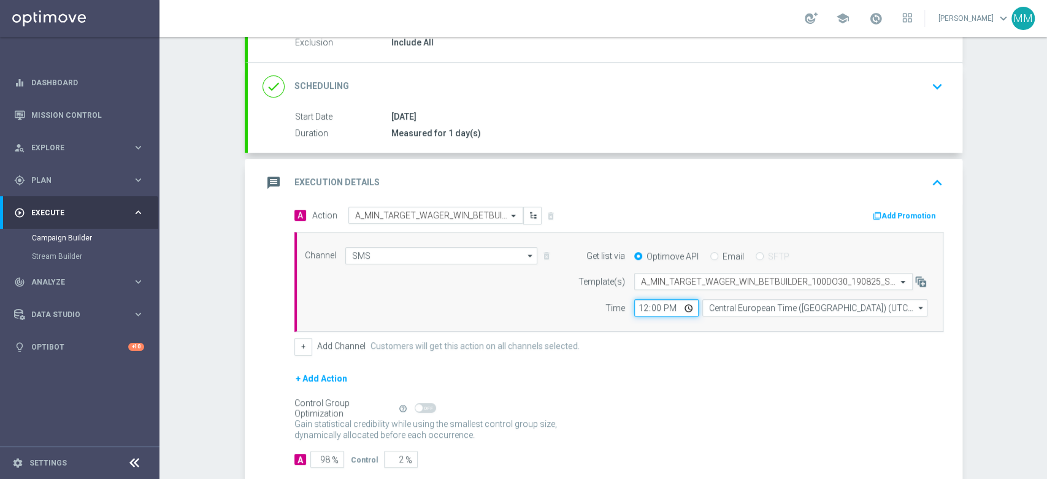
click at [639, 302] on input "12:00" at bounding box center [666, 307] width 64 height 17
type input "12:37"
click at [644, 319] on div "Channel SMS SMS arrow_drop_down Show Selected 1 of 22 Target group only" at bounding box center [618, 282] width 649 height 101
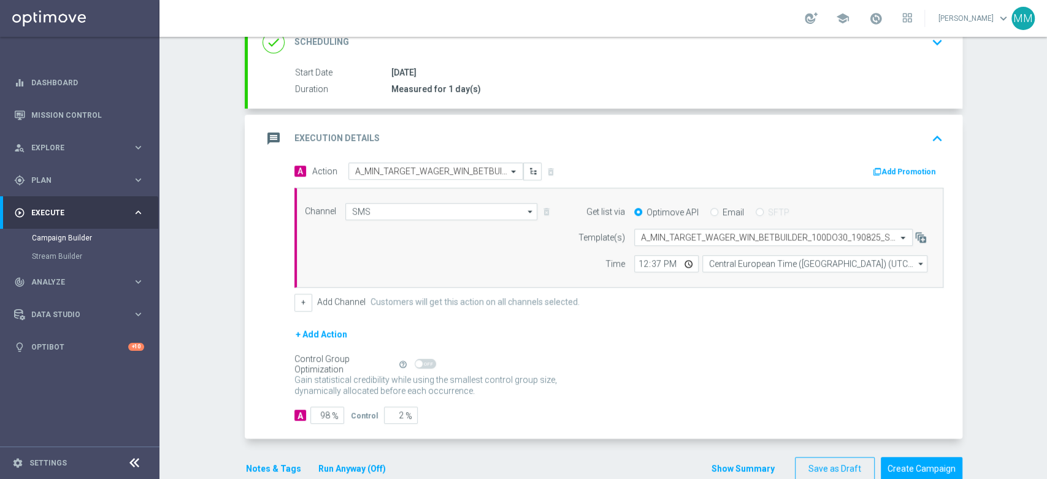
scroll to position [206, 0]
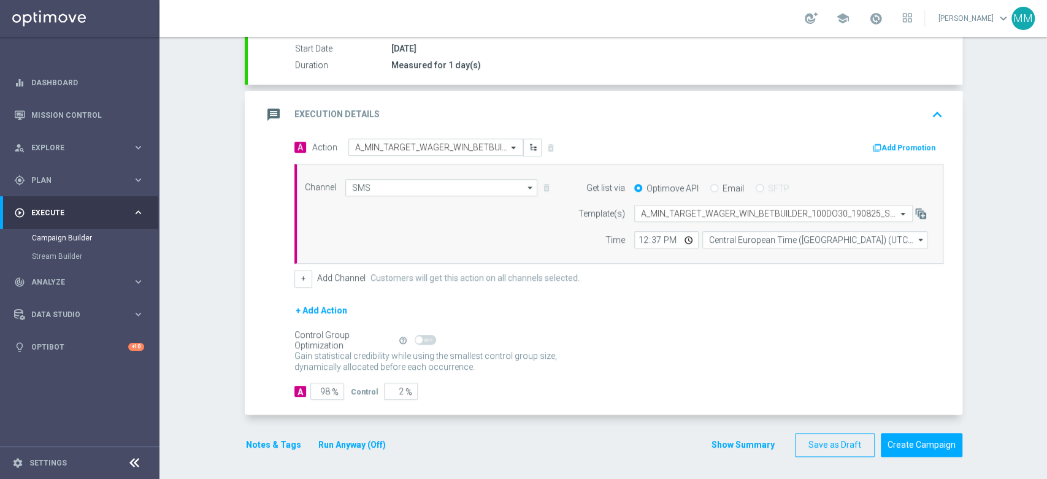
click at [291, 437] on button "Notes & Tags" at bounding box center [274, 444] width 58 height 15
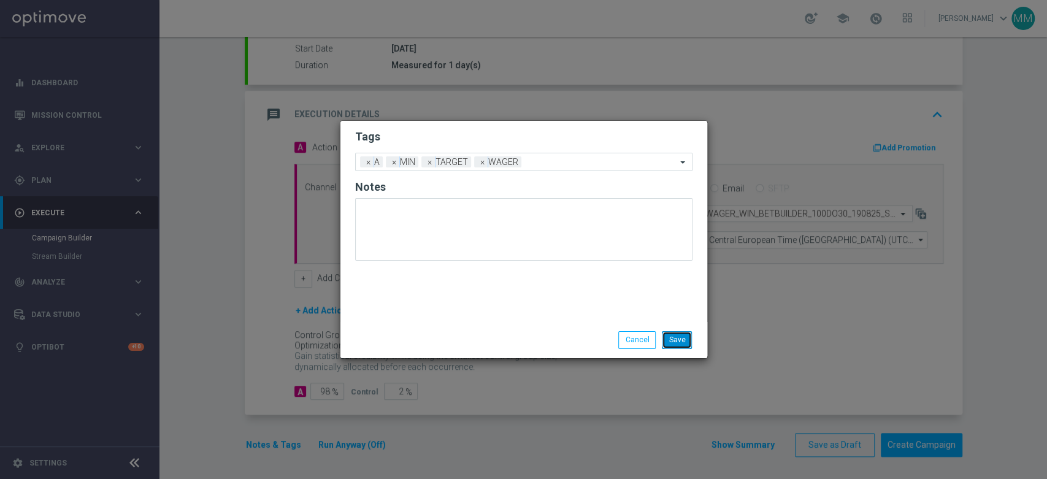
click at [674, 337] on button "Save" at bounding box center [677, 339] width 30 height 17
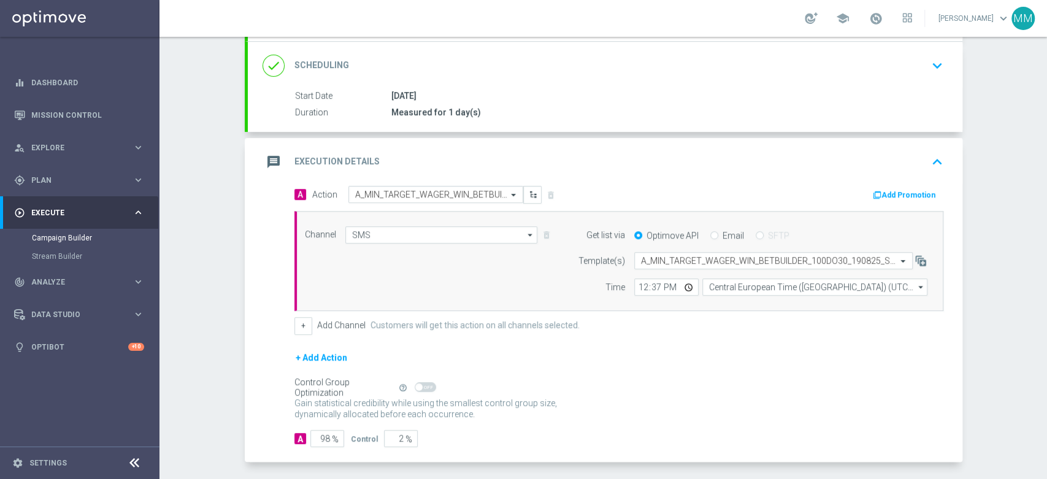
scroll to position [138, 0]
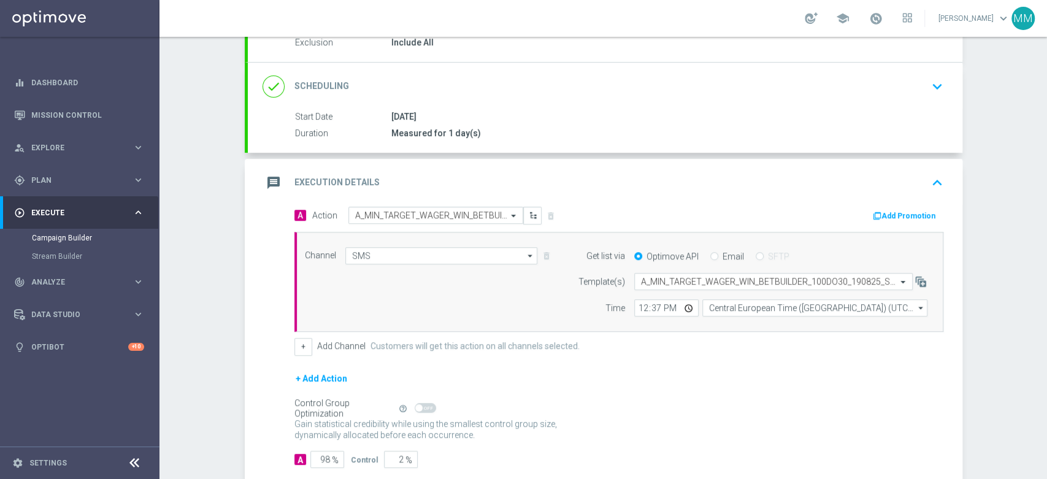
click at [466, 184] on div "message Execution Details keyboard_arrow_up" at bounding box center [604, 182] width 685 height 23
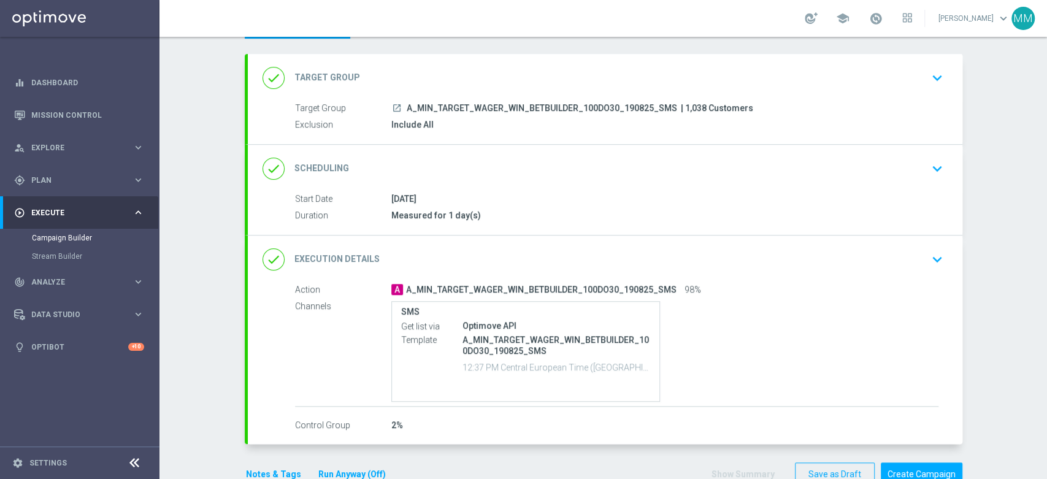
scroll to position [23, 0]
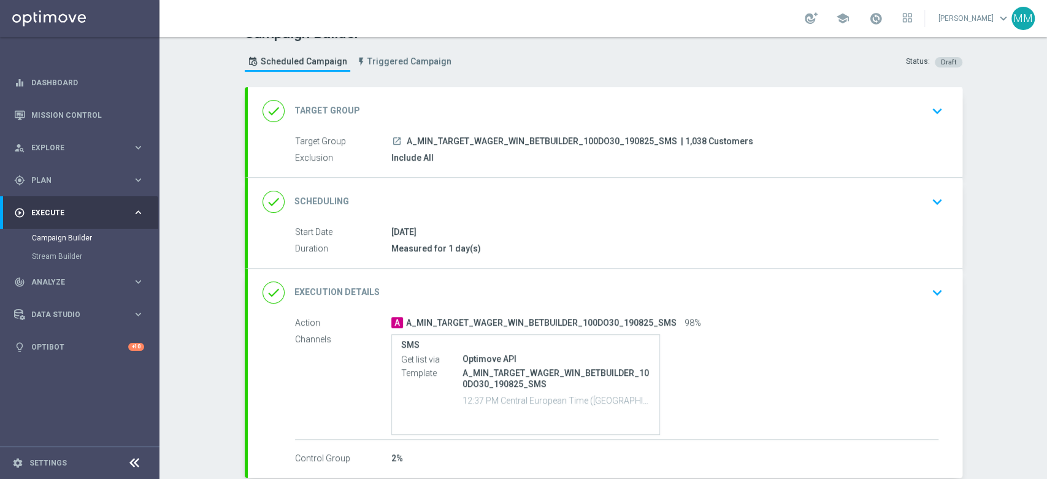
click at [434, 93] on div "done Target Group keyboard_arrow_down" at bounding box center [605, 111] width 714 height 48
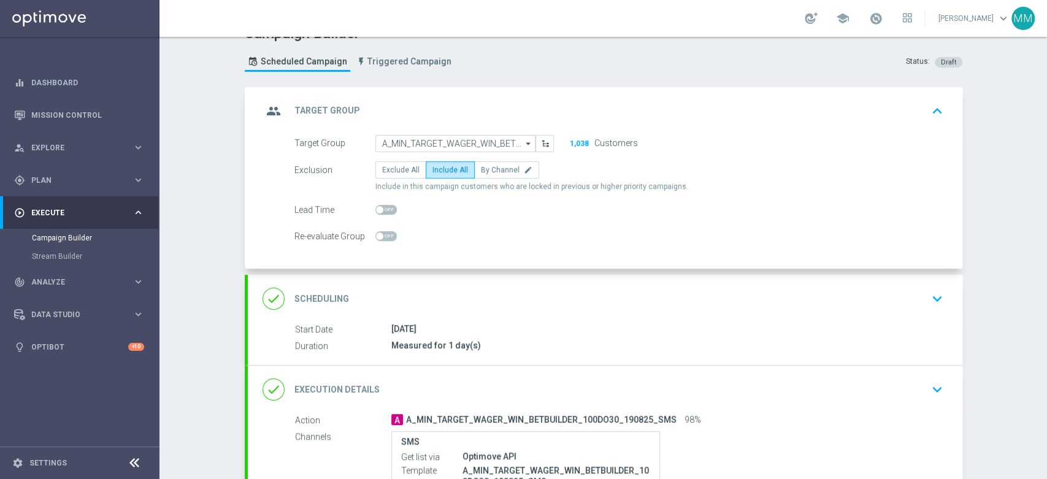
click at [426, 107] on div "group Target Group keyboard_arrow_up" at bounding box center [604, 110] width 685 height 23
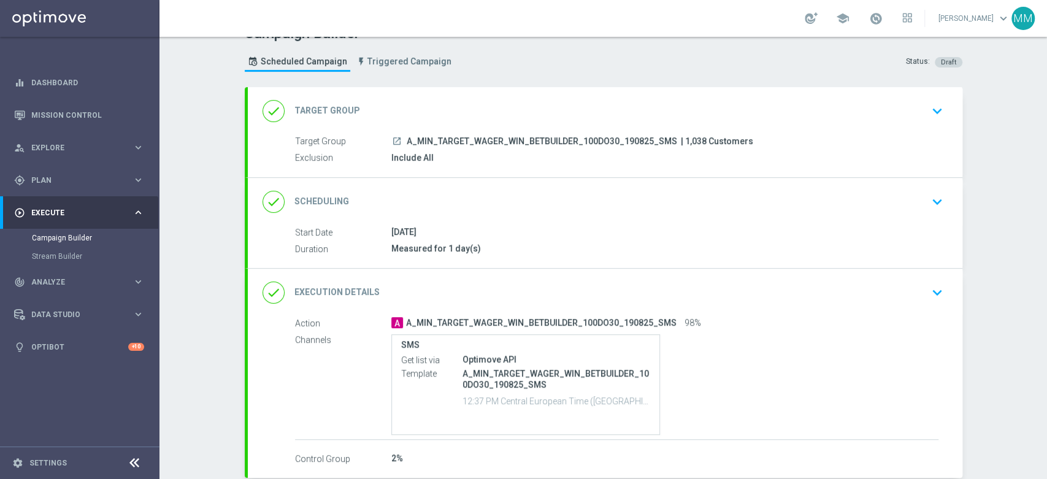
click at [424, 215] on div "done Scheduling keyboard_arrow_down" at bounding box center [605, 202] width 714 height 48
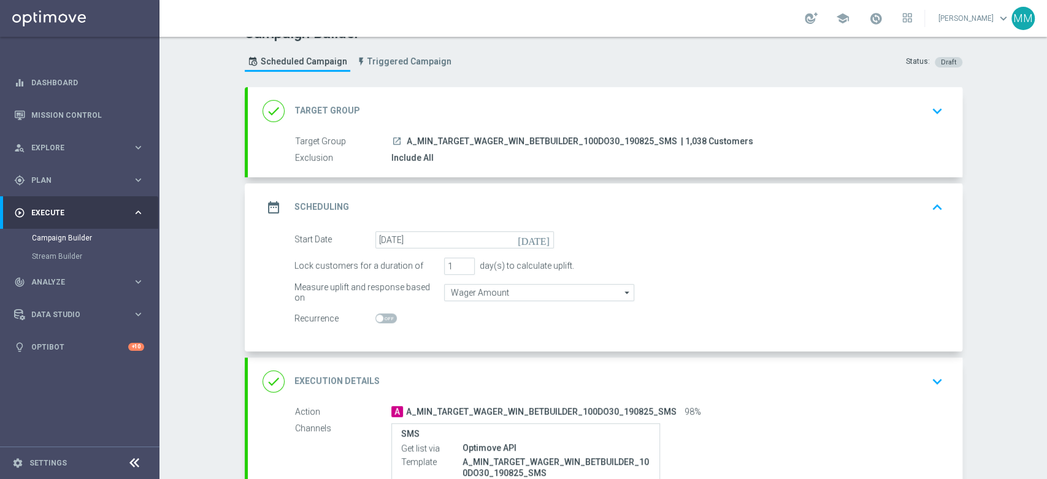
click at [424, 210] on div "date_range Scheduling keyboard_arrow_up" at bounding box center [604, 207] width 685 height 23
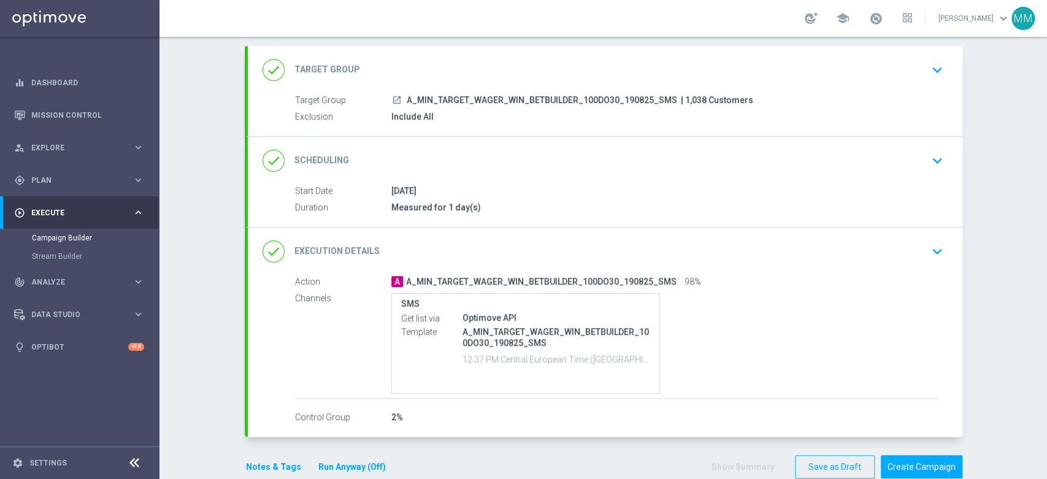
scroll to position [86, 0]
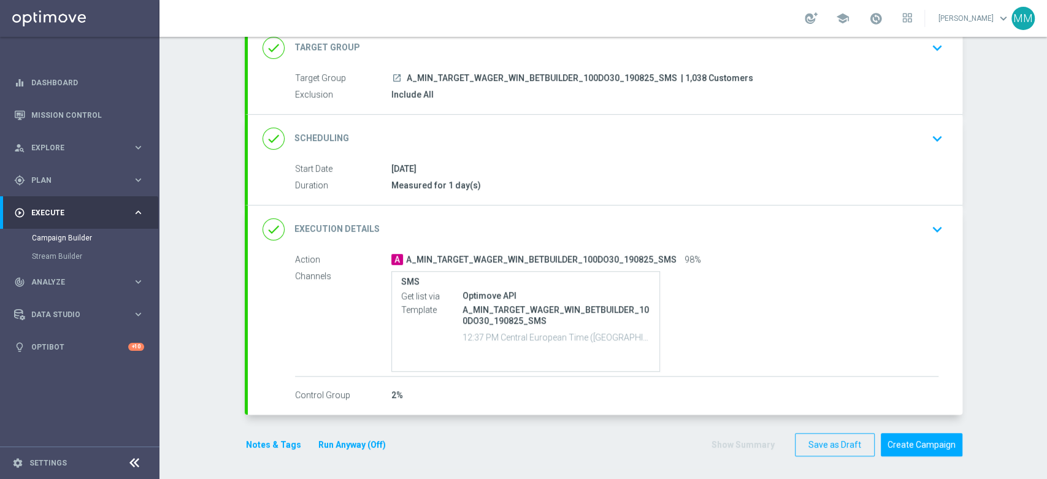
click at [278, 448] on button "Notes & Tags" at bounding box center [274, 444] width 58 height 15
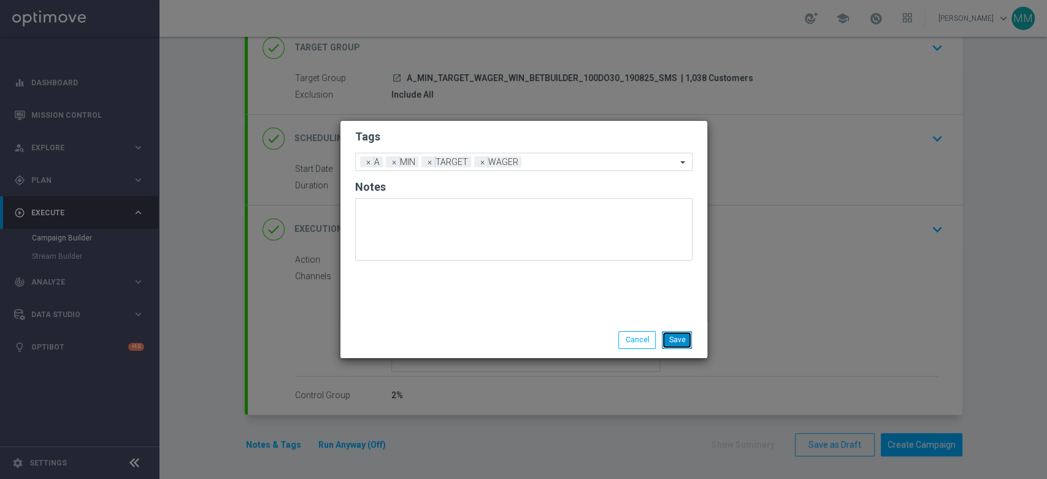
click at [679, 337] on button "Save" at bounding box center [677, 339] width 30 height 17
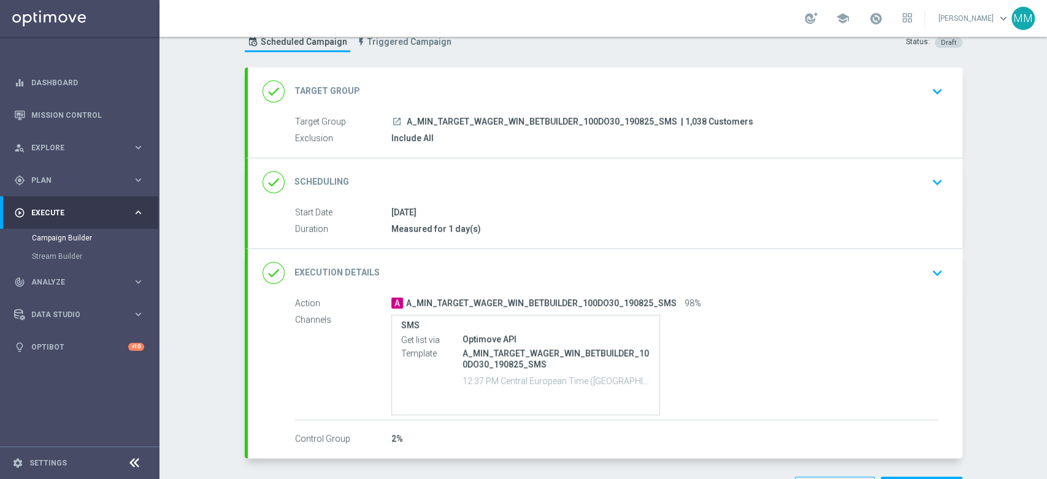
scroll to position [0, 0]
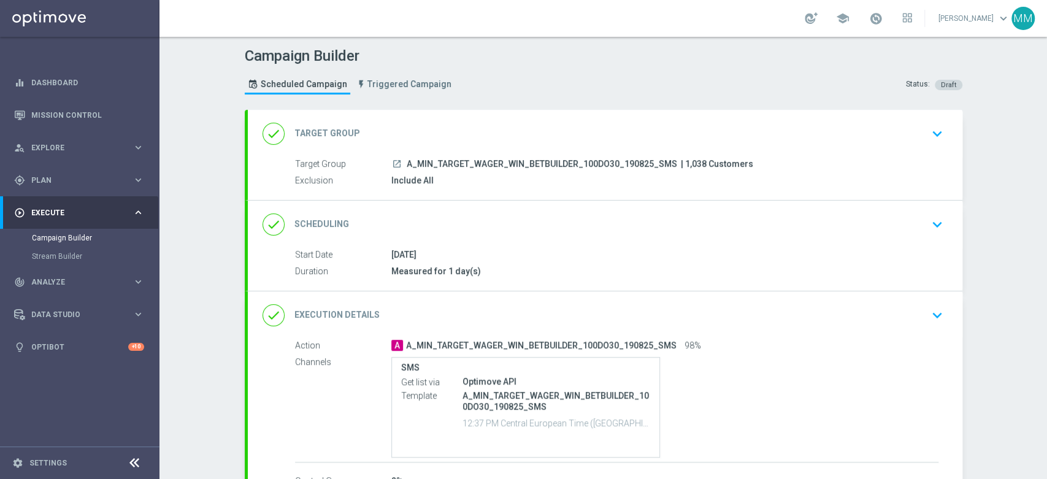
click at [410, 131] on div "done Target Group keyboard_arrow_down" at bounding box center [604, 133] width 685 height 23
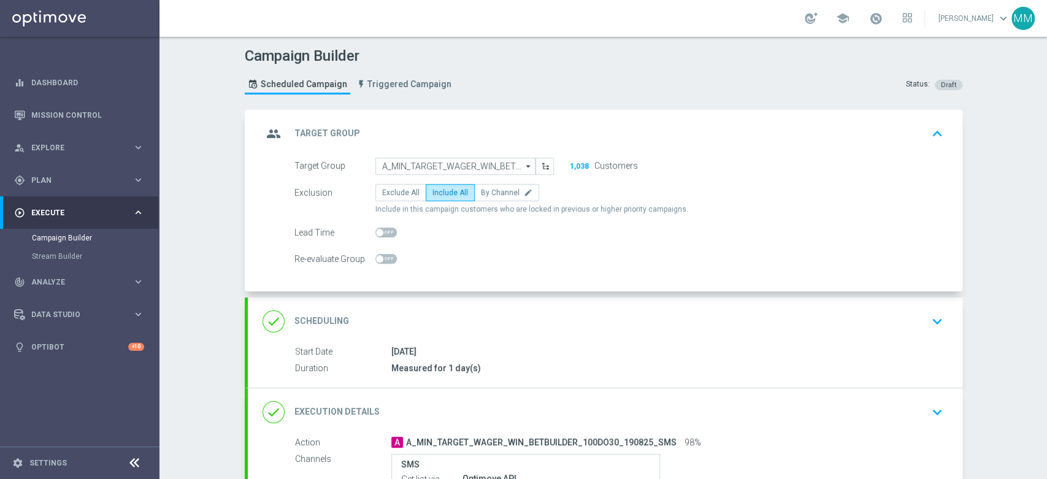
click at [484, 310] on div "done Scheduling keyboard_arrow_down" at bounding box center [604, 321] width 685 height 23
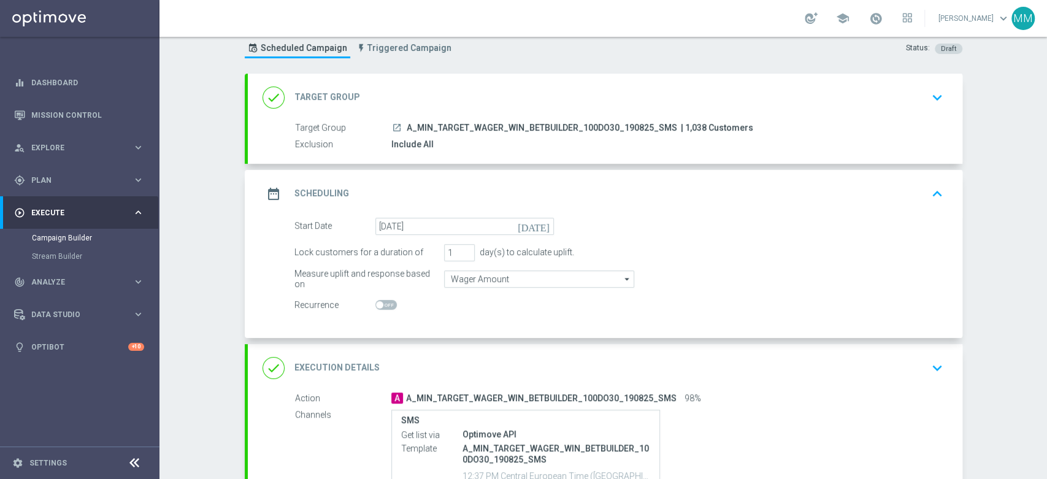
scroll to position [68, 0]
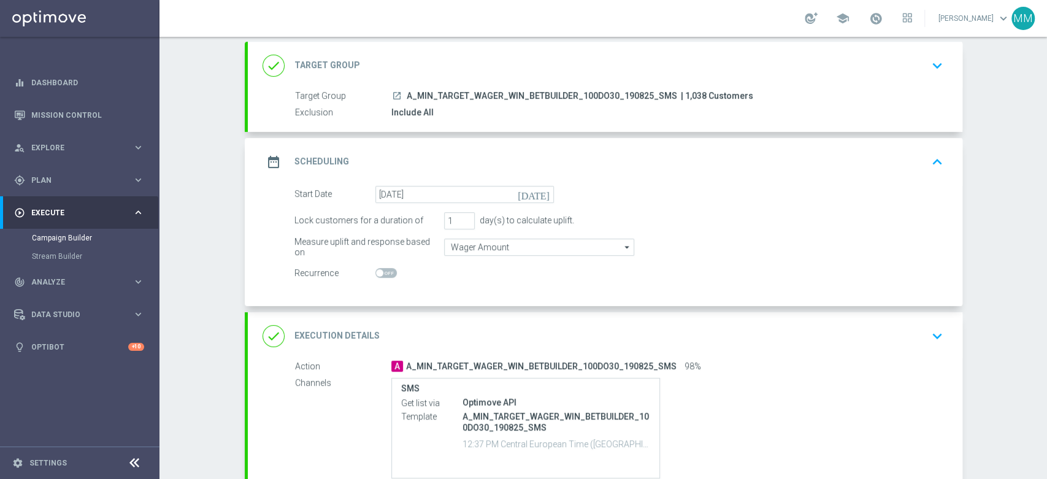
click at [496, 326] on div "done Execution Details keyboard_arrow_down" at bounding box center [604, 335] width 685 height 23
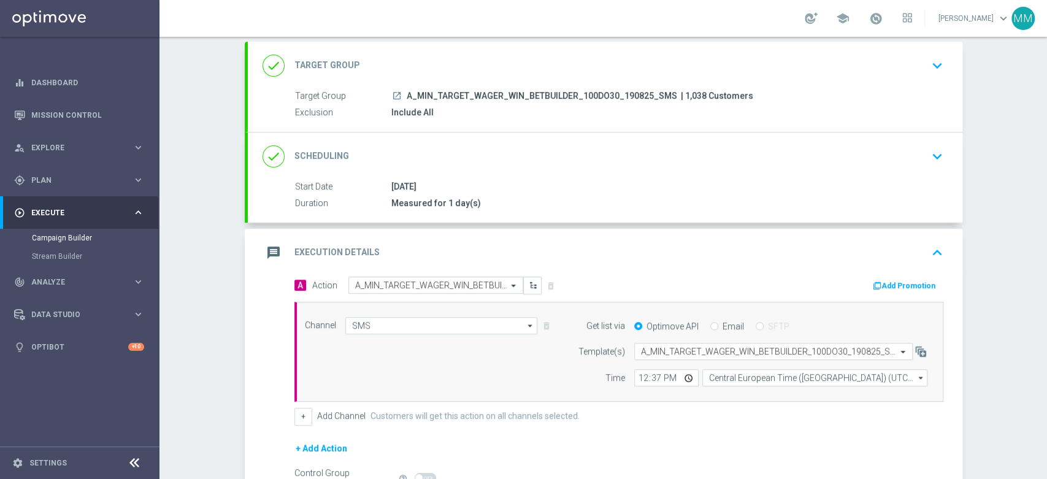
click at [682, 254] on div "message Execution Details keyboard_arrow_up" at bounding box center [604, 252] width 685 height 23
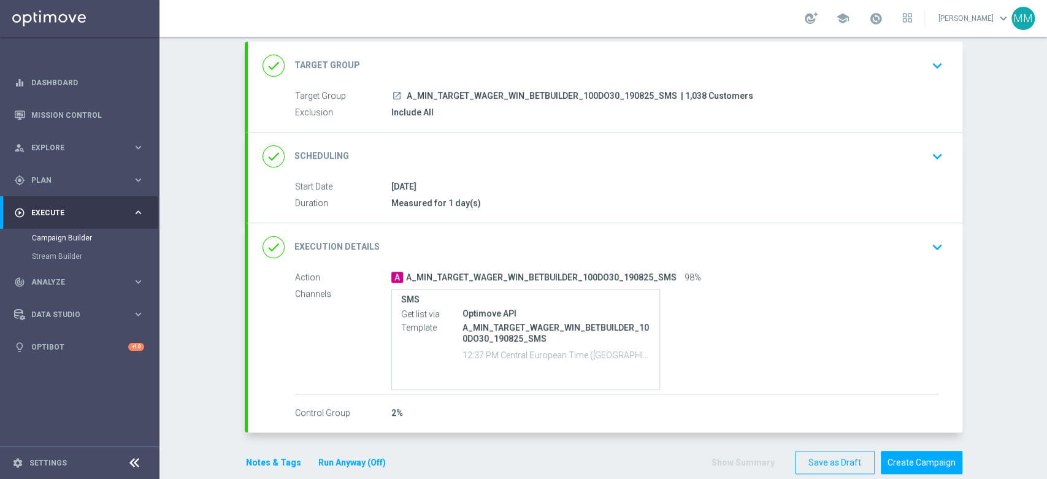
scroll to position [86, 0]
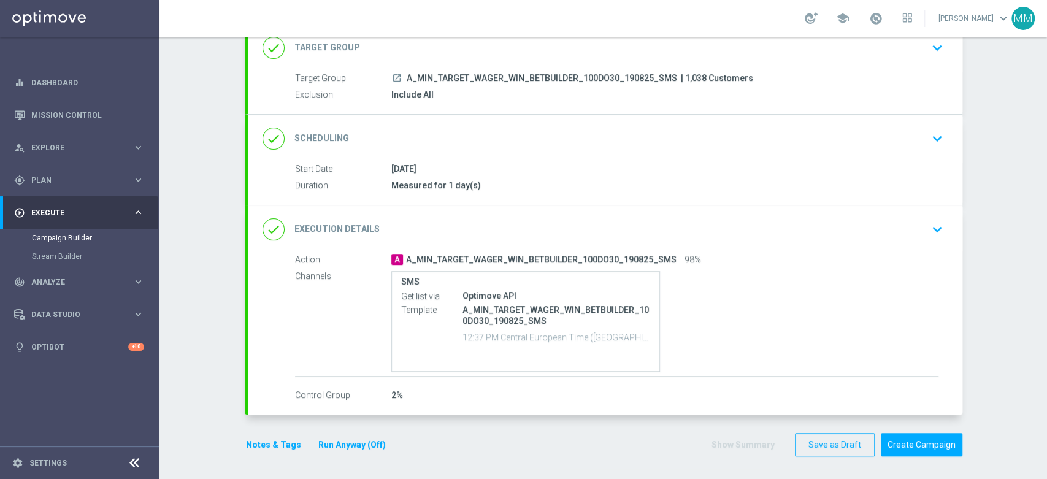
click at [523, 323] on p "A_MIN_TARGET_WAGER_WIN_BETBUILDER_100DO30_190825_SMS" at bounding box center [556, 315] width 188 height 22
drag, startPoint x: 524, startPoint y: 323, endPoint x: 507, endPoint y: 319, distance: 17.0
click at [507, 319] on p "A_MIN_TARGET_WAGER_WIN_BETBUILDER_100DO30_190825_SMS" at bounding box center [556, 315] width 188 height 22
click at [228, 444] on div "Campaign Builder Scheduled Campaign Triggered Campaign Status: Draft done Targe…" at bounding box center [602, 258] width 887 height 442
click at [250, 445] on button "Notes & Tags" at bounding box center [274, 444] width 58 height 15
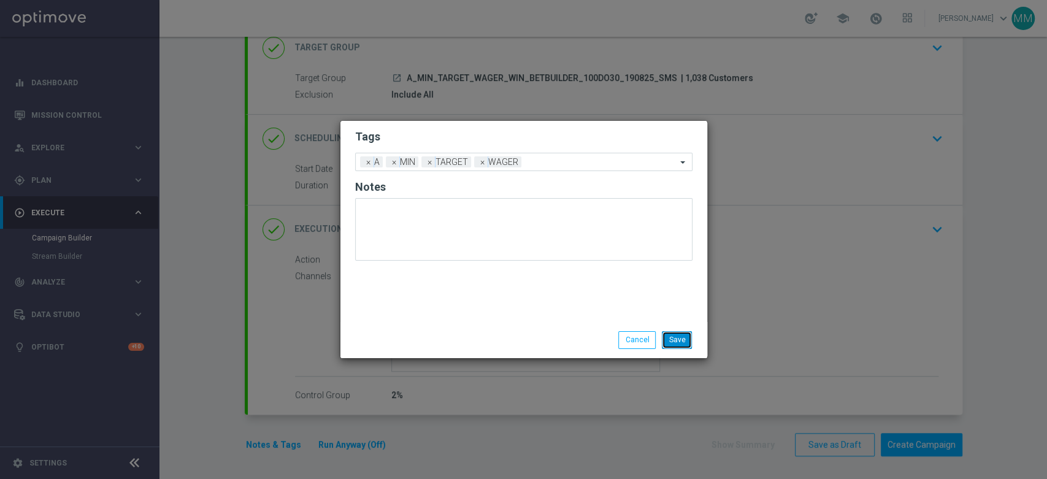
click at [676, 340] on button "Save" at bounding box center [677, 339] width 30 height 17
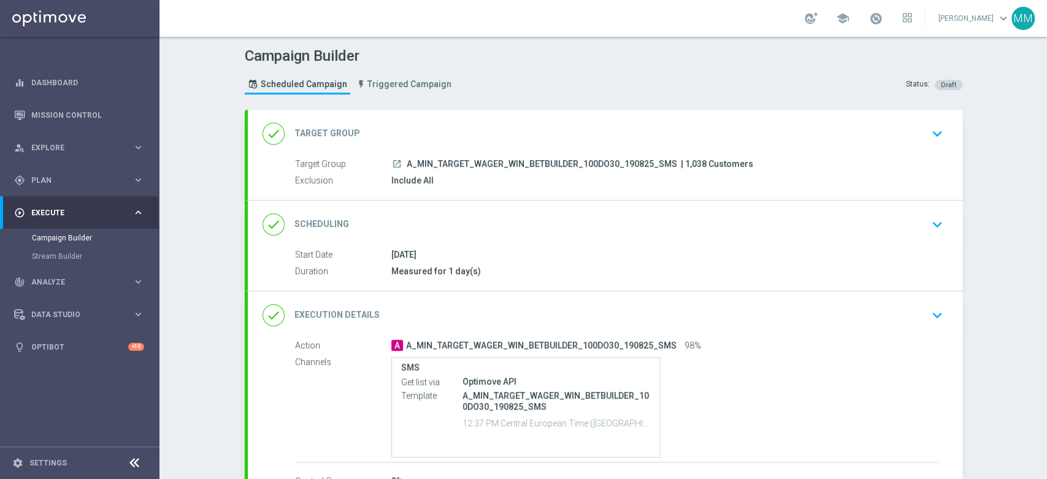
scroll to position [68, 0]
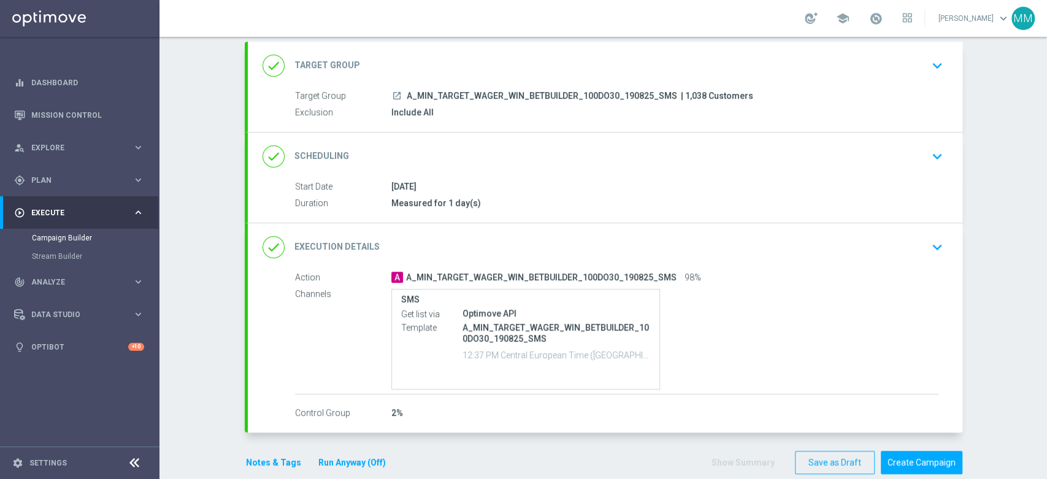
click at [430, 151] on div "done Scheduling keyboard_arrow_down" at bounding box center [604, 156] width 685 height 23
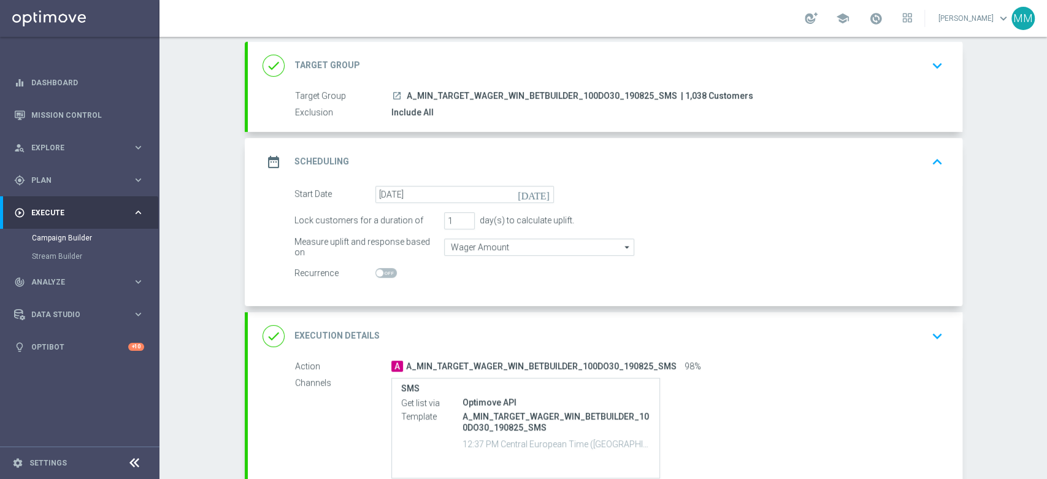
click at [443, 356] on div "done Execution Details keyboard_arrow_down" at bounding box center [605, 336] width 714 height 48
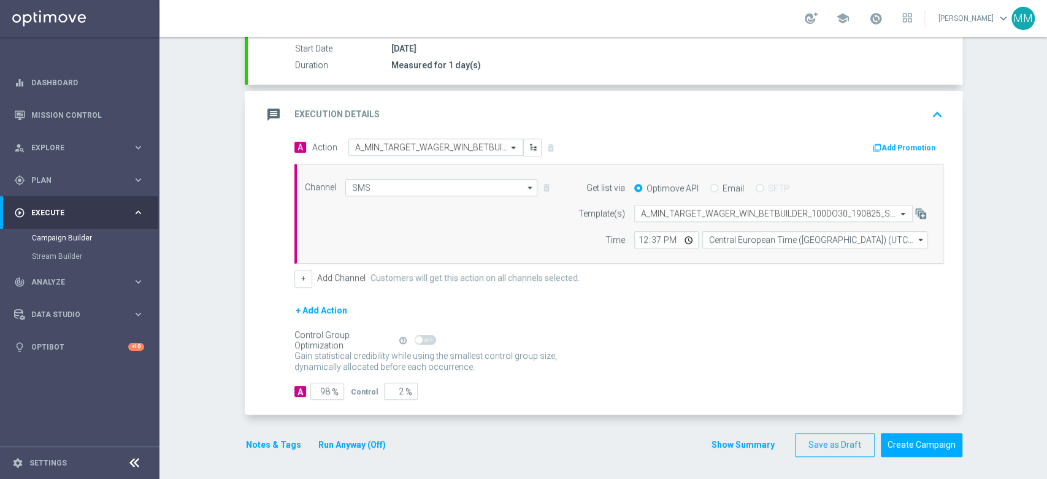
click at [508, 120] on div "message Execution Details keyboard_arrow_up" at bounding box center [604, 114] width 685 height 23
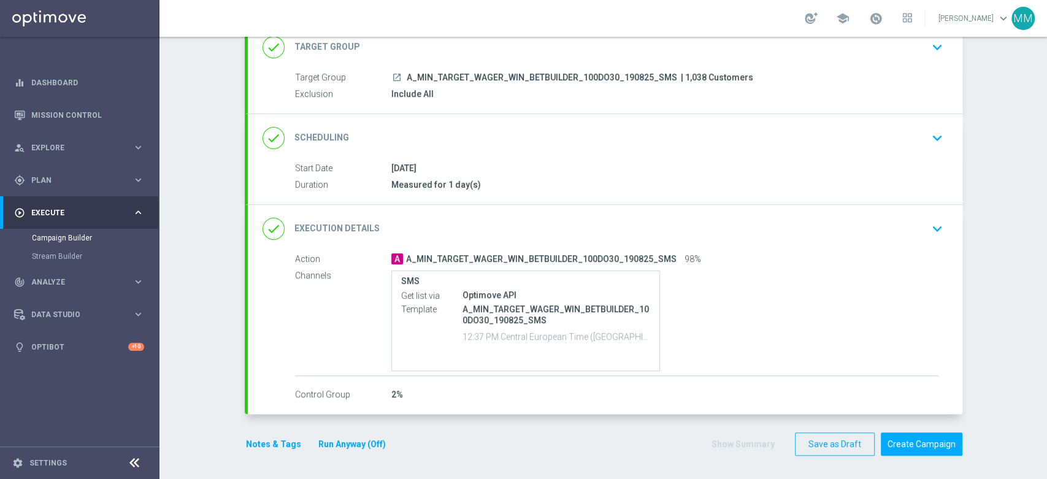
scroll to position [86, 0]
click at [280, 445] on button "Notes & Tags" at bounding box center [274, 444] width 58 height 15
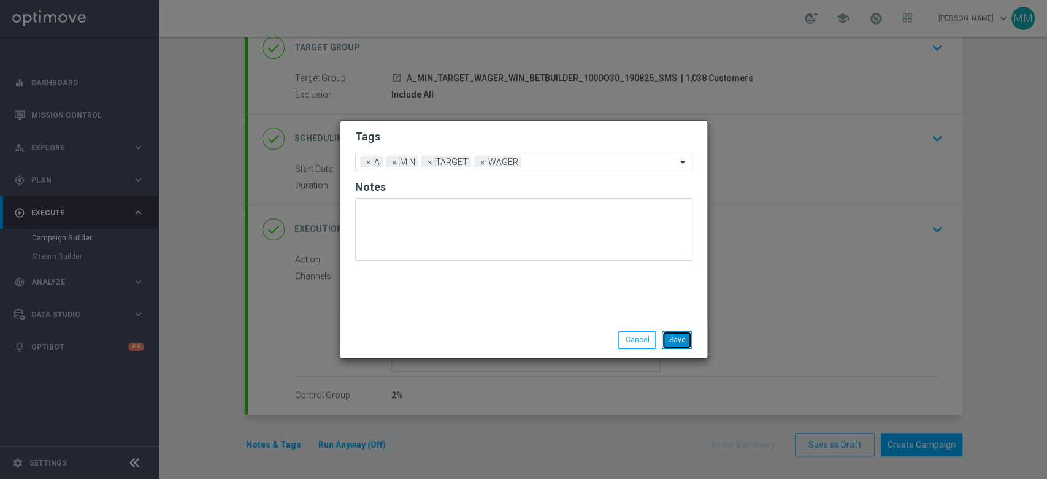
click at [667, 342] on button "Save" at bounding box center [677, 339] width 30 height 17
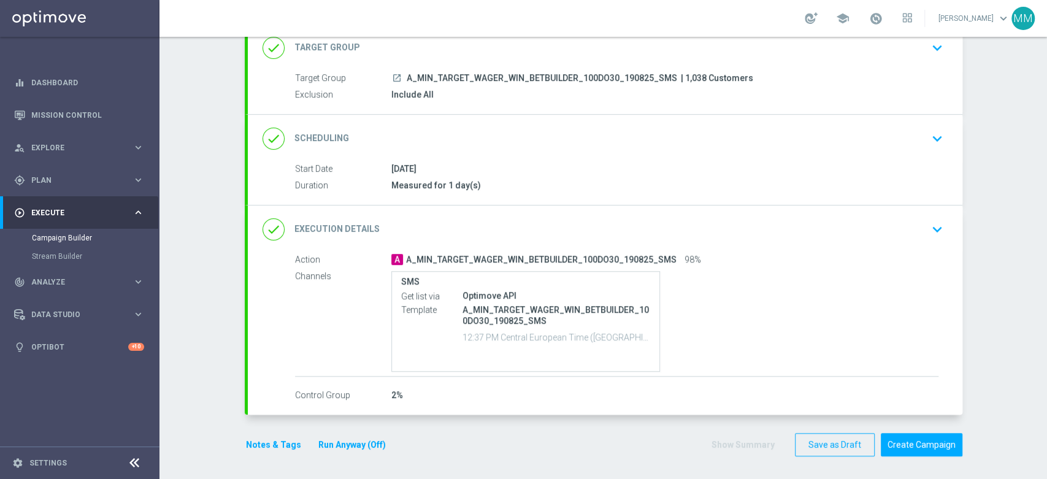
click at [280, 440] on button "Notes & Tags" at bounding box center [274, 444] width 58 height 15
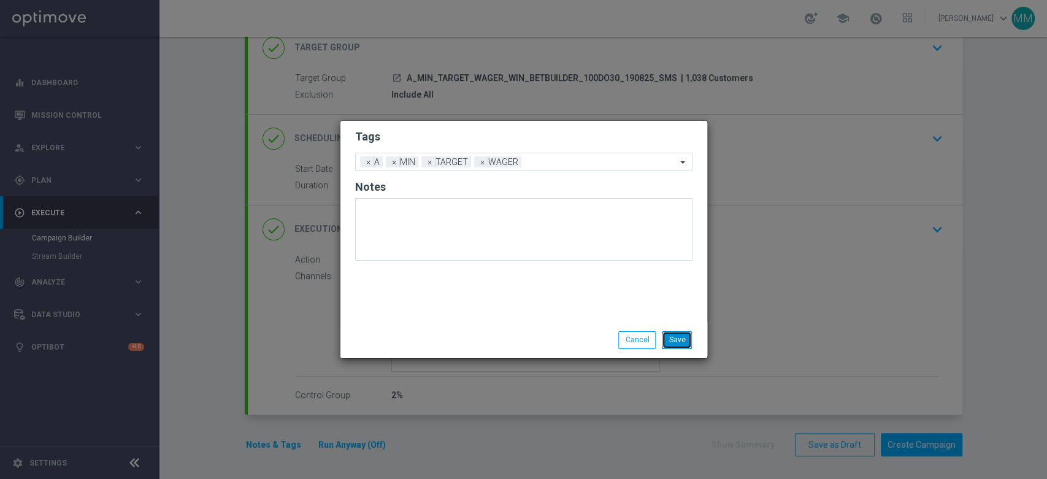
click at [682, 336] on button "Save" at bounding box center [677, 339] width 30 height 17
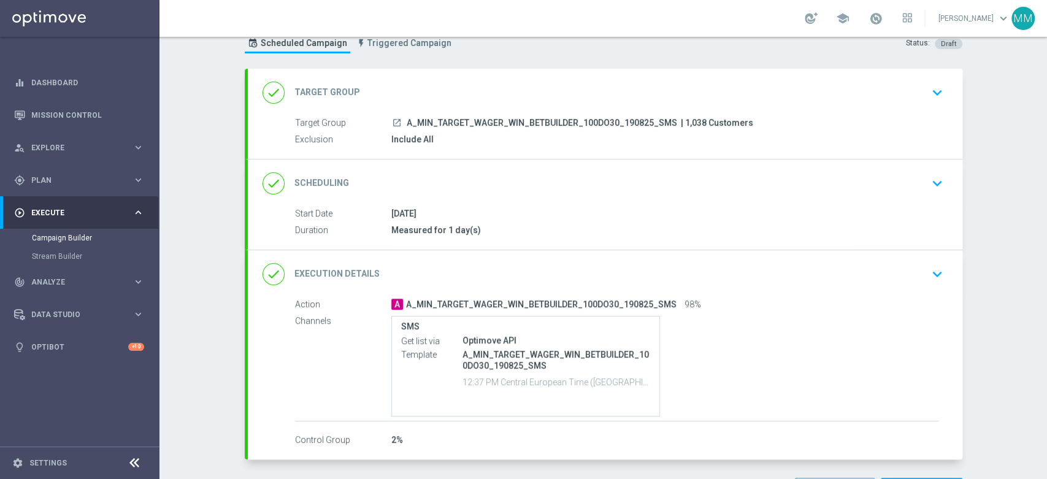
scroll to position [0, 0]
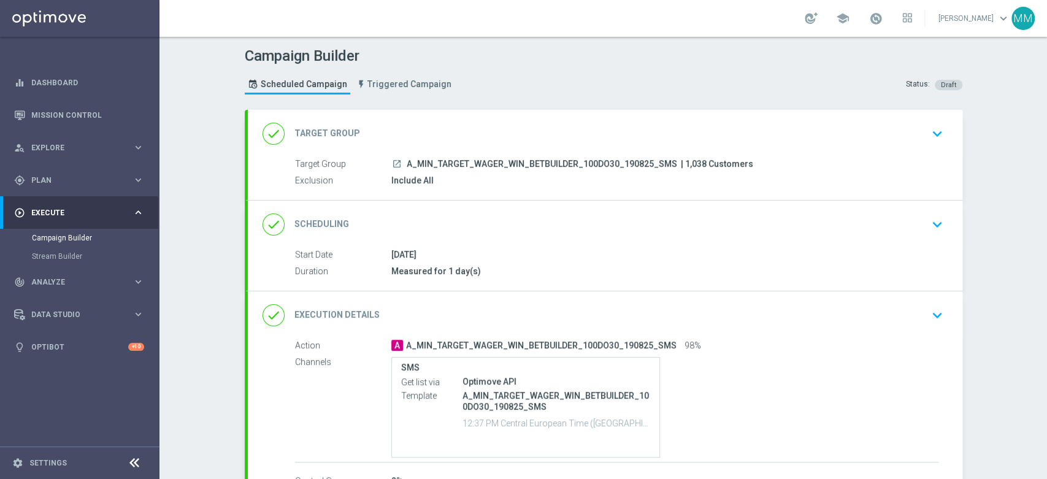
click at [485, 234] on div "done Scheduling keyboard_arrow_down" at bounding box center [604, 224] width 685 height 23
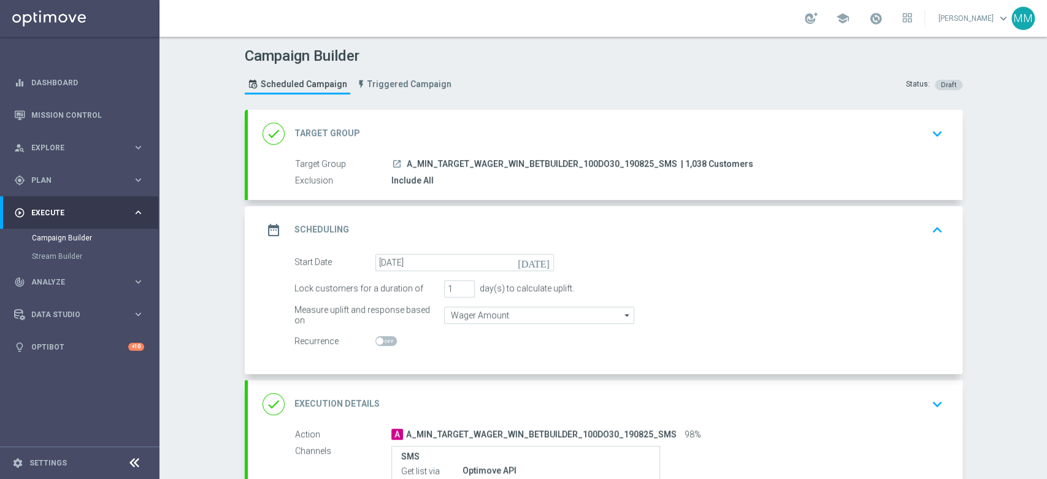
click at [418, 139] on div "done Target Group keyboard_arrow_down" at bounding box center [604, 133] width 685 height 23
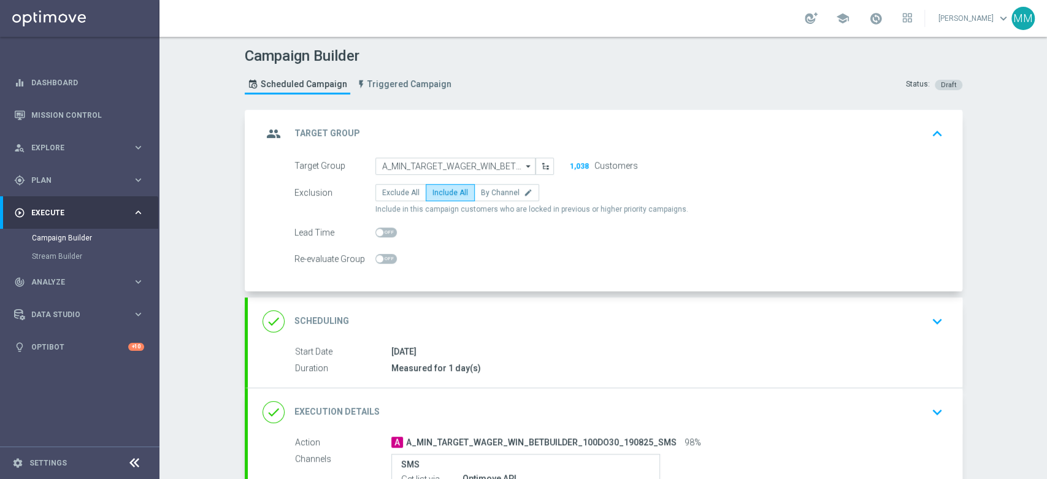
click at [481, 132] on div "group Target Group keyboard_arrow_up" at bounding box center [604, 133] width 685 height 23
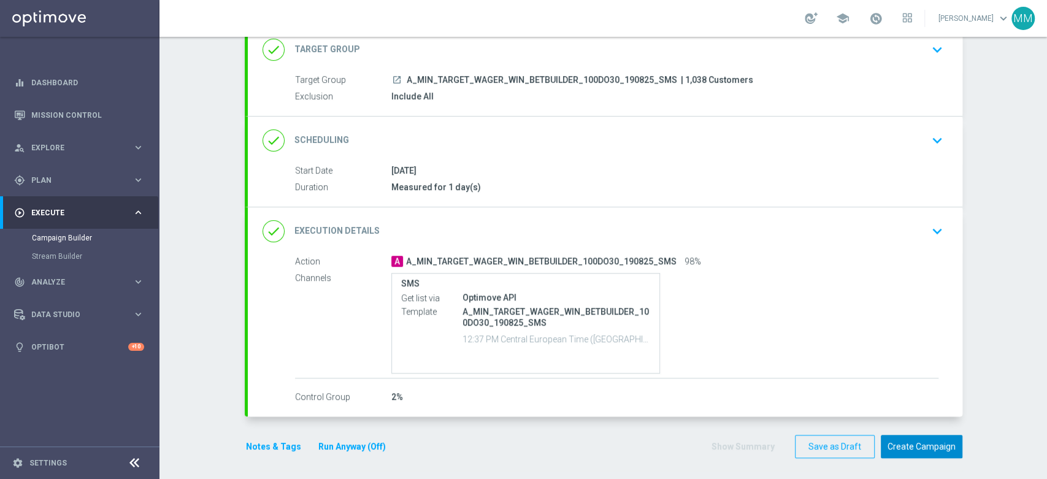
scroll to position [86, 0]
click at [903, 438] on button "Create Campaign" at bounding box center [921, 445] width 82 height 24
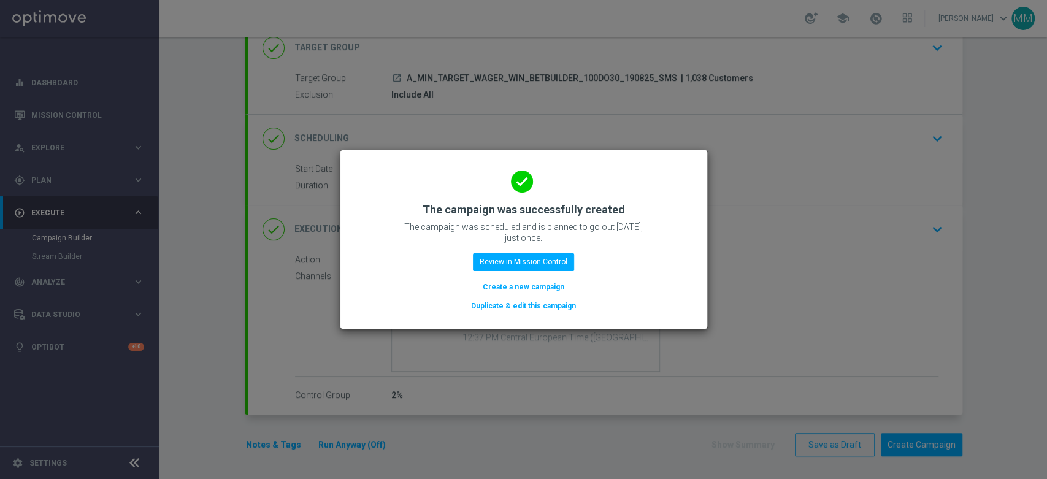
click at [505, 292] on button "Create a new campaign" at bounding box center [523, 286] width 84 height 13
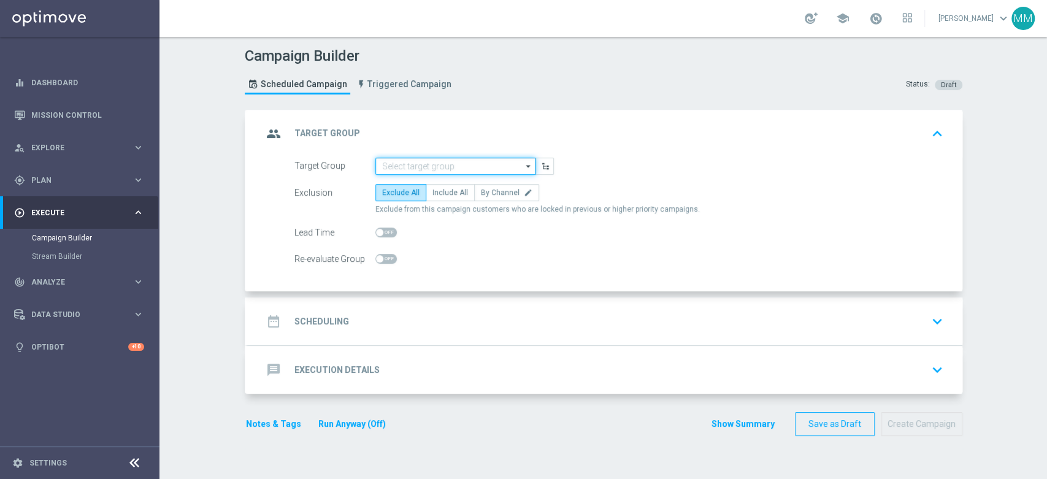
click at [395, 167] on input at bounding box center [455, 166] width 160 height 17
paste input "A_LOW_TARGET_WAGER_WIN_BETBUILDER_100DO50_190825_SMS"
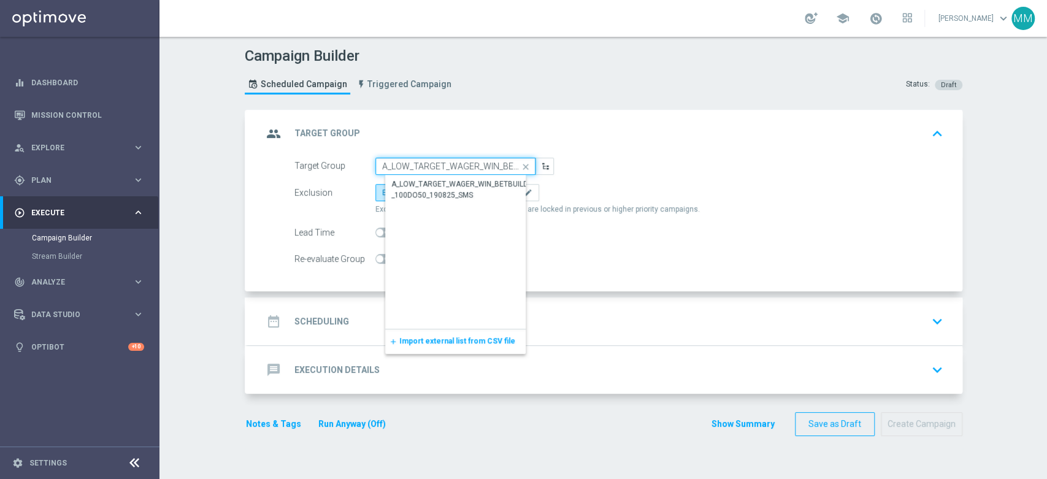
scroll to position [0, 118]
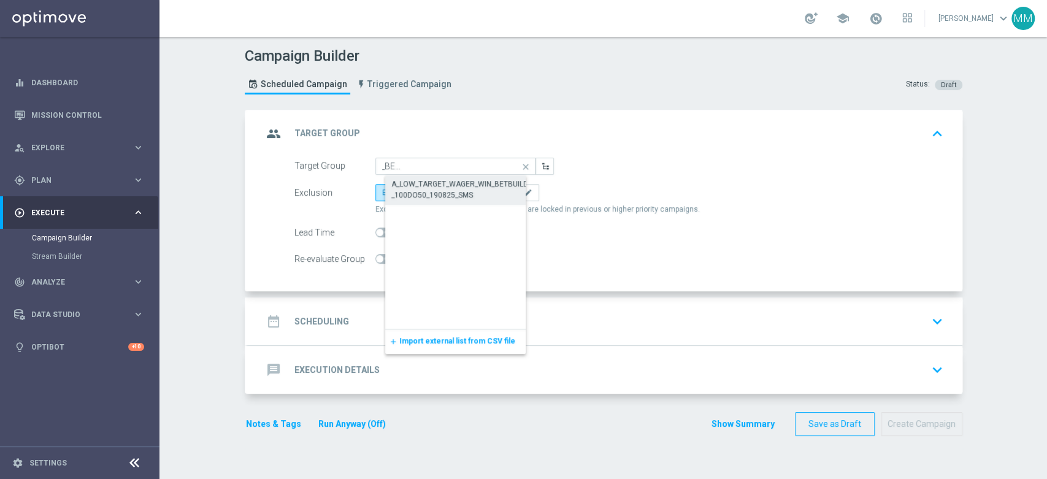
click at [418, 191] on div "A_LOW_TARGET_WAGER_WIN_BETBUILDER_100DO50_190825_SMS" at bounding box center [465, 189] width 148 height 22
type input "A_LOW_TARGET_WAGER_WIN_BETBUILDER_100DO50_190825_SMS"
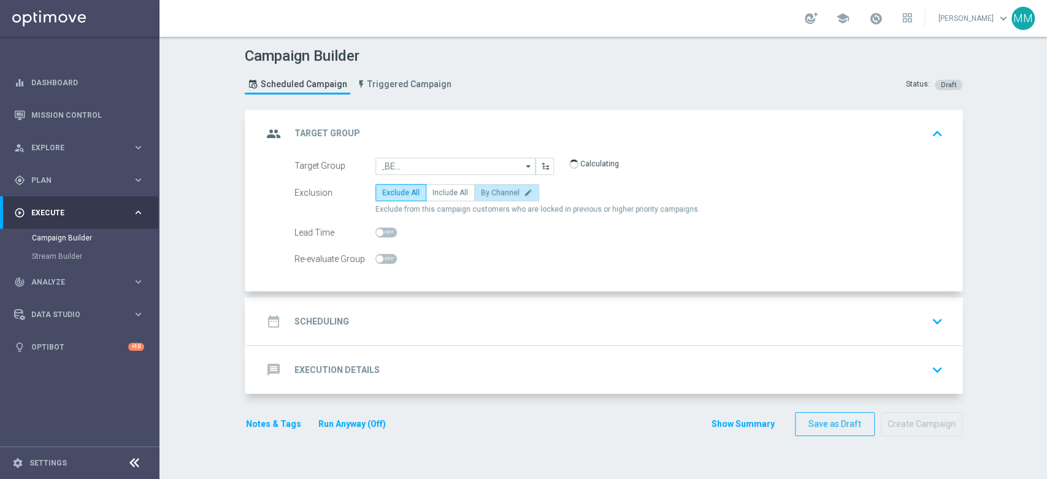
scroll to position [0, 0]
click at [446, 195] on span "Include All" at bounding box center [450, 192] width 36 height 9
click at [440, 195] on input "Include All" at bounding box center [436, 195] width 8 height 8
radio input "true"
click at [408, 305] on div "date_range Scheduling keyboard_arrow_down" at bounding box center [605, 321] width 714 height 48
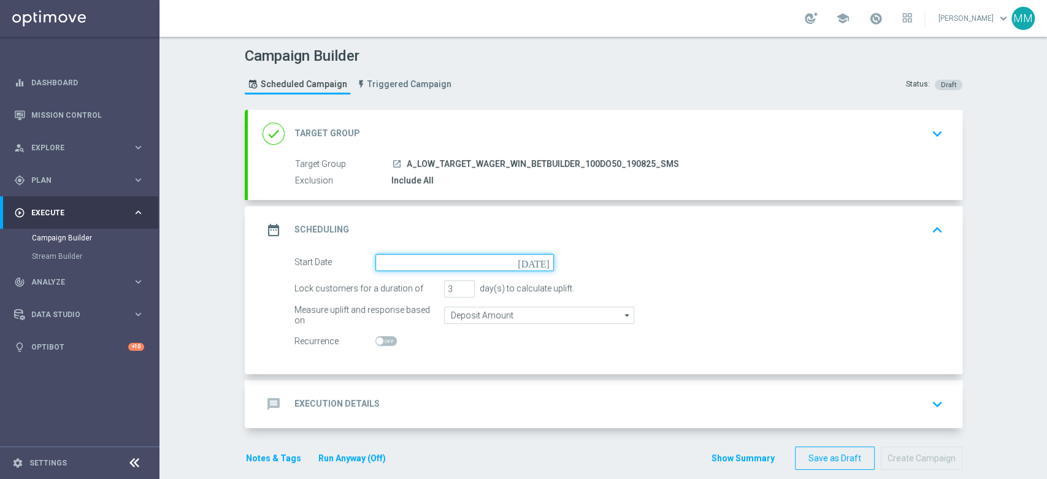
click at [407, 267] on input at bounding box center [464, 262] width 178 height 17
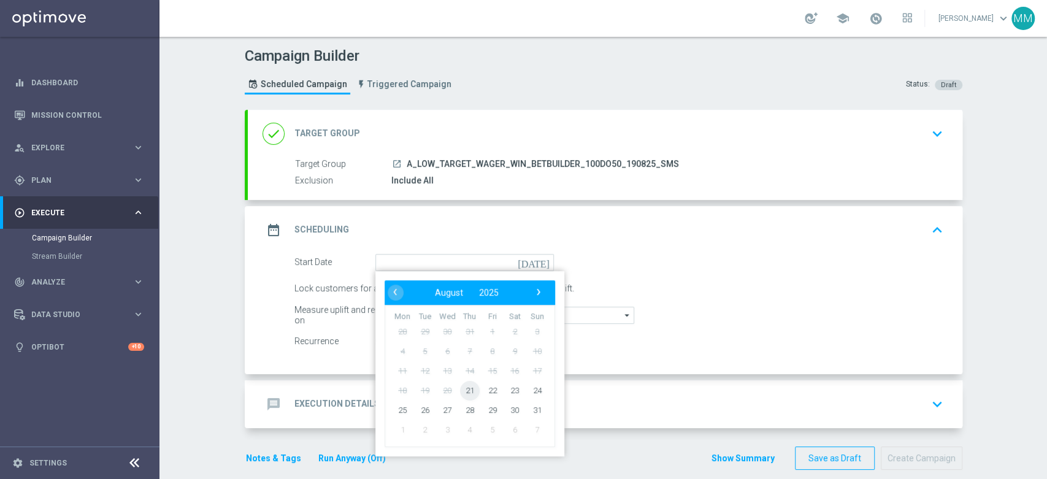
click at [463, 388] on span "21" at bounding box center [469, 390] width 20 height 20
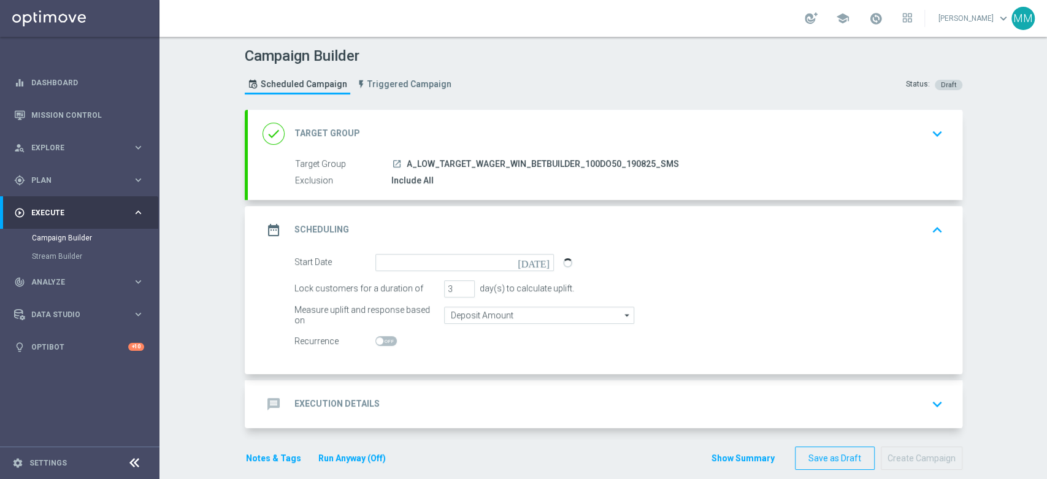
type input "[DATE]"
click at [461, 289] on input "2" at bounding box center [459, 288] width 31 height 17
type input "1"
click at [461, 289] on input "1" at bounding box center [459, 288] width 31 height 17
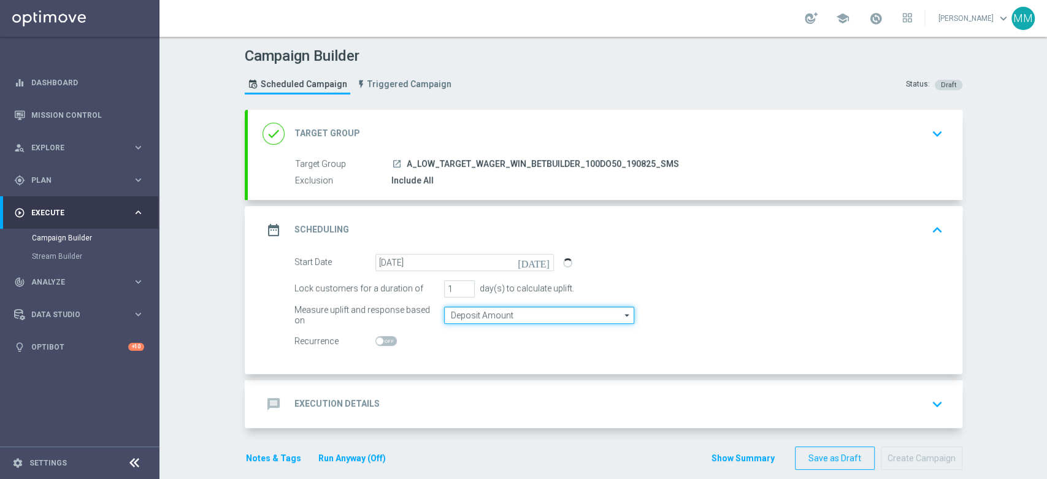
click at [465, 311] on input "Deposit Amount" at bounding box center [539, 315] width 190 height 17
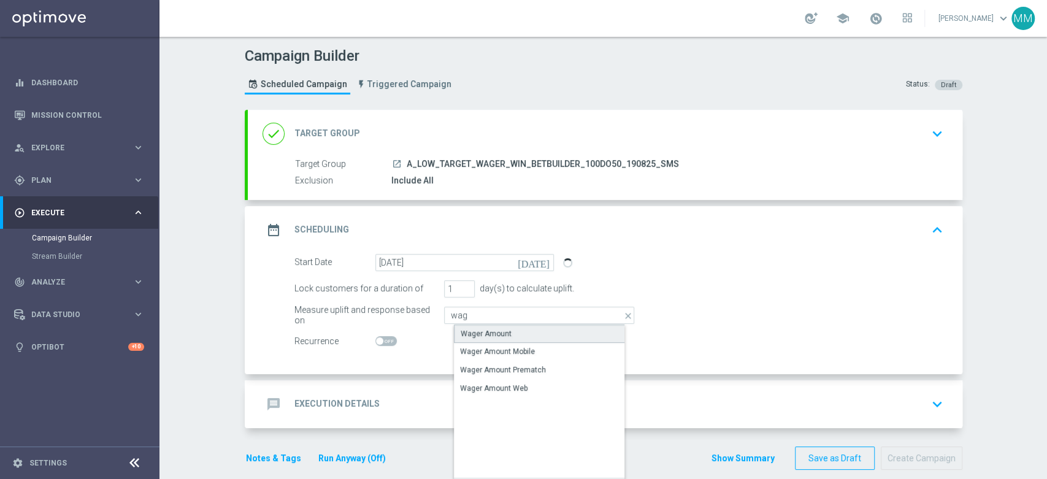
click at [466, 335] on div "Wager Amount" at bounding box center [485, 333] width 51 height 11
type input "Wager Amount"
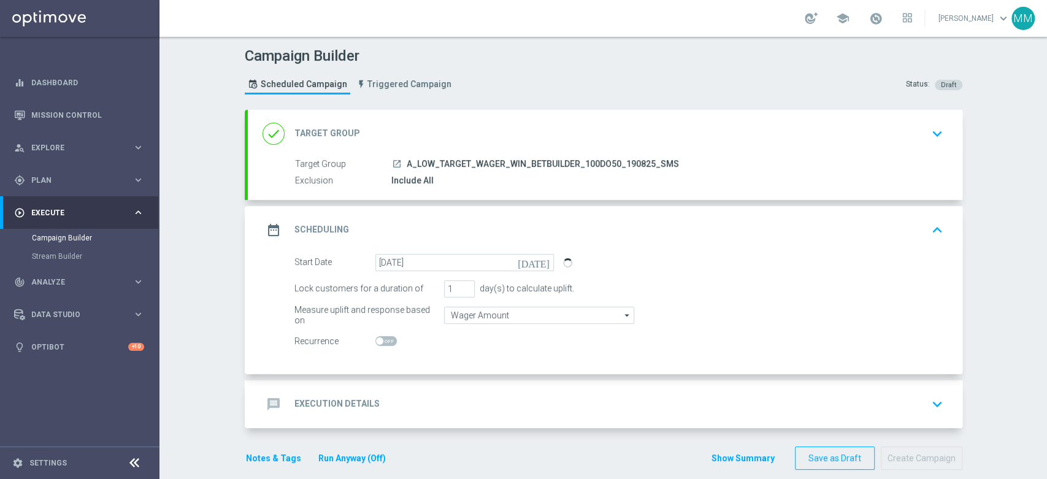
click at [427, 403] on div "message Execution Details keyboard_arrow_down" at bounding box center [604, 403] width 685 height 23
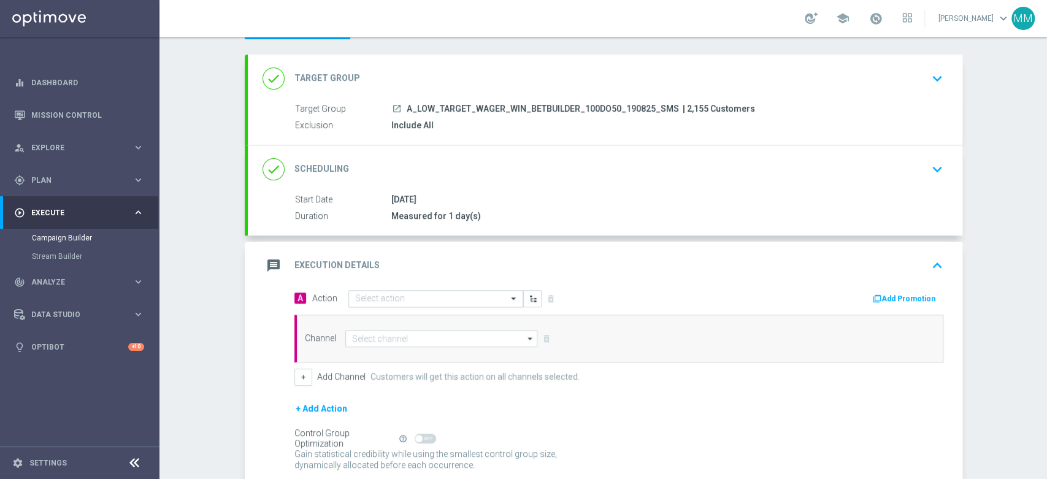
scroll to position [56, 0]
click at [410, 299] on input "text" at bounding box center [423, 298] width 137 height 10
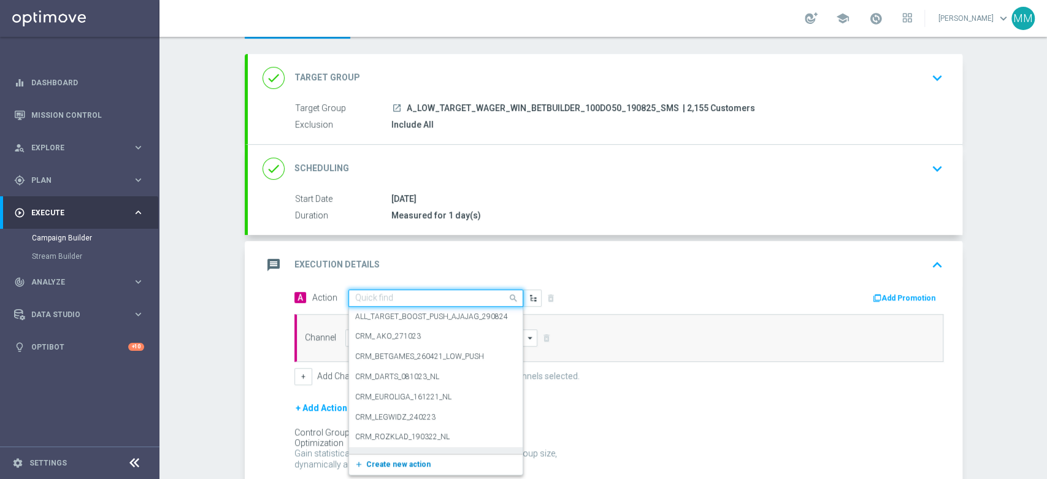
click at [394, 457] on button "add_new Create new action" at bounding box center [433, 464] width 169 height 14
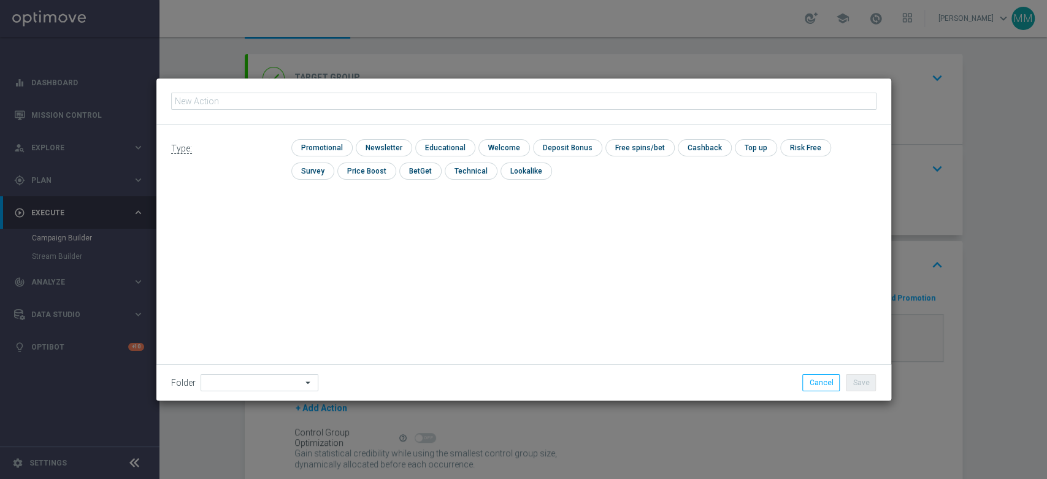
type input "A_LOW_TARGET_WAGER_WIN_BETBUILDER_100DO50_190825_SMS"
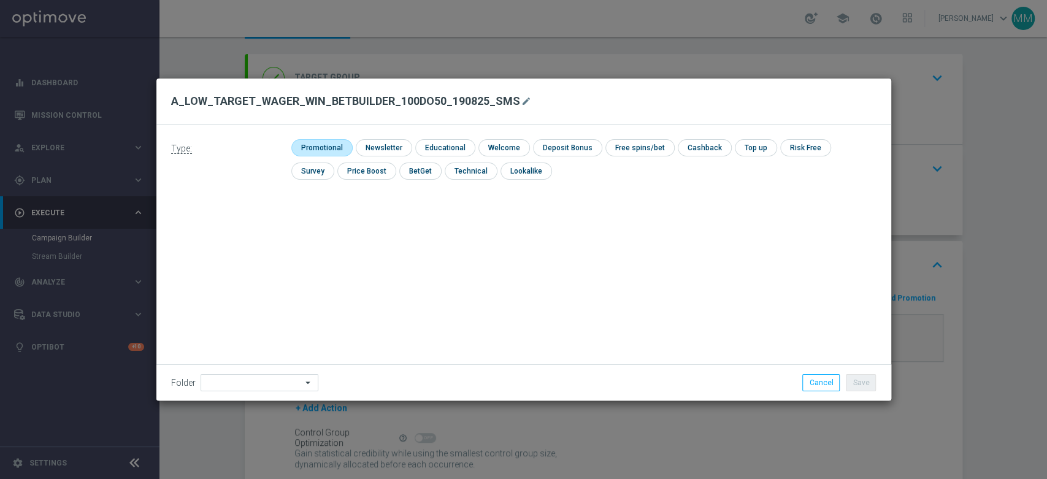
click at [327, 153] on input "checkbox" at bounding box center [320, 147] width 58 height 17
checkbox input "true"
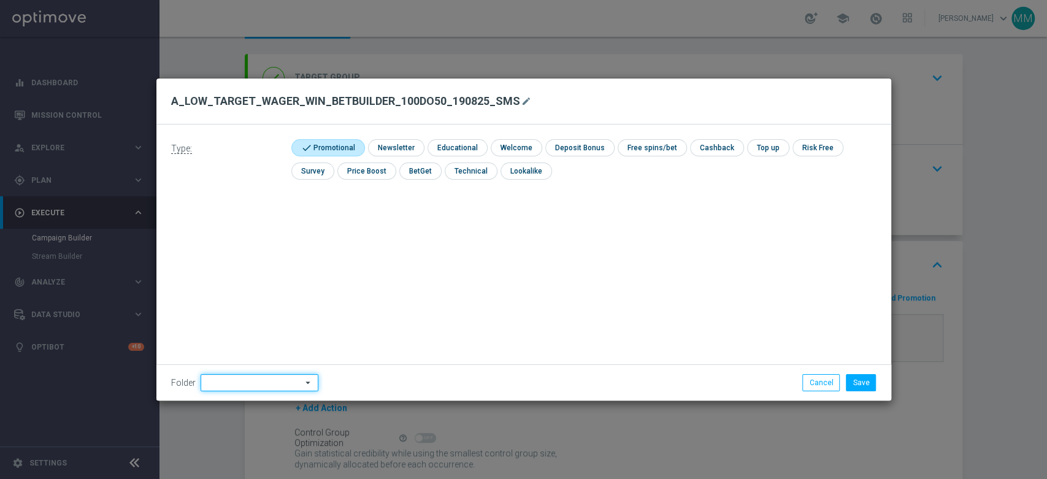
click at [258, 388] on input at bounding box center [259, 382] width 118 height 17
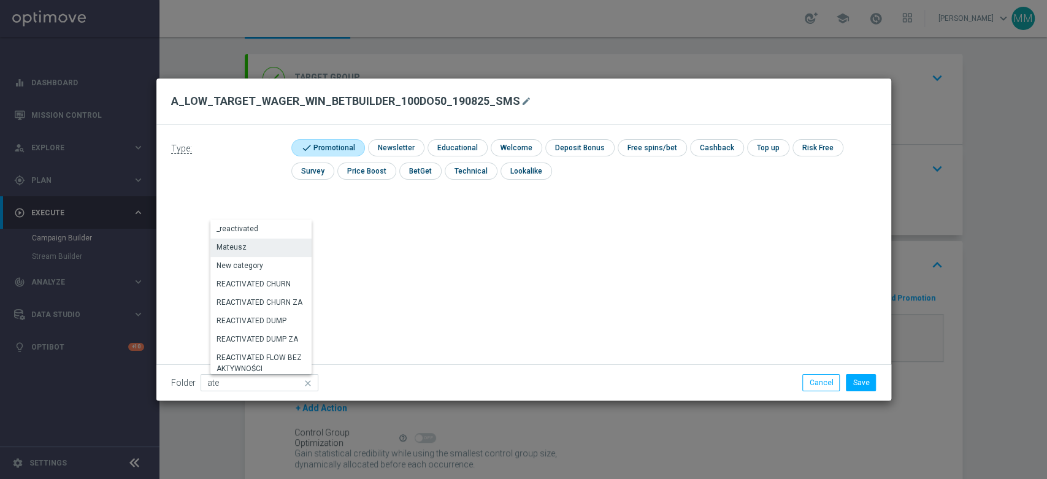
click at [248, 250] on div "Mateusz" at bounding box center [262, 247] width 104 height 17
type input "Mateusz"
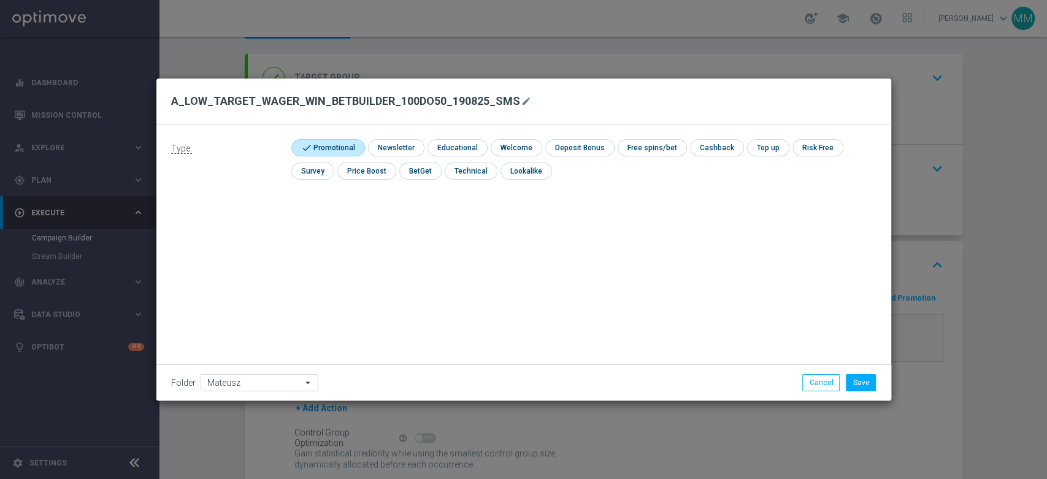
click at [877, 376] on li "Save" at bounding box center [860, 382] width 36 height 17
click at [863, 381] on button "Save" at bounding box center [861, 382] width 30 height 17
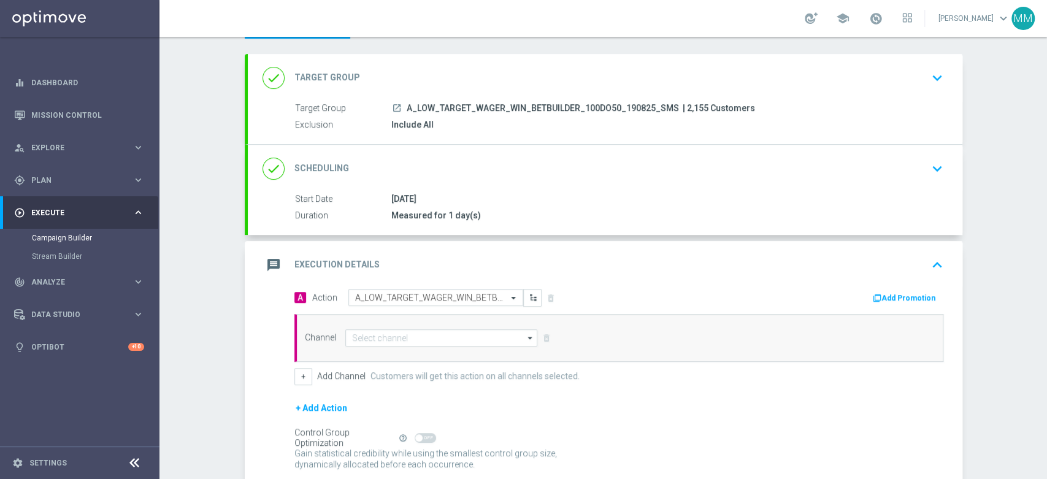
click at [445, 327] on div "Channel arrow_drop_down Show Selected 0 of NaN Target group only SMS" at bounding box center [618, 338] width 649 height 48
click at [440, 342] on input at bounding box center [441, 337] width 193 height 17
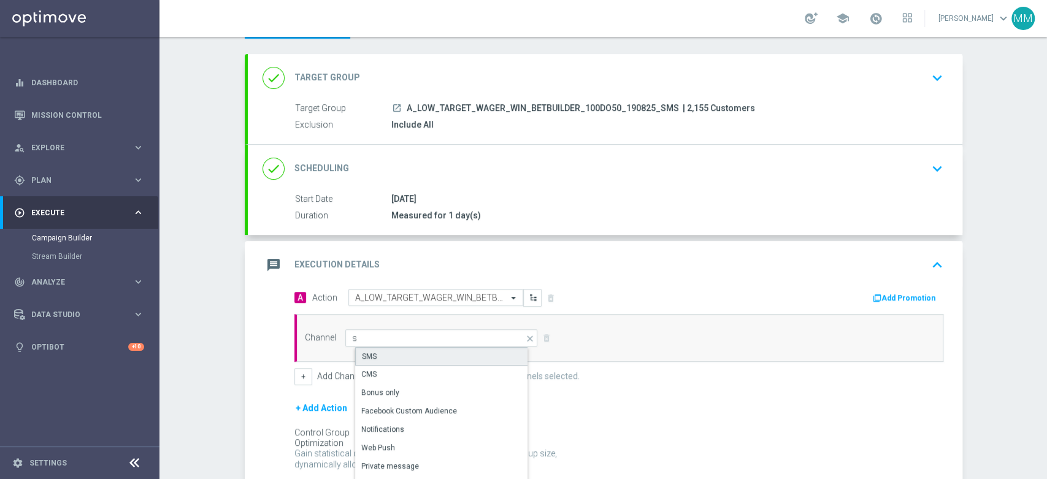
click at [476, 348] on div "SMS" at bounding box center [446, 356] width 183 height 18
type input "SMS"
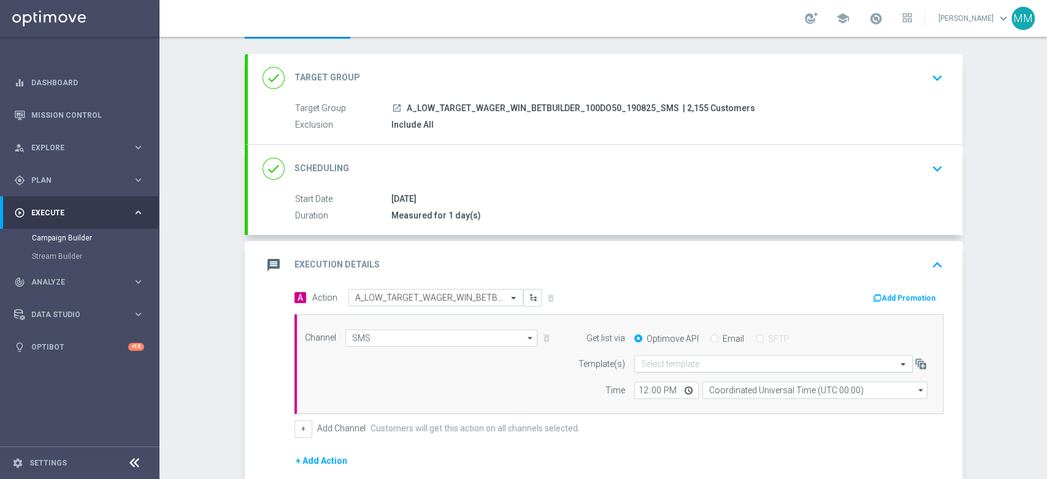
click at [692, 353] on form "Get list via Optimove API Email SFTP Template(s) Select template Time 12:00 Coo…" at bounding box center [749, 364] width 356 height 70
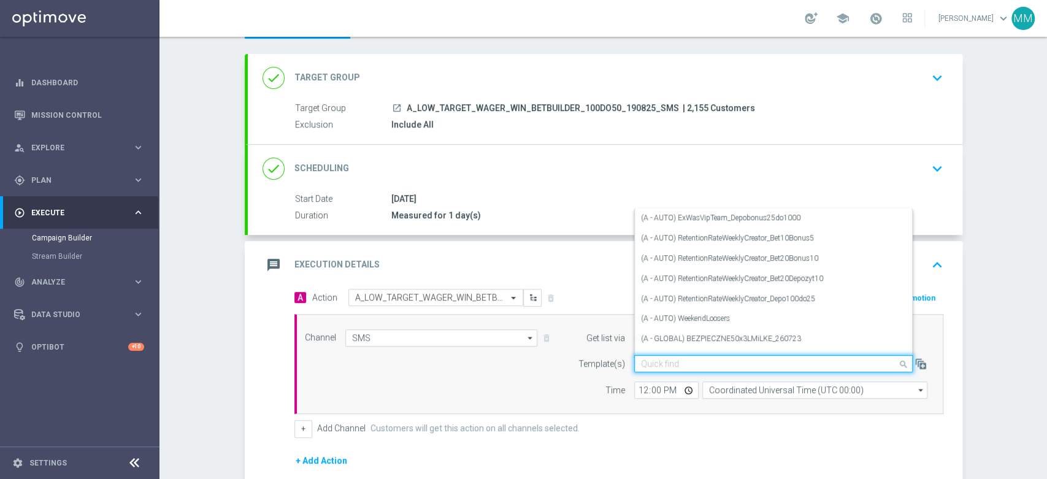
click at [692, 359] on input "text" at bounding box center [761, 364] width 240 height 10
paste input "A_LOW_TARGET_WAGER_WIN_BETBUILDER_100DO50_190825_SMS"
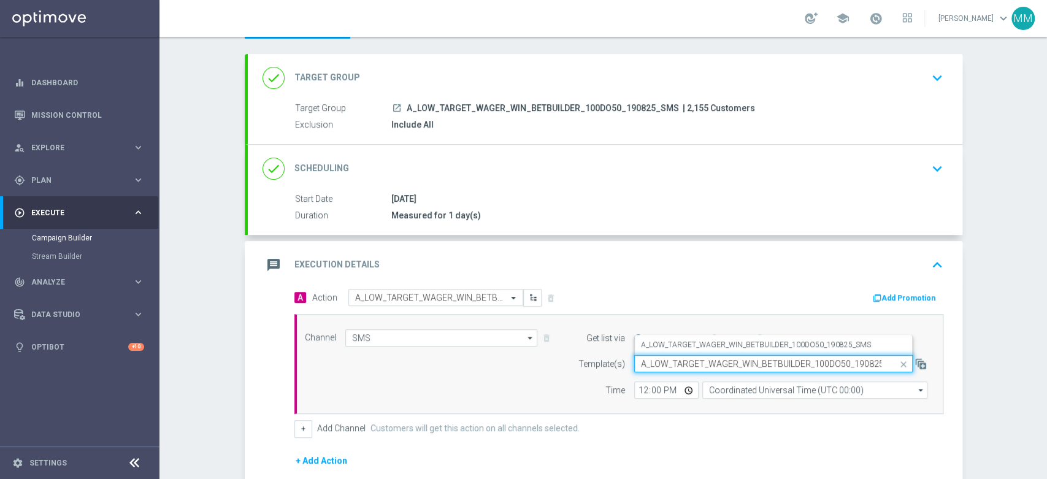
scroll to position [0, 18]
click at [693, 349] on div "A_LOW_TARGET_WAGER_WIN_BETBUILDER_100DO50_190825_SMS" at bounding box center [773, 345] width 265 height 20
type input "A_LOW_TARGET_WAGER_WIN_BETBUILDER_100DO50_190825_SMS"
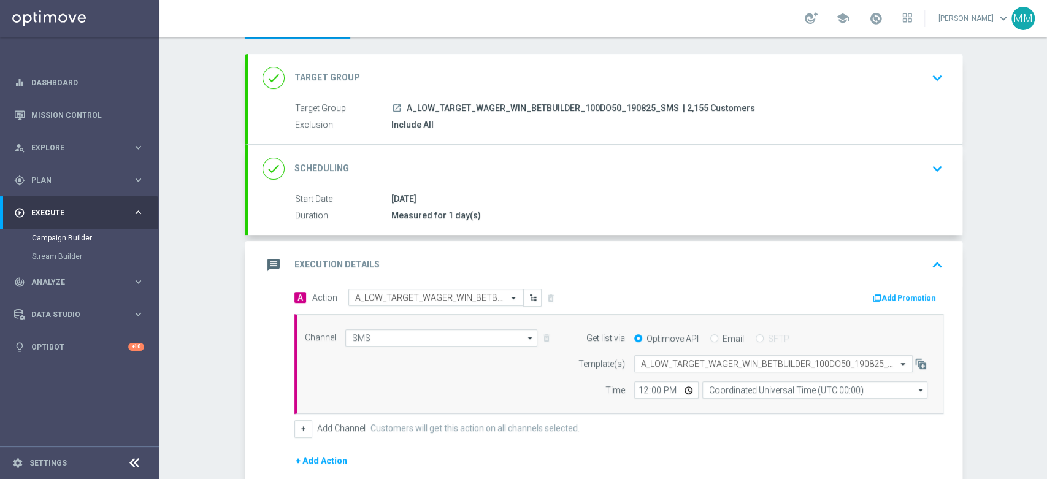
scroll to position [0, 0]
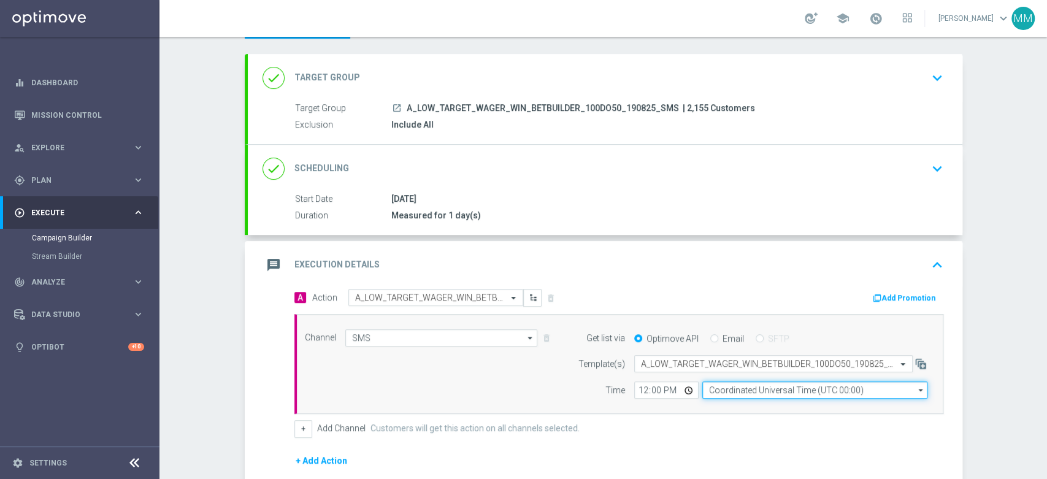
click at [724, 387] on input "Coordinated Universal Time (UTC 00:00)" at bounding box center [814, 389] width 225 height 17
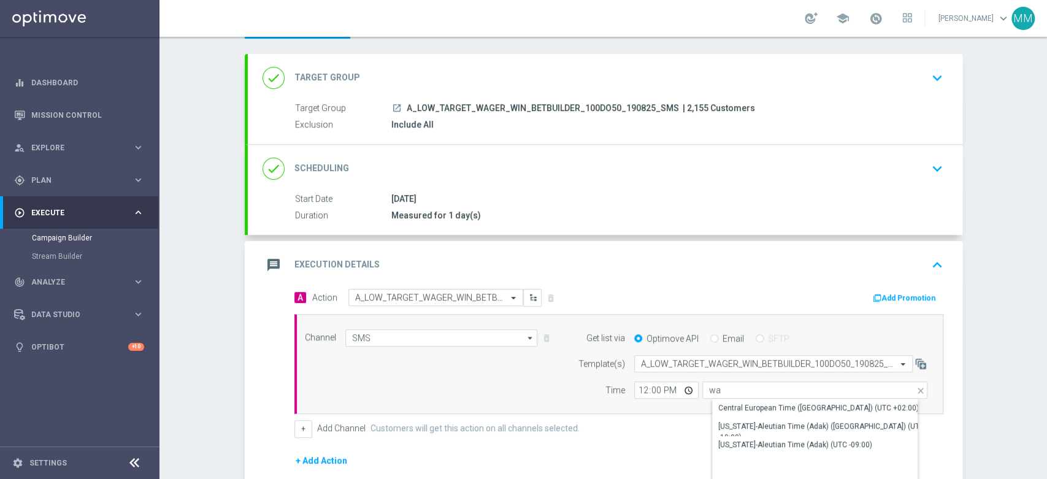
click at [724, 402] on div "Central European Time ([GEOGRAPHIC_DATA]) (UTC +02:00)" at bounding box center [818, 407] width 200 height 11
type input "Central European Time ([GEOGRAPHIC_DATA]) (UTC +02:00)"
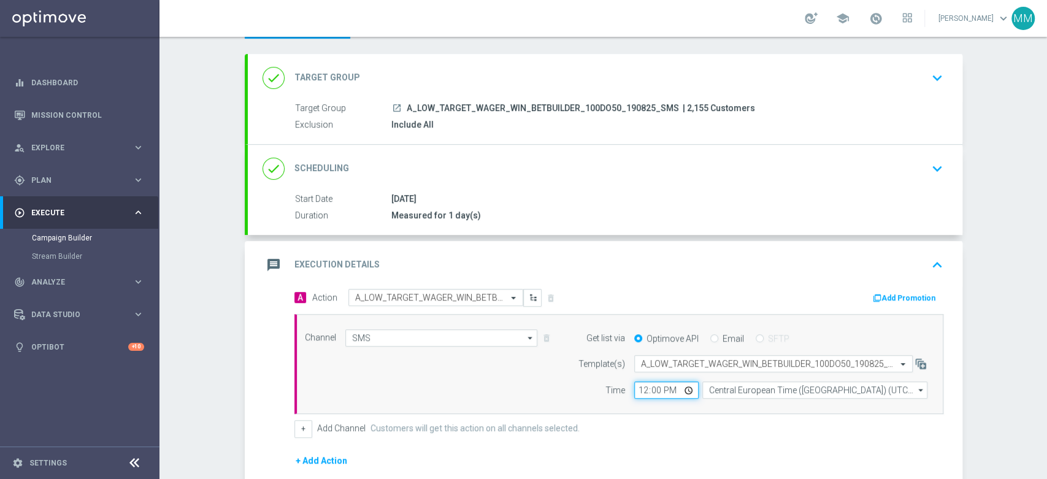
click at [638, 384] on input "12:00" at bounding box center [666, 389] width 64 height 17
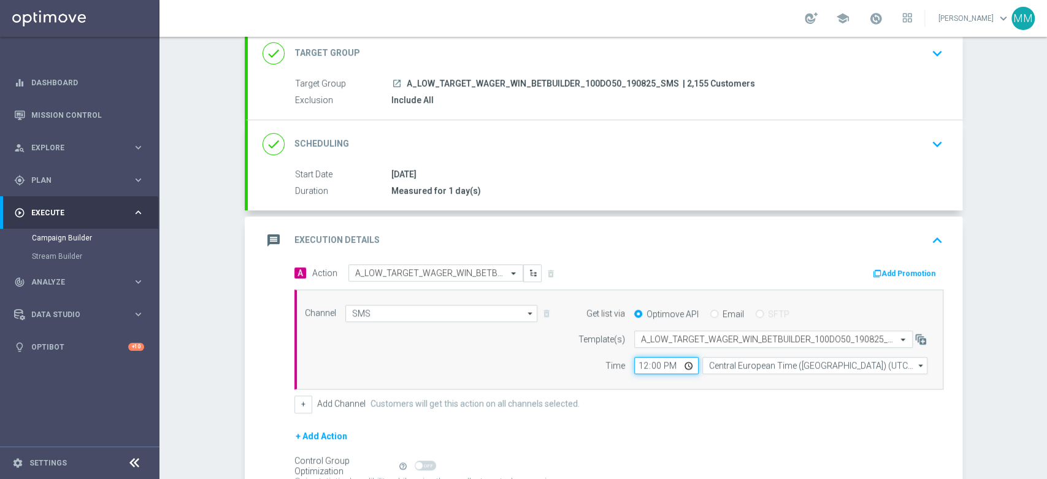
scroll to position [124, 0]
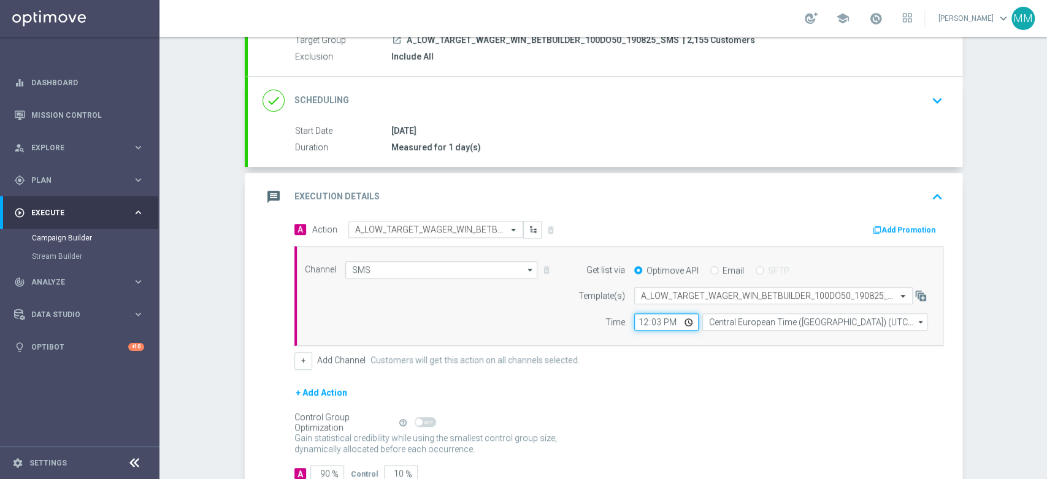
type input "12:37"
click at [520, 308] on div "Channel SMS SMS arrow_drop_down Show Selected 1 of 22 Target group only SMS" at bounding box center [616, 296] width 641 height 70
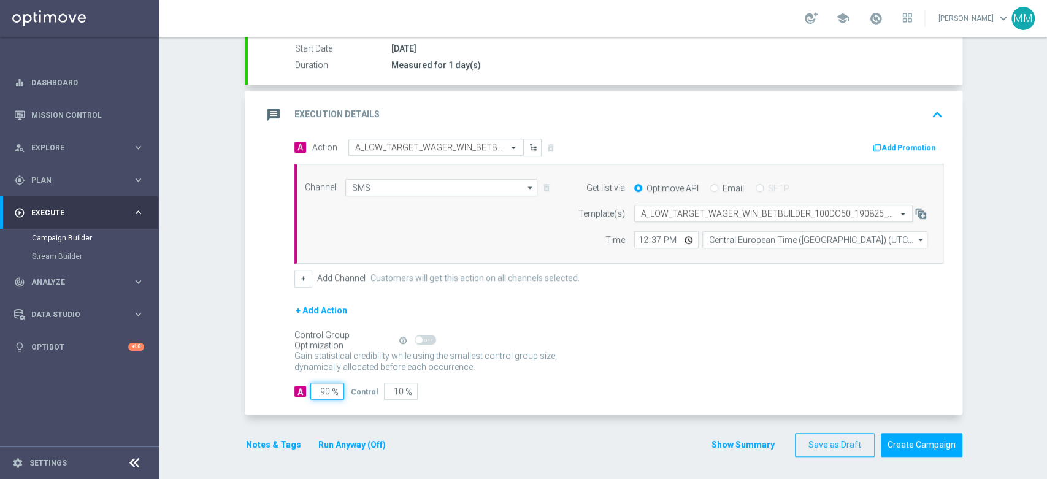
drag, startPoint x: 319, startPoint y: 386, endPoint x: 361, endPoint y: 389, distance: 41.8
click at [361, 389] on div "A 90 % Control 10 %" at bounding box center [618, 391] width 649 height 17
type input "98"
type input "2"
type input "98"
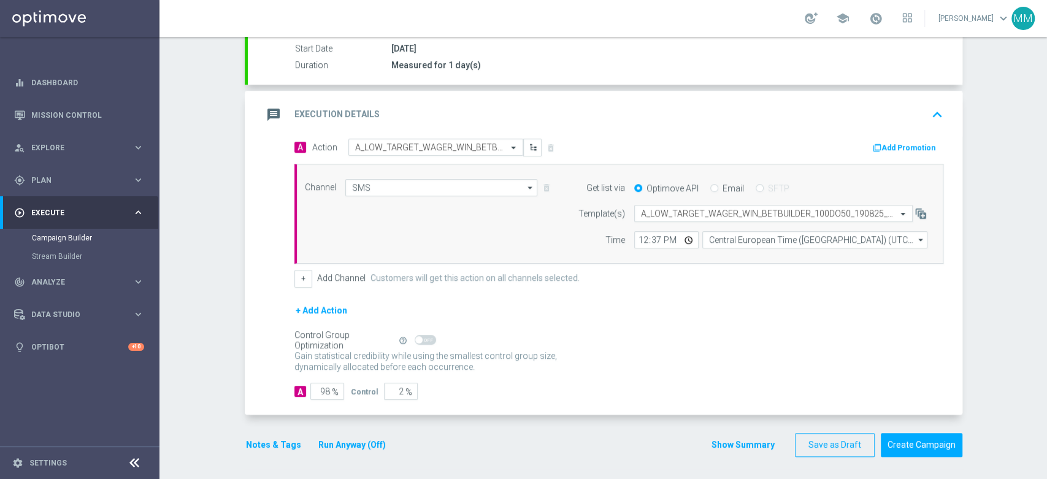
click at [280, 433] on div "Notes & Tags Run Anyway (Off)" at bounding box center [323, 445] width 157 height 24
click at [280, 440] on button "Notes & Tags" at bounding box center [274, 444] width 58 height 15
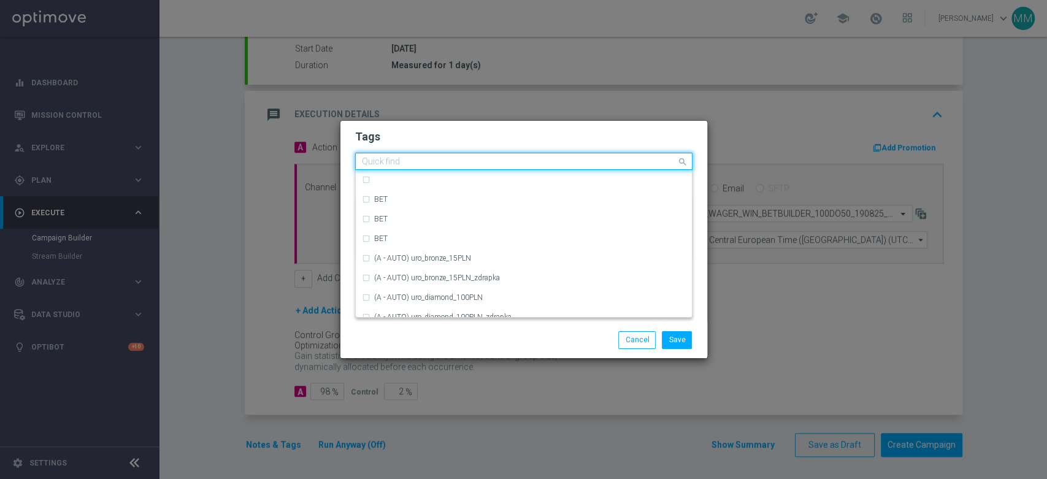
click at [401, 168] on div at bounding box center [518, 163] width 316 height 12
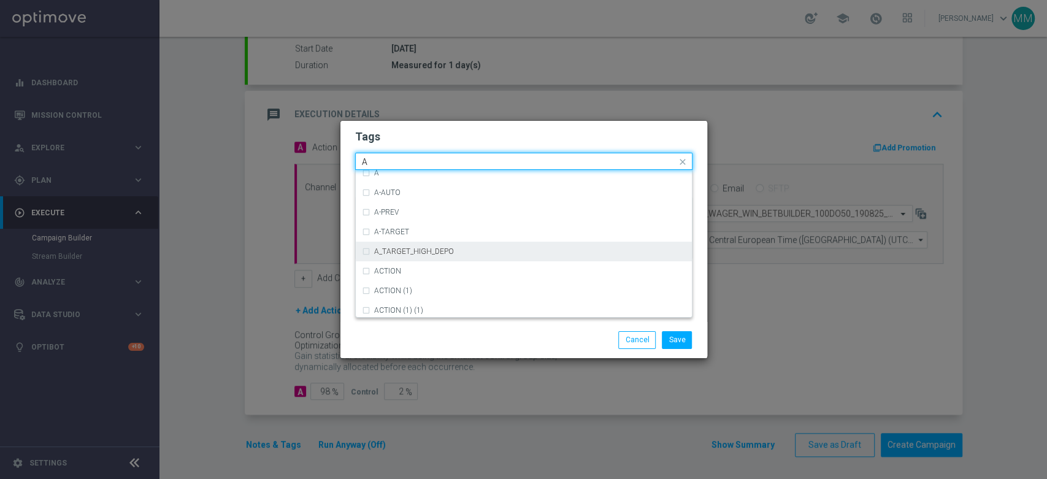
scroll to position [1499, 0]
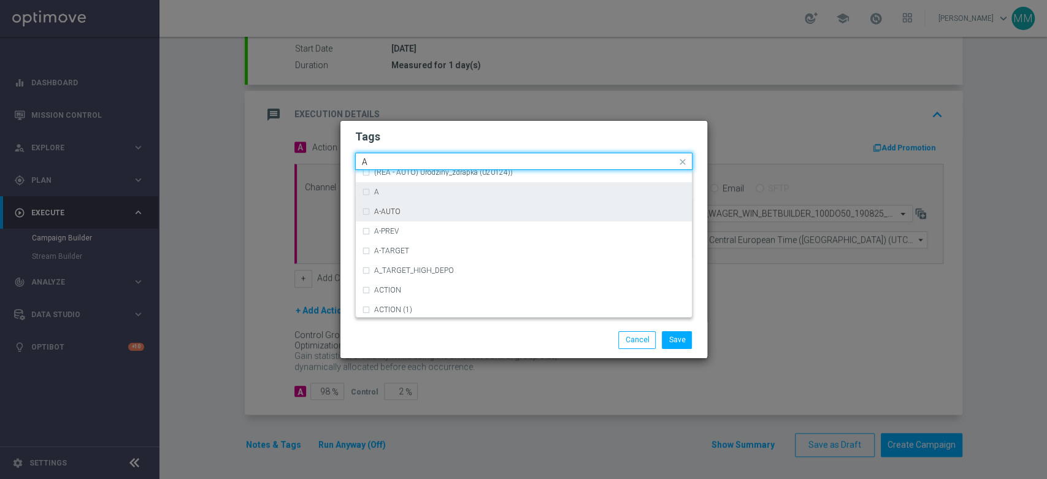
click at [364, 196] on div "A" at bounding box center [524, 192] width 324 height 20
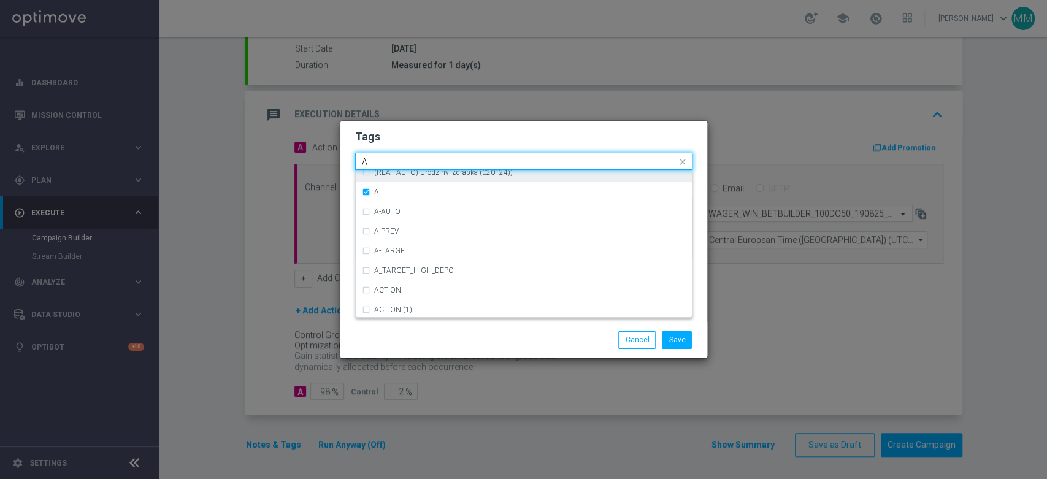
click at [375, 159] on input "A" at bounding box center [519, 162] width 315 height 10
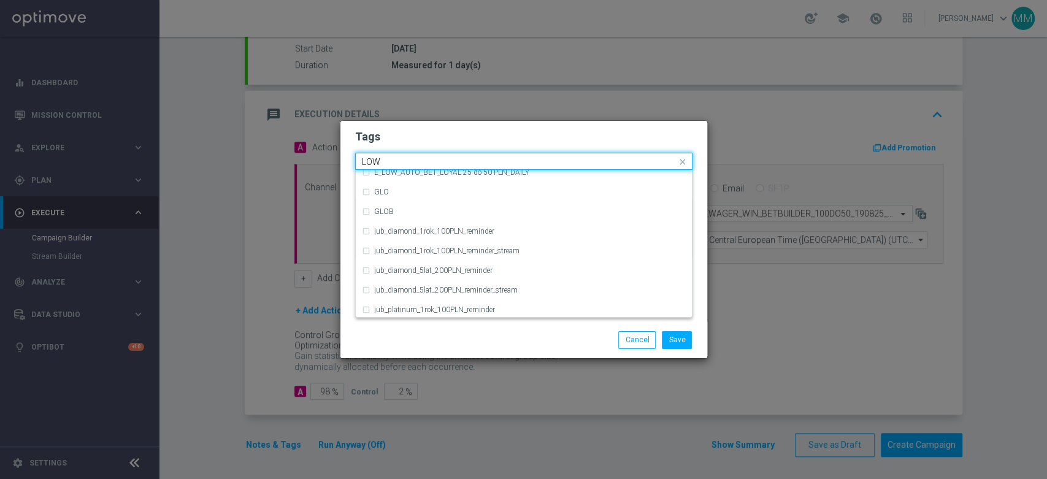
scroll to position [598, 0]
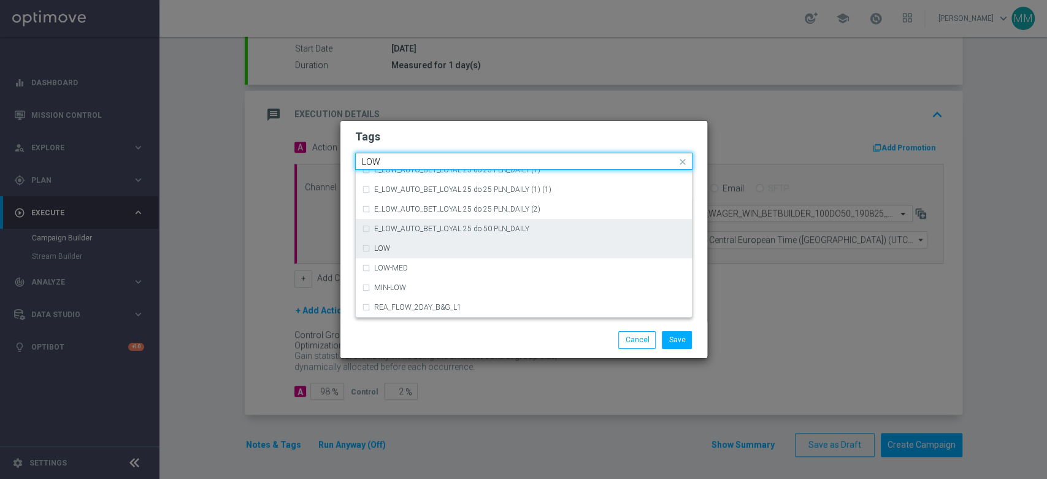
drag, startPoint x: 413, startPoint y: 252, endPoint x: 410, endPoint y: 223, distance: 29.0
click at [413, 254] on div "LOW" at bounding box center [524, 249] width 324 height 20
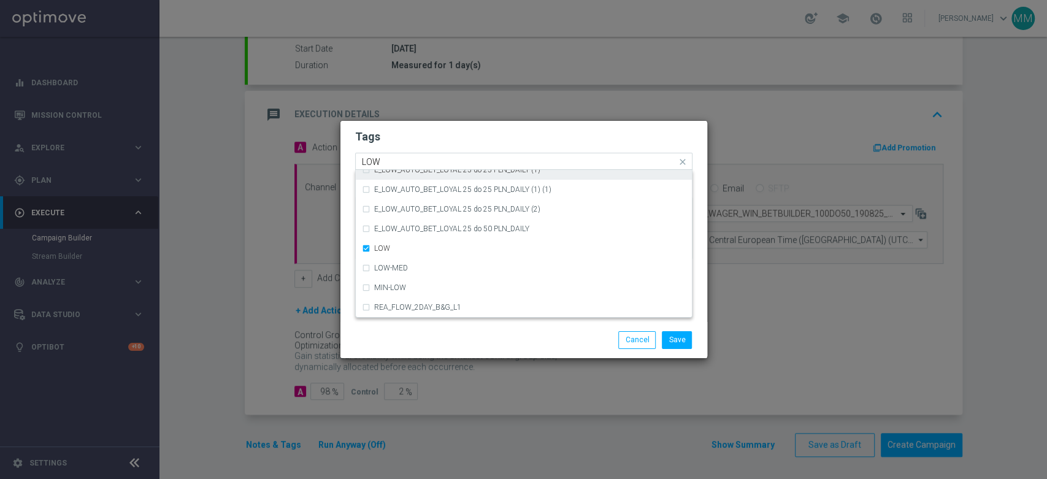
click at [403, 167] on input "LOW" at bounding box center [519, 162] width 315 height 10
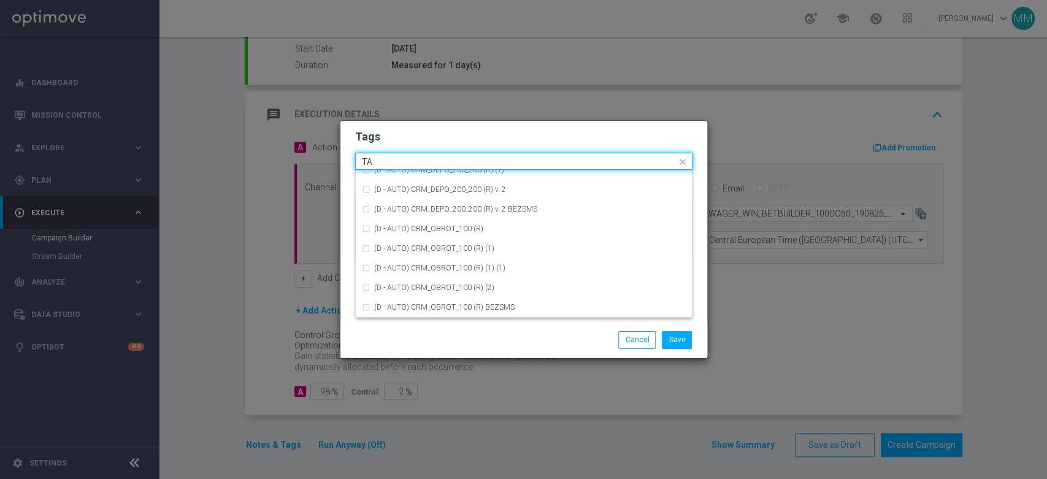
scroll to position [0, 0]
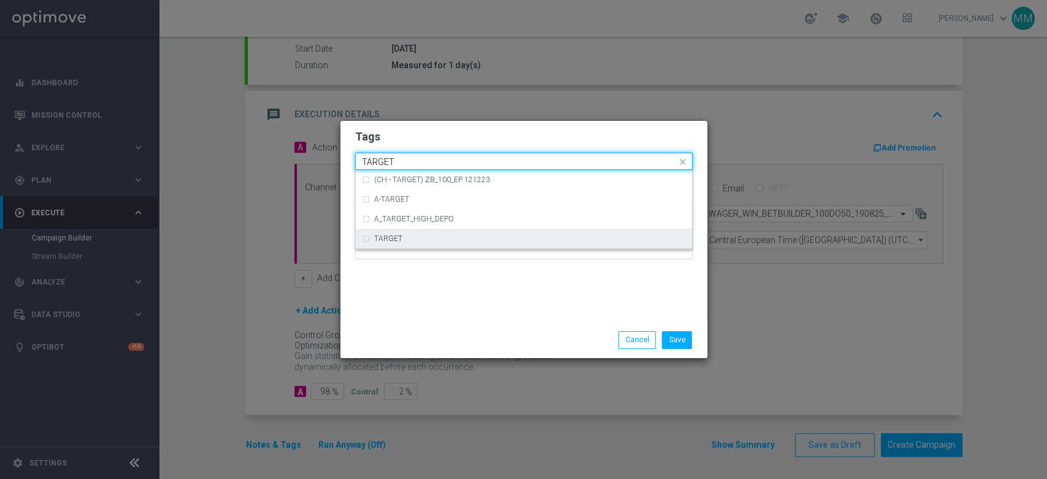
click at [401, 234] on div "TARGET" at bounding box center [524, 239] width 324 height 20
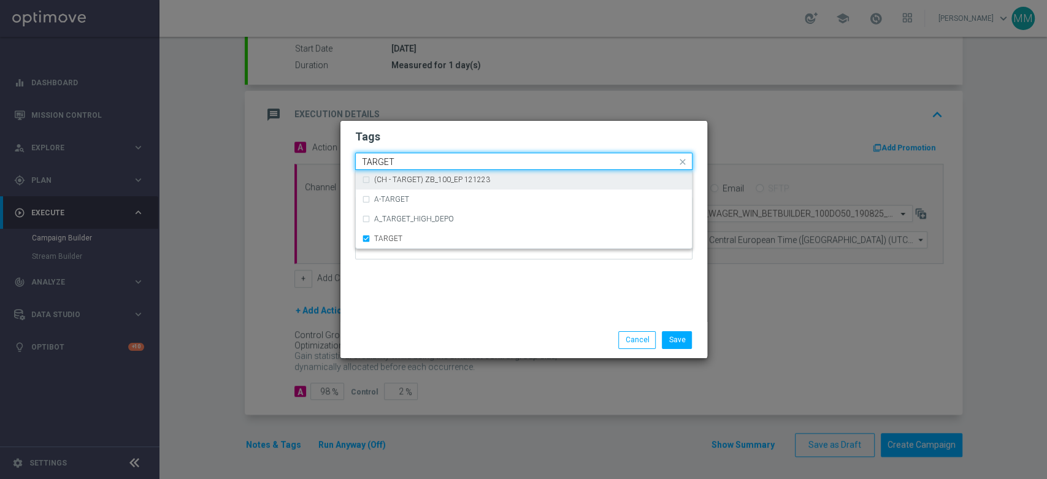
drag, startPoint x: 400, startPoint y: 158, endPoint x: 400, endPoint y: 150, distance: 8.6
click at [400, 158] on input "TARGET" at bounding box center [519, 162] width 315 height 10
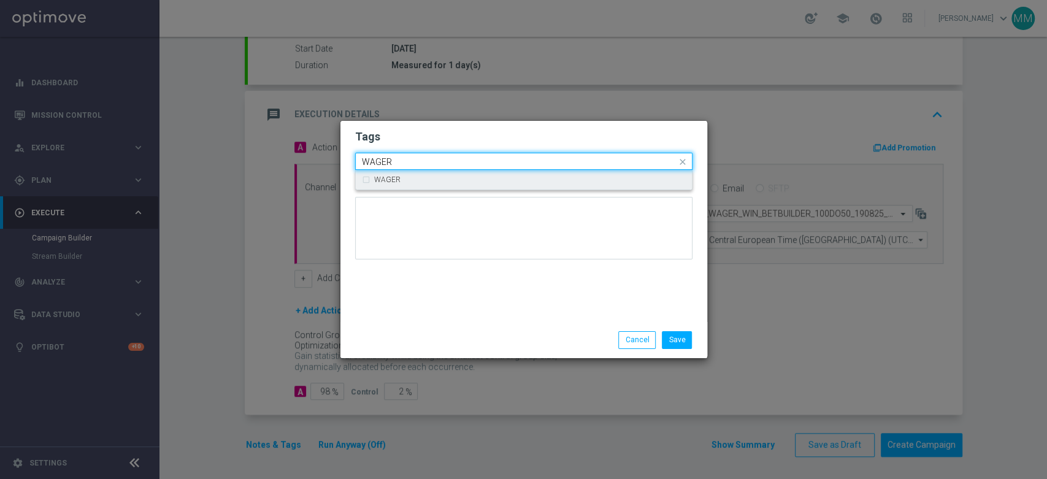
click at [394, 176] on label "WAGER" at bounding box center [387, 179] width 26 height 7
type input "WAGER"
click at [403, 140] on h2 "Tags" at bounding box center [523, 136] width 337 height 15
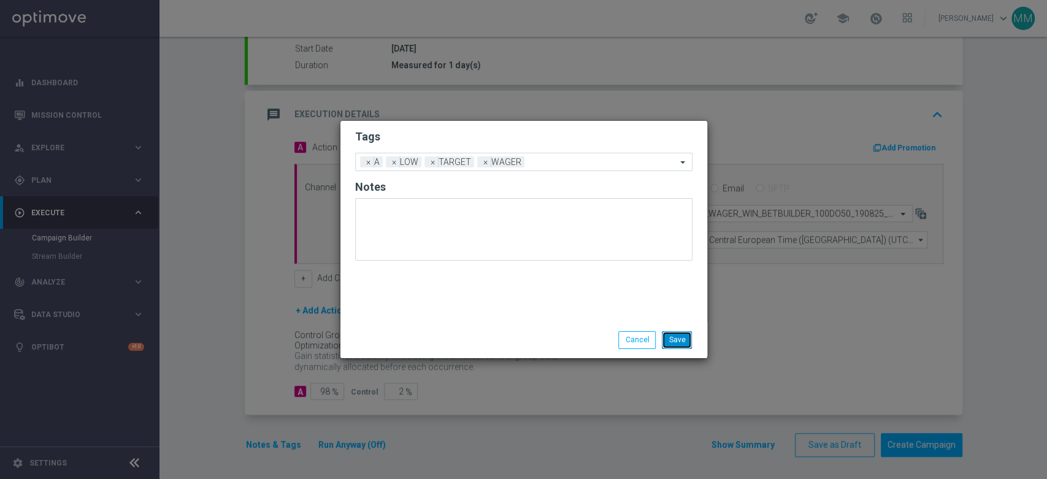
click at [676, 332] on button "Save" at bounding box center [677, 339] width 30 height 17
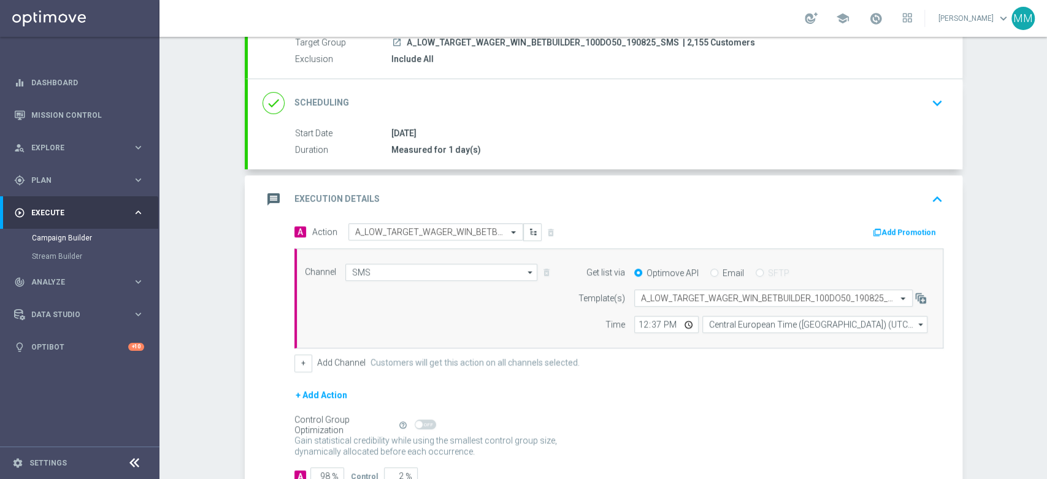
scroll to position [2, 0]
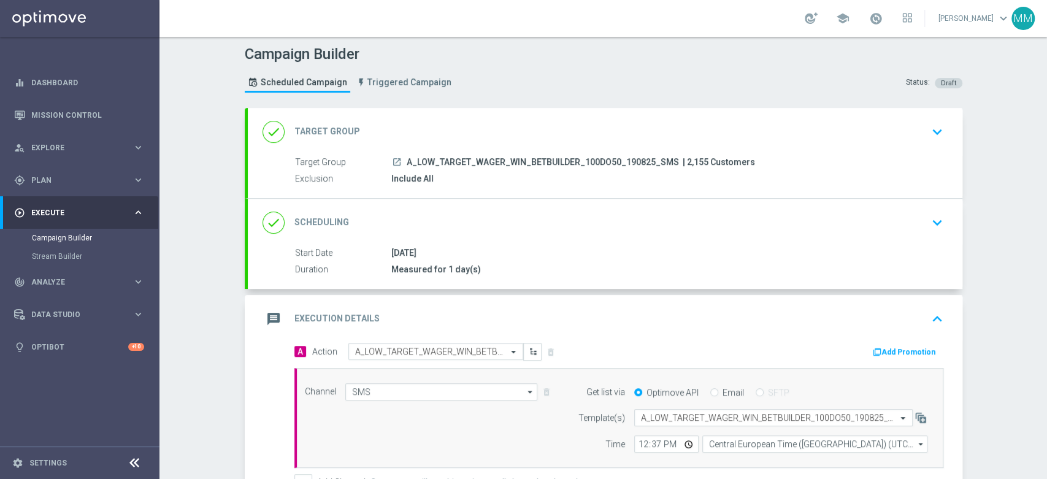
click at [464, 316] on div "message Execution Details keyboard_arrow_up" at bounding box center [604, 318] width 685 height 23
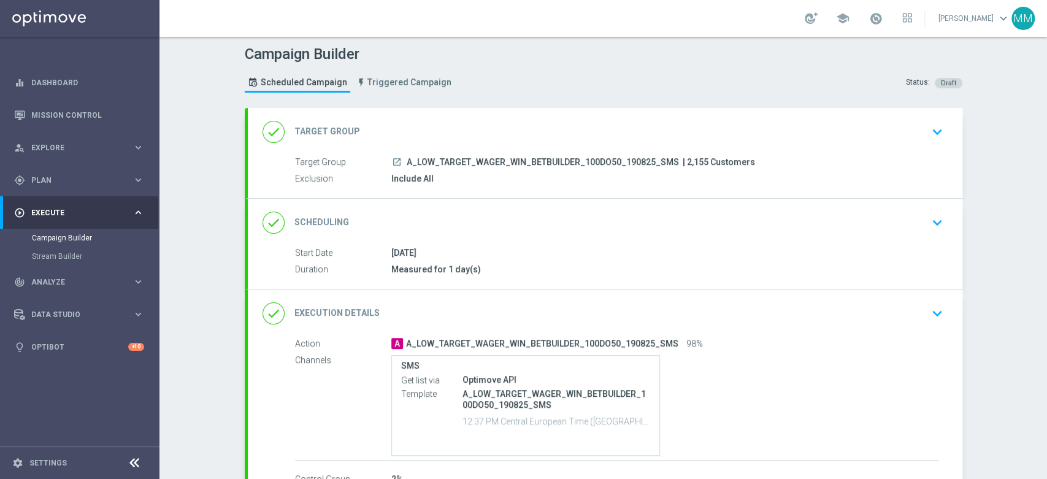
click at [436, 129] on div "done Target Group keyboard_arrow_down" at bounding box center [604, 131] width 685 height 23
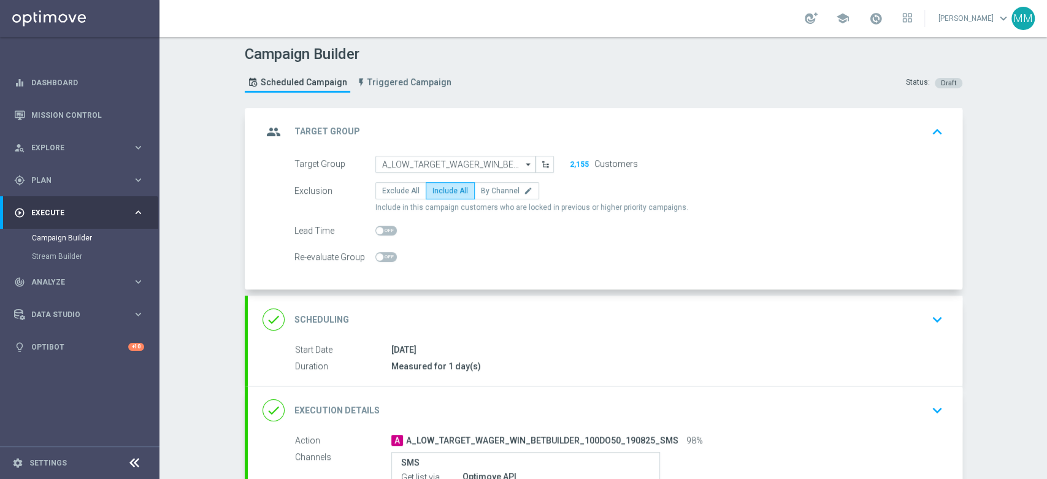
click at [479, 127] on div "group Target Group keyboard_arrow_up Target Group launch A_LOW_TARGET_WAGER_WIN…" at bounding box center [605, 199] width 714 height 182
click at [462, 131] on div "group Target Group keyboard_arrow_up" at bounding box center [604, 131] width 685 height 23
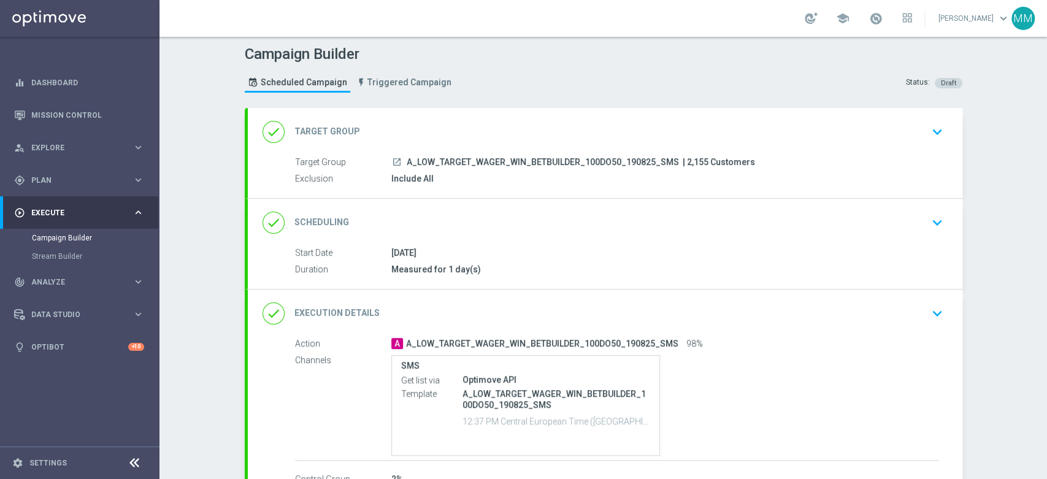
click at [463, 213] on div "done Scheduling keyboard_arrow_down" at bounding box center [604, 222] width 685 height 23
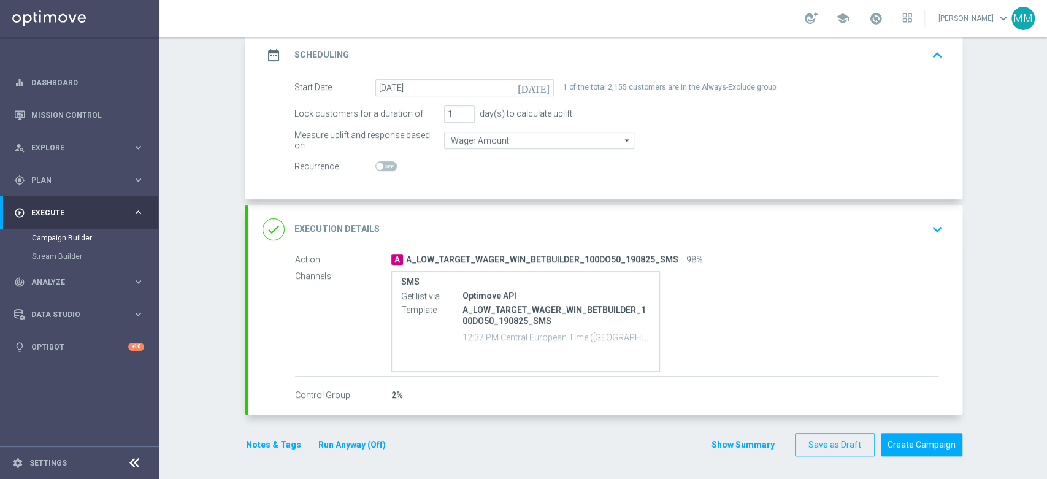
scroll to position [175, 0]
click at [258, 438] on button "Notes & Tags" at bounding box center [274, 444] width 58 height 15
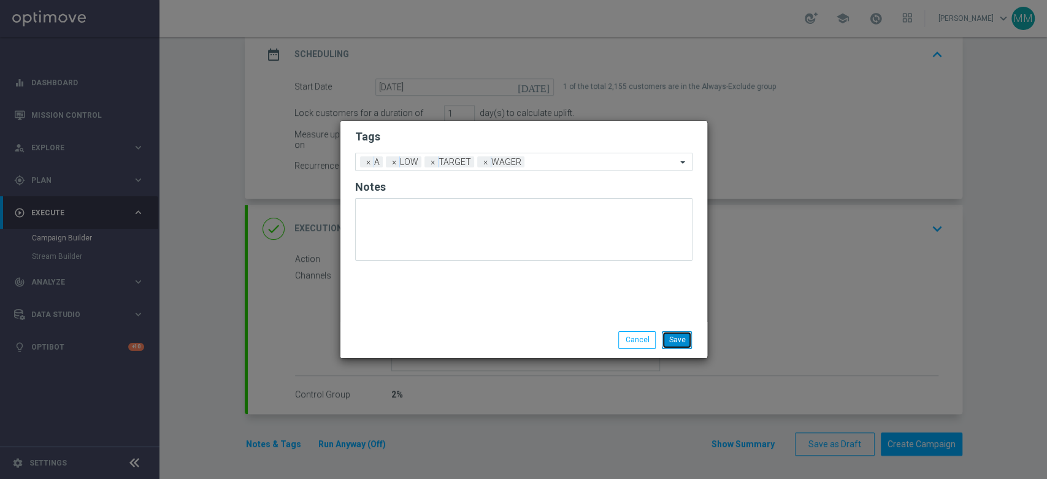
click at [684, 342] on button "Save" at bounding box center [677, 339] width 30 height 17
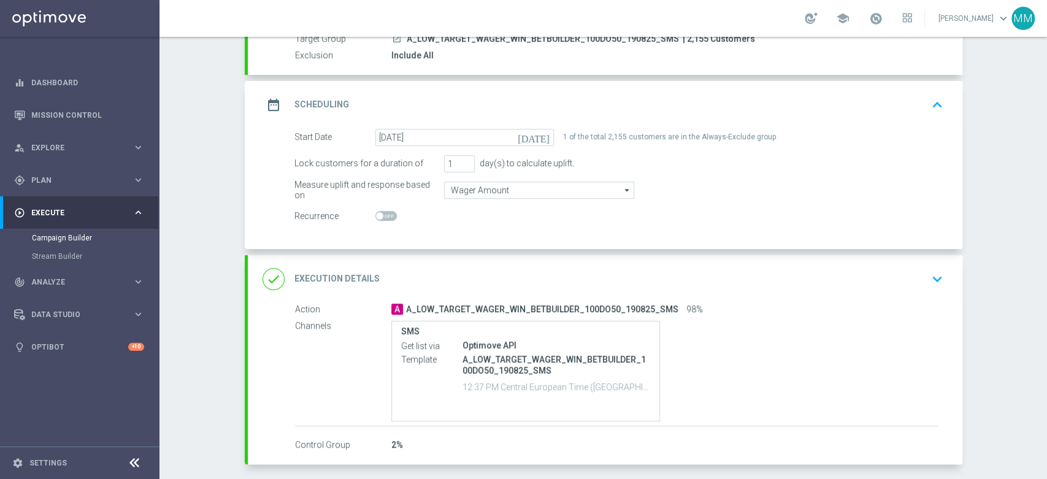
scroll to position [0, 0]
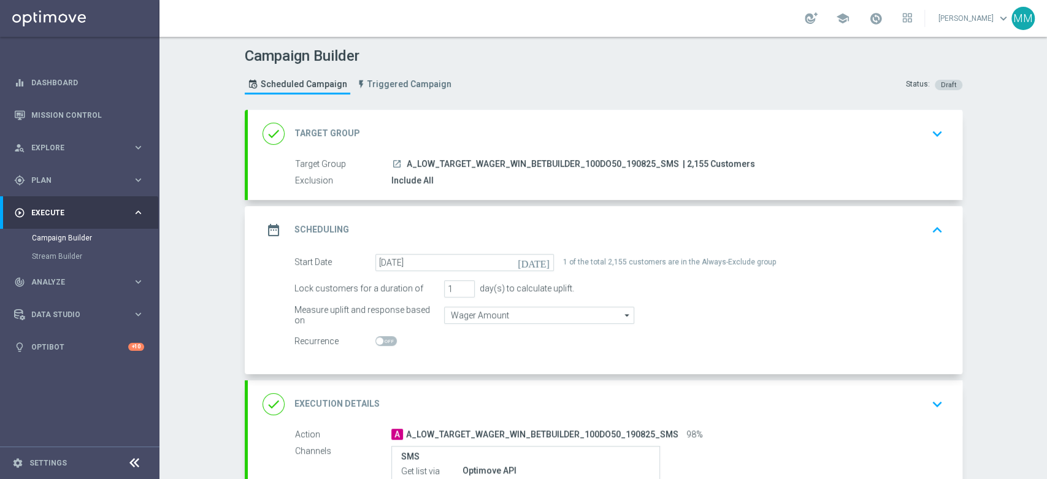
click at [504, 240] on div "date_range Scheduling keyboard_arrow_up" at bounding box center [605, 230] width 714 height 48
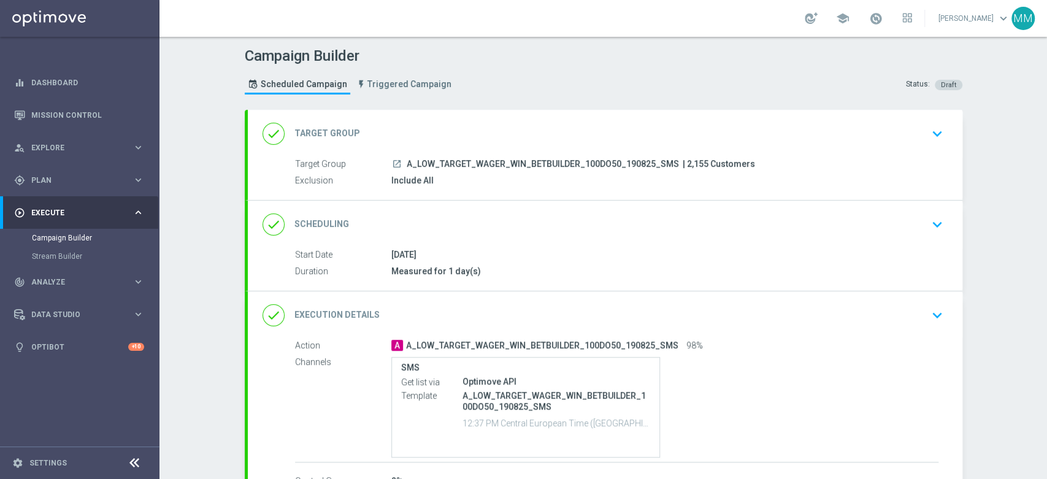
scroll to position [68, 0]
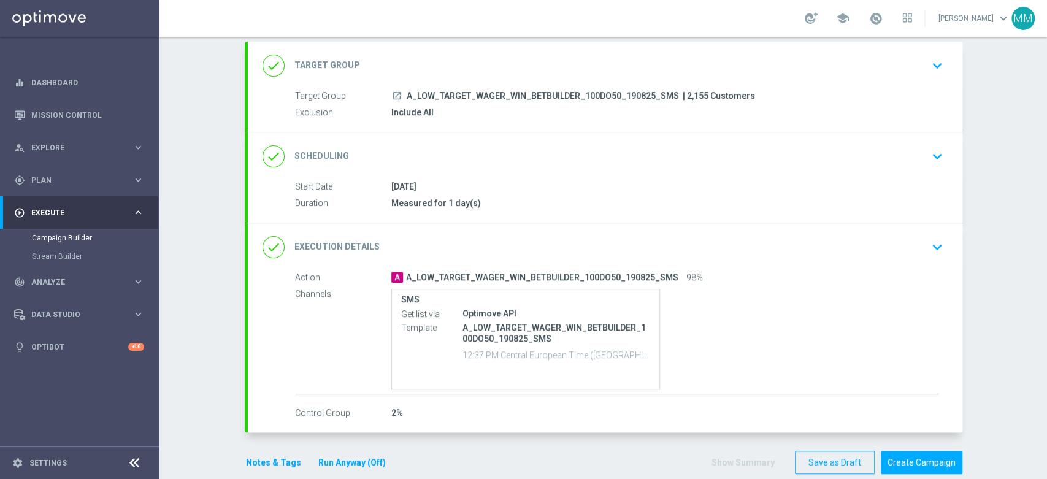
click at [256, 458] on button "Notes & Tags" at bounding box center [274, 462] width 58 height 15
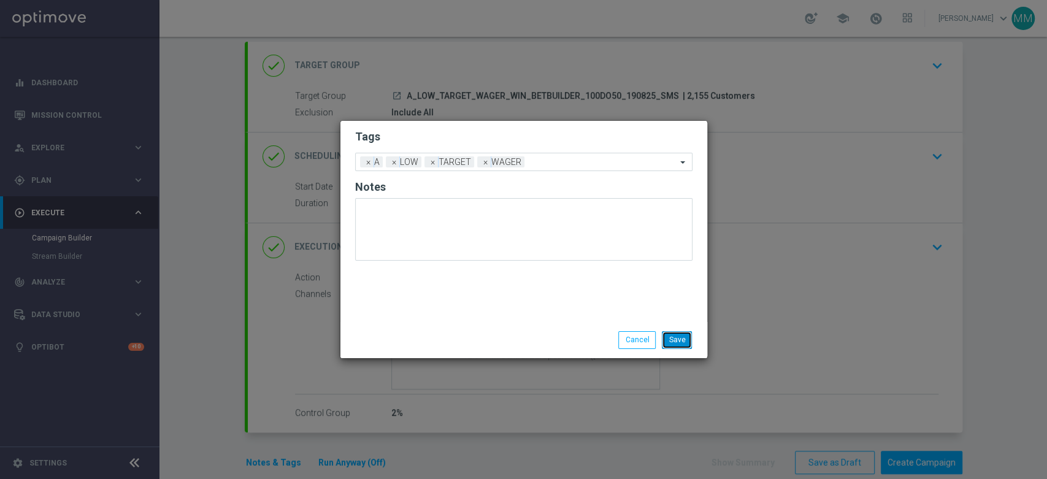
click at [682, 334] on button "Save" at bounding box center [677, 339] width 30 height 17
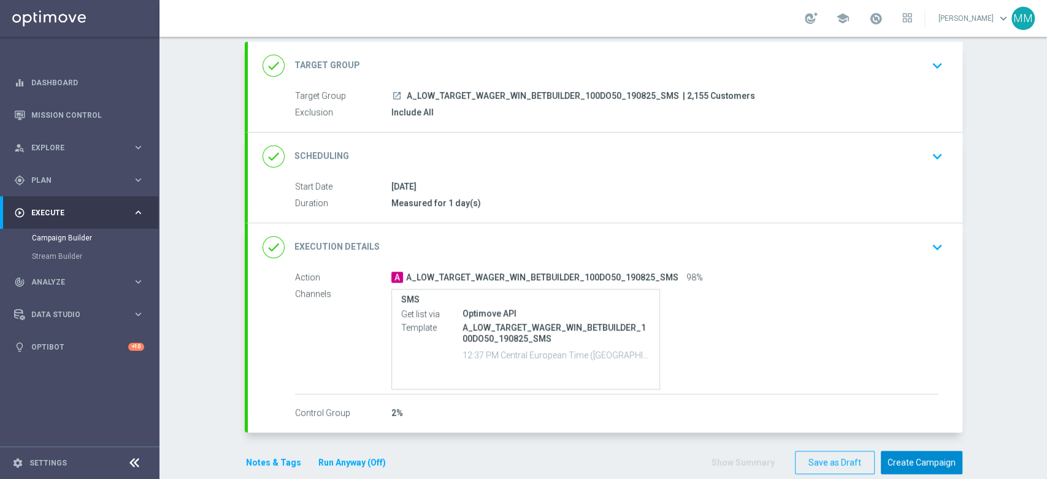
click at [911, 464] on button "Create Campaign" at bounding box center [921, 463] width 82 height 24
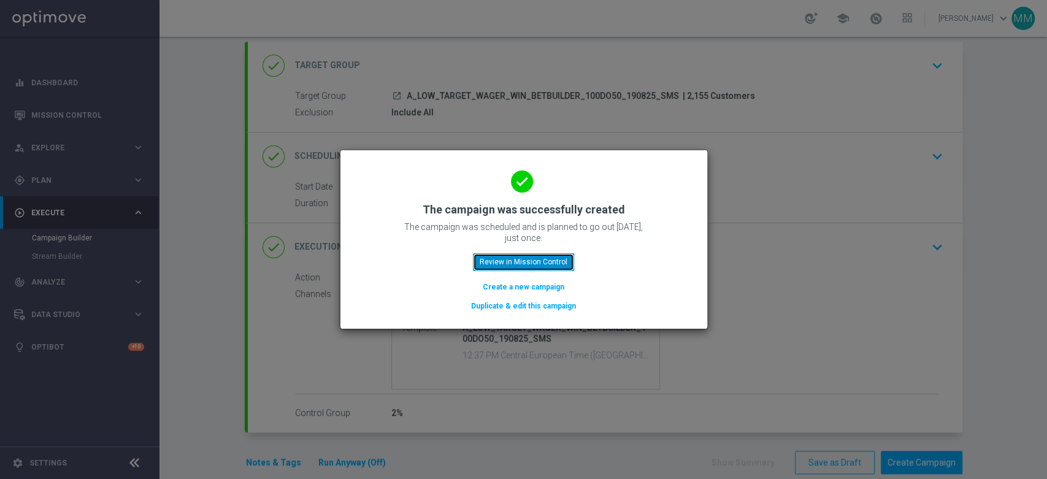
click at [543, 262] on button "Review in Mission Control" at bounding box center [523, 261] width 101 height 17
